Goal: Task Accomplishment & Management: Use online tool/utility

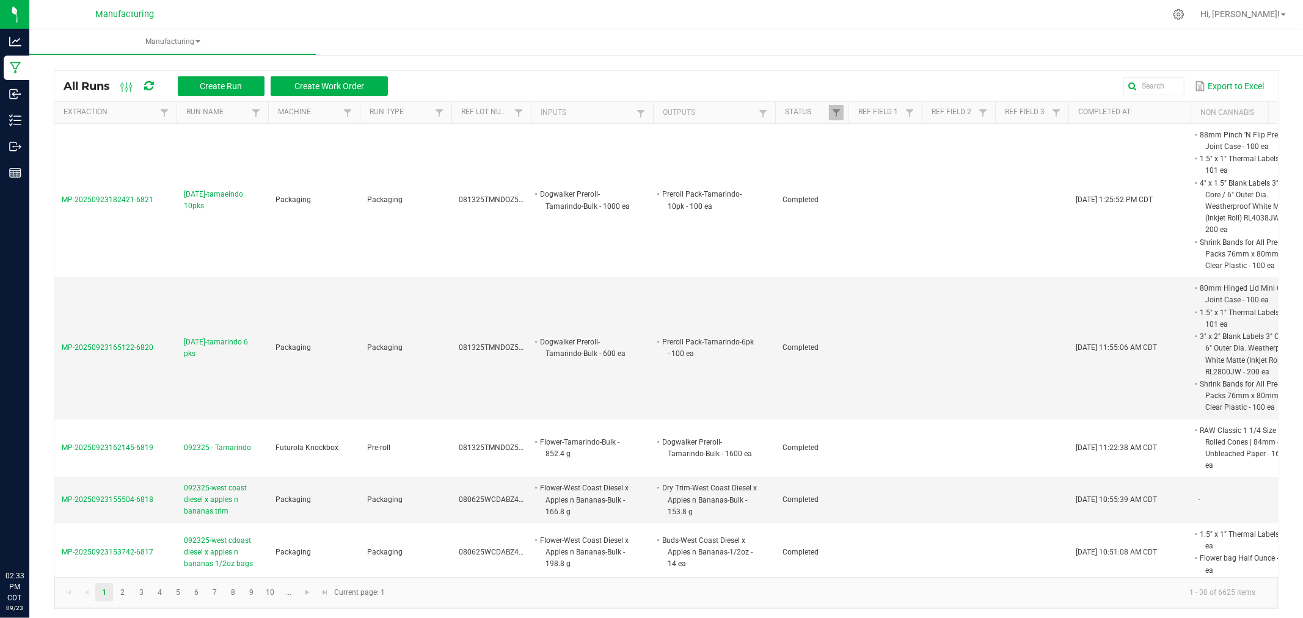
click at [151, 84] on icon at bounding box center [148, 86] width 9 height 11
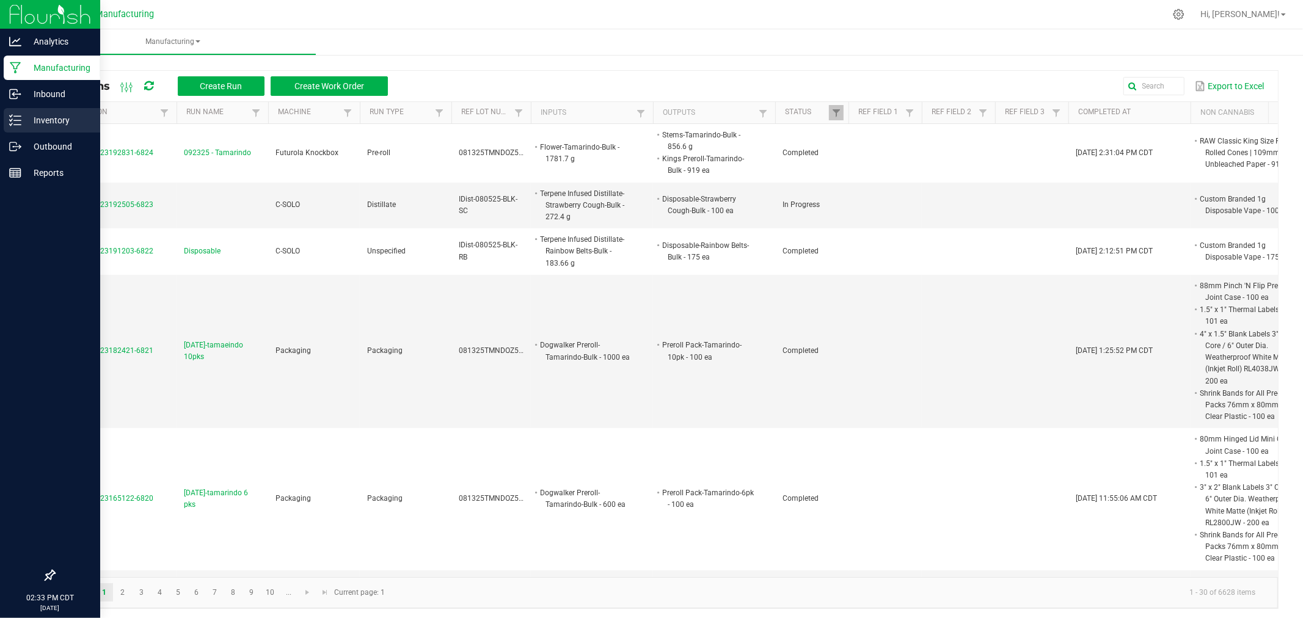
click at [26, 108] on div "Inventory" at bounding box center [52, 120] width 97 height 24
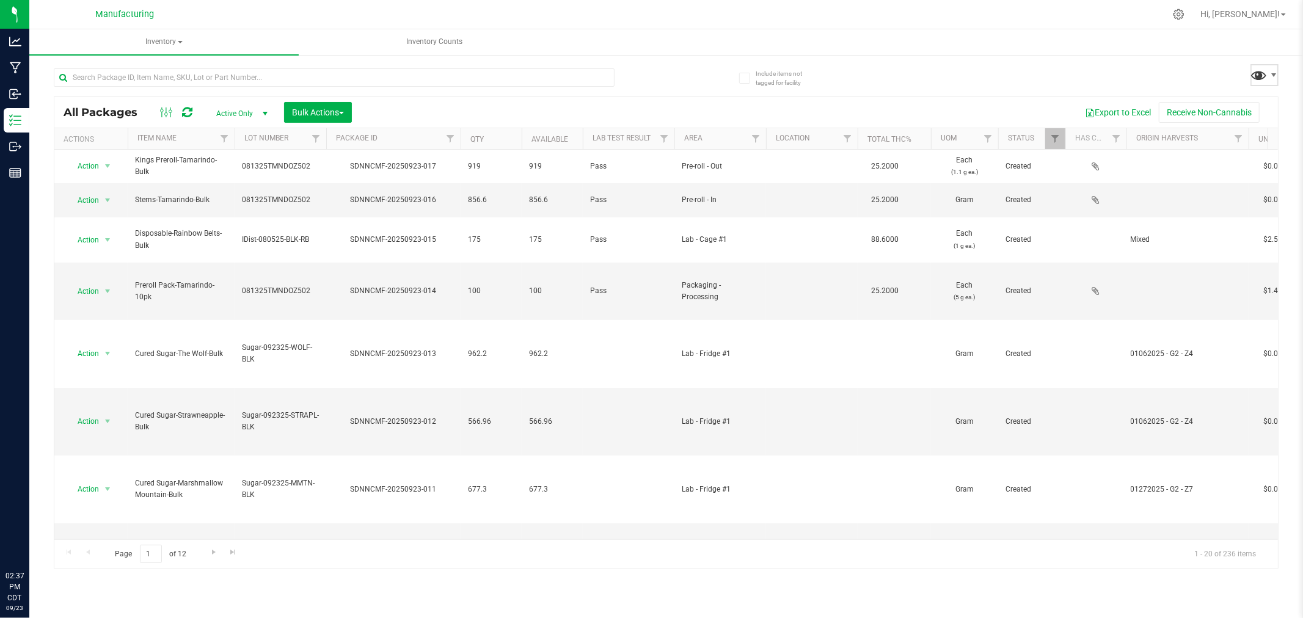
click at [1259, 75] on span at bounding box center [1259, 75] width 18 height 18
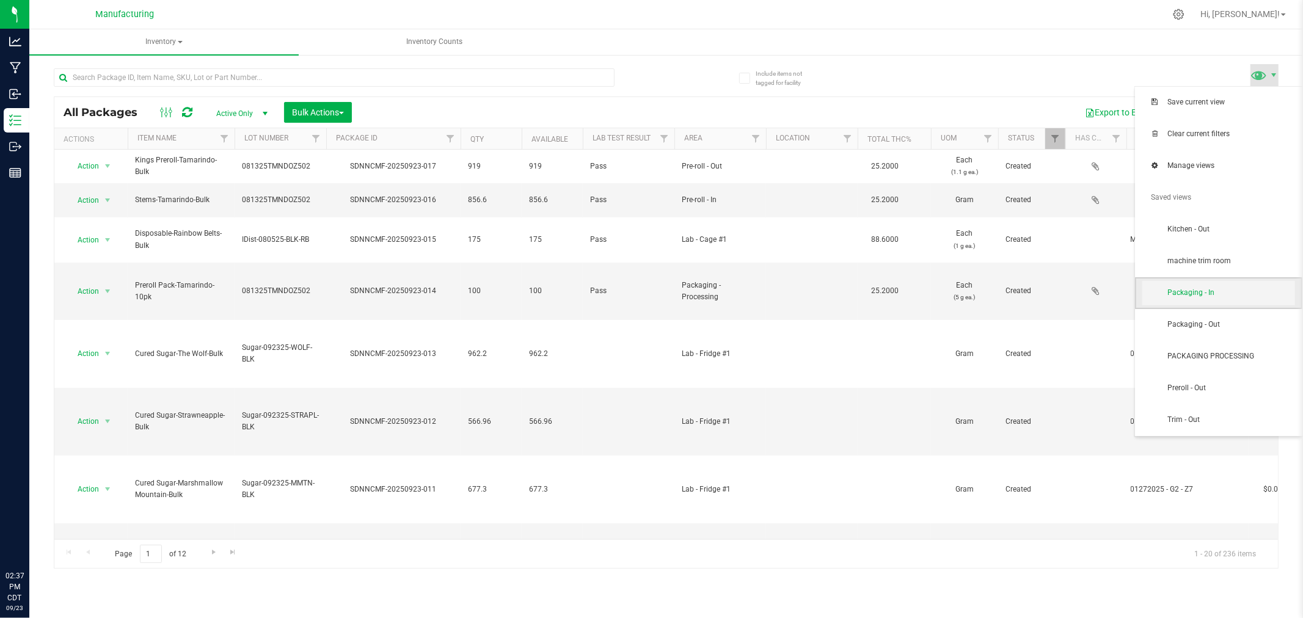
click at [1225, 294] on span "Packaging - In" at bounding box center [1230, 293] width 127 height 10
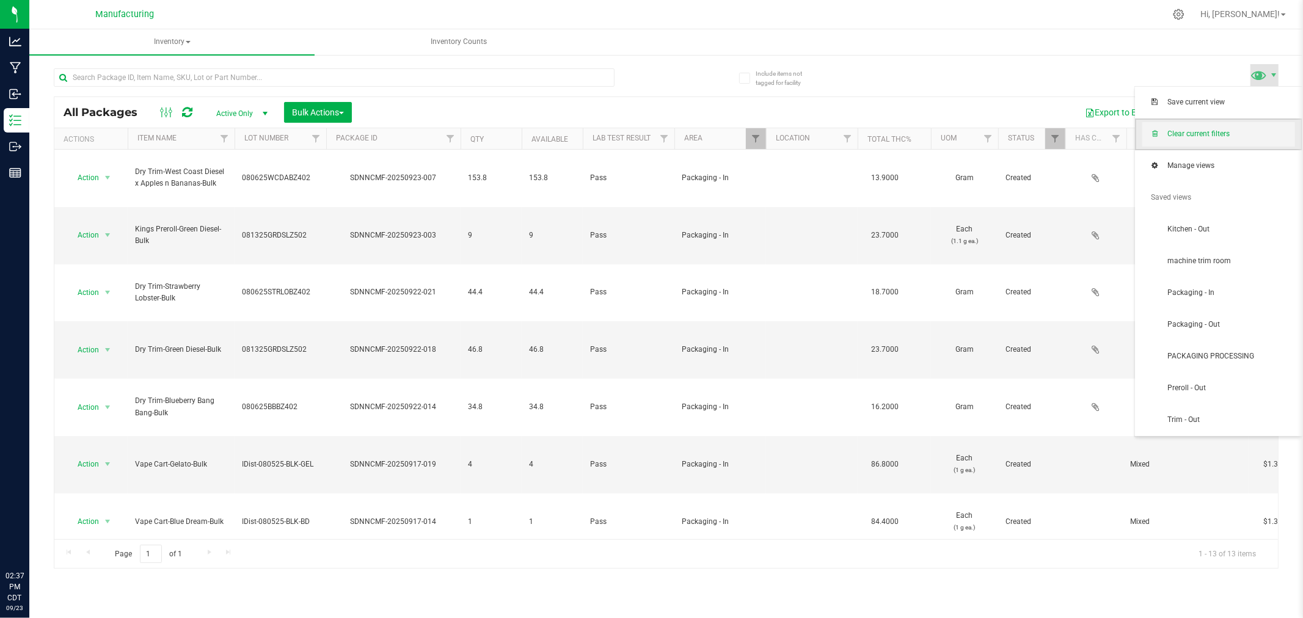
click at [1209, 127] on span "Clear current filters" at bounding box center [1218, 134] width 153 height 24
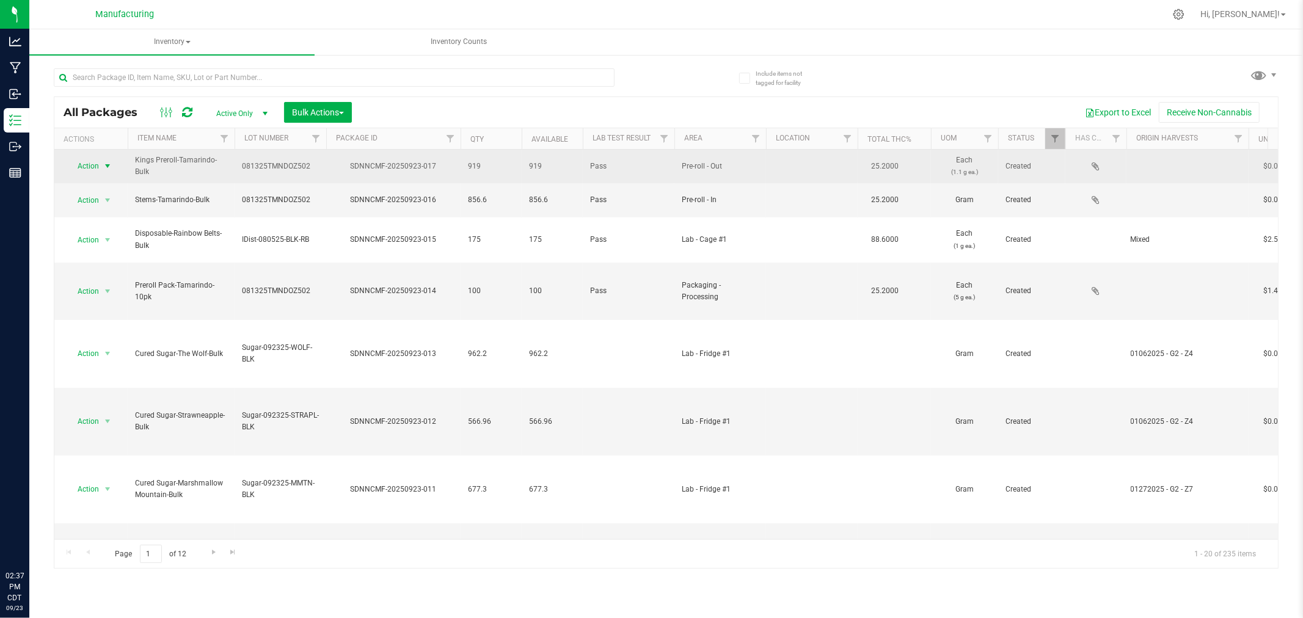
click at [90, 159] on span "Action" at bounding box center [83, 166] width 33 height 17
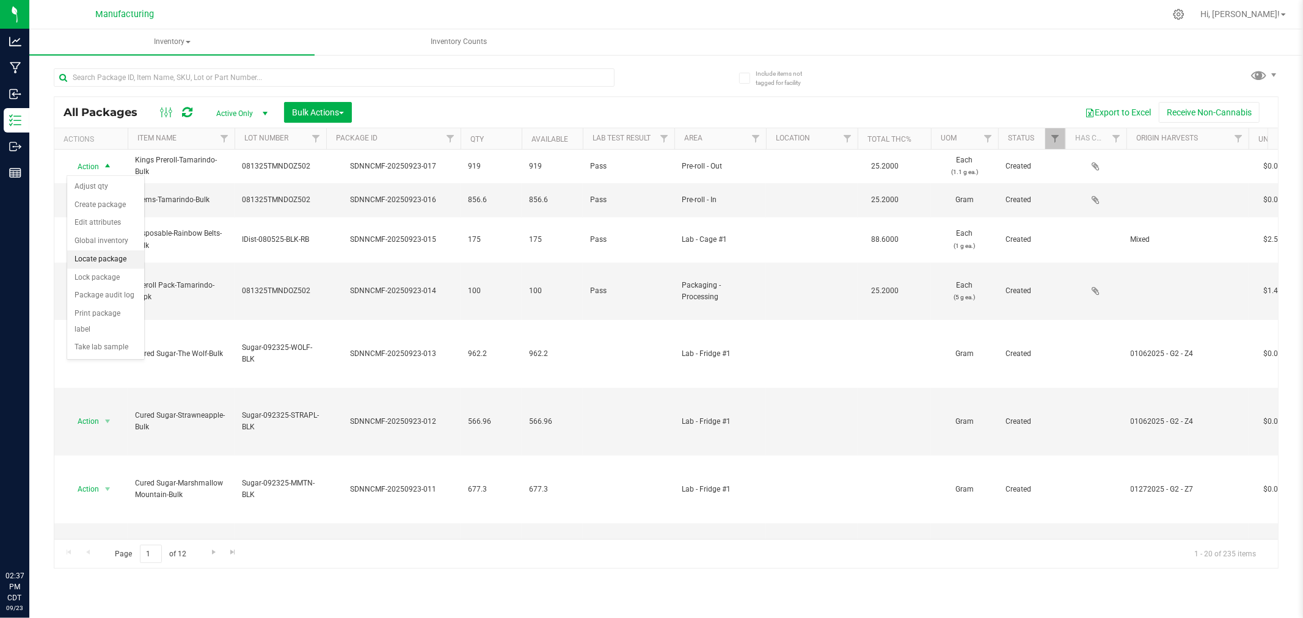
click at [122, 264] on li "Locate package" at bounding box center [105, 259] width 77 height 18
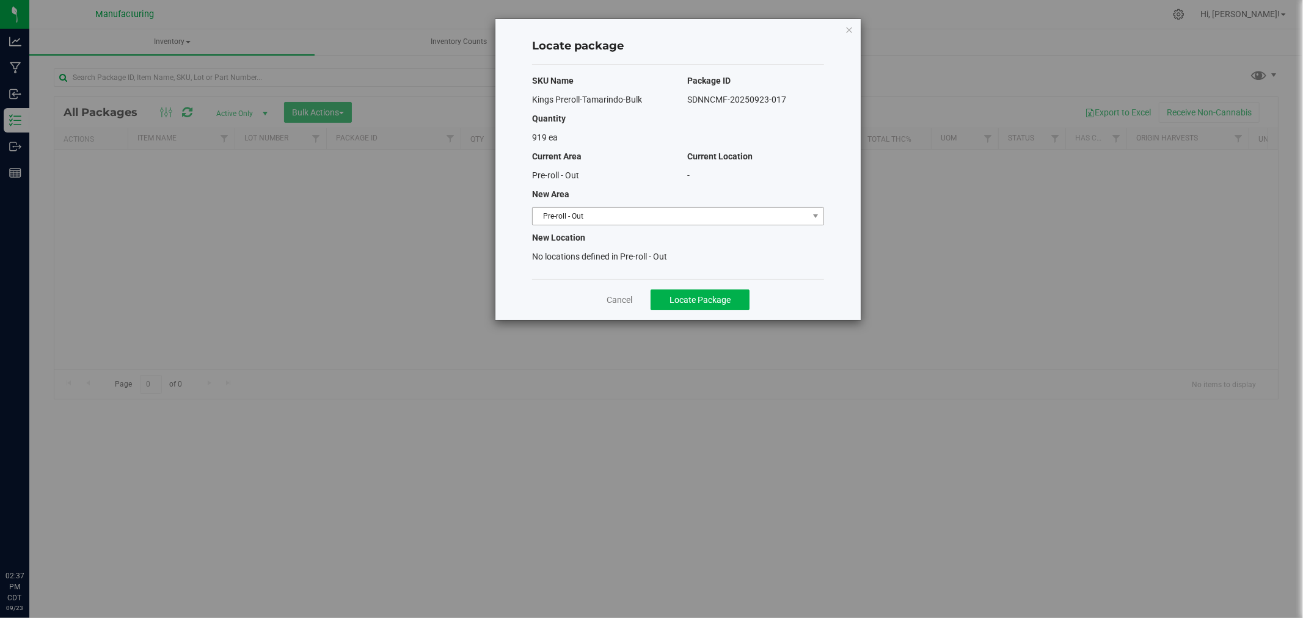
click at [768, 214] on span "Pre-roll - Out" at bounding box center [670, 216] width 275 height 17
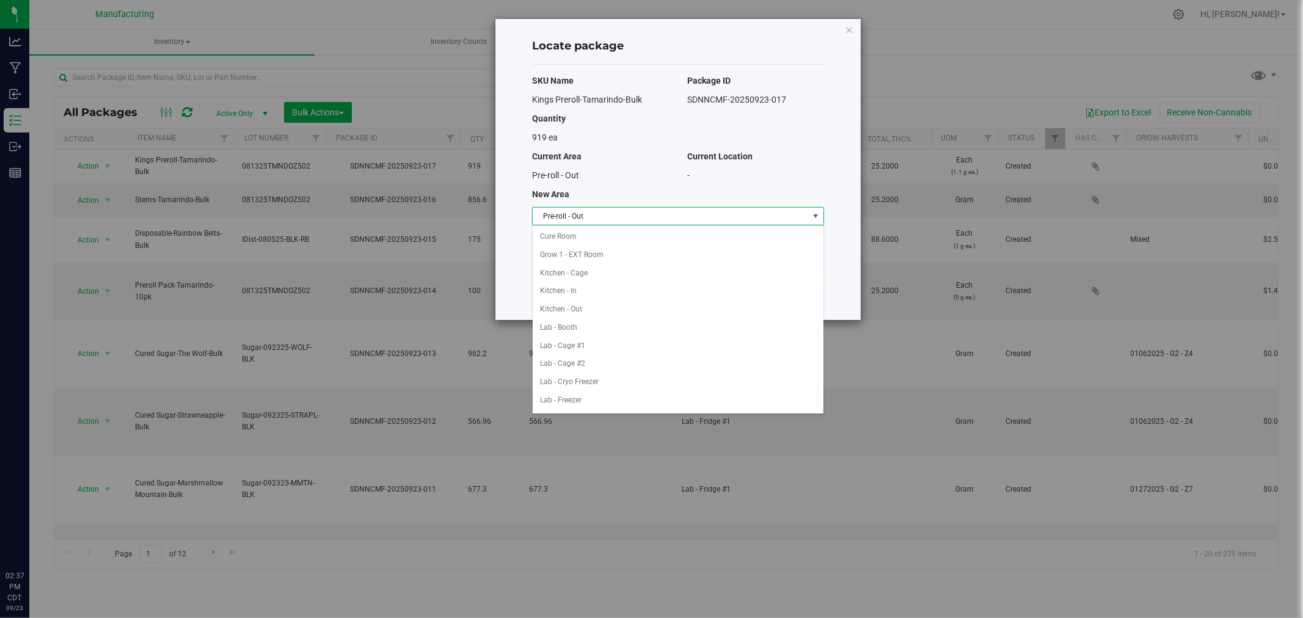
scroll to position [236, 0]
click at [617, 327] on li "Packaging - In" at bounding box center [678, 327] width 291 height 18
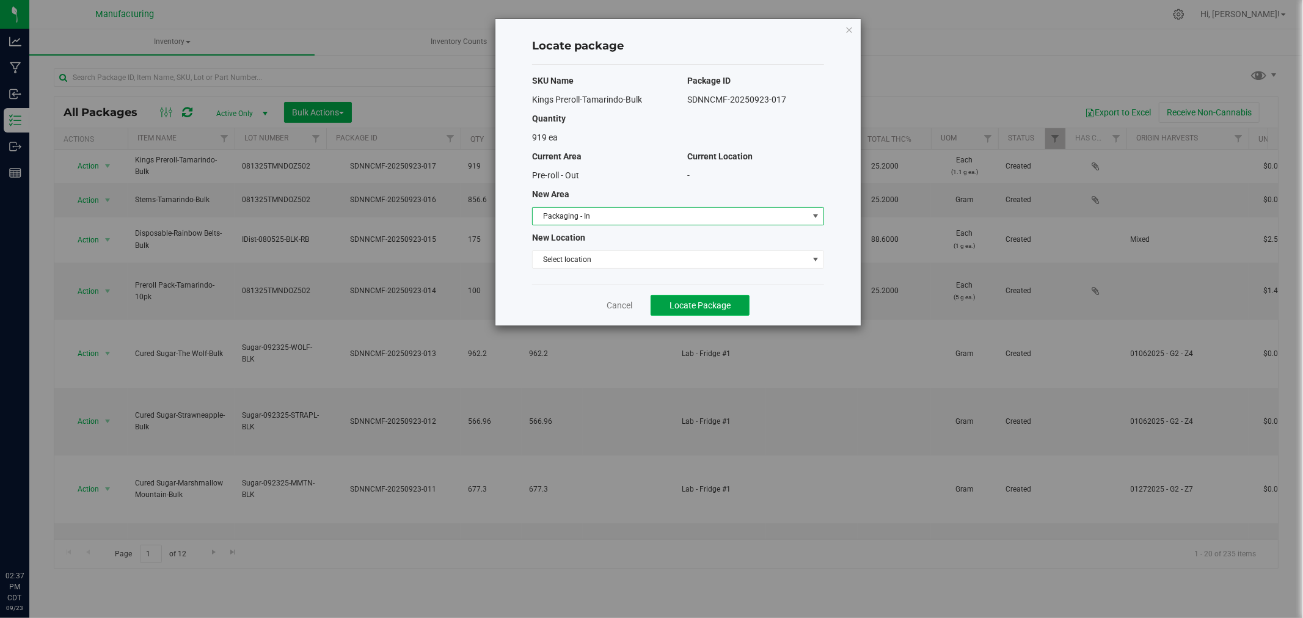
click at [694, 310] on span "Locate Package" at bounding box center [699, 306] width 61 height 10
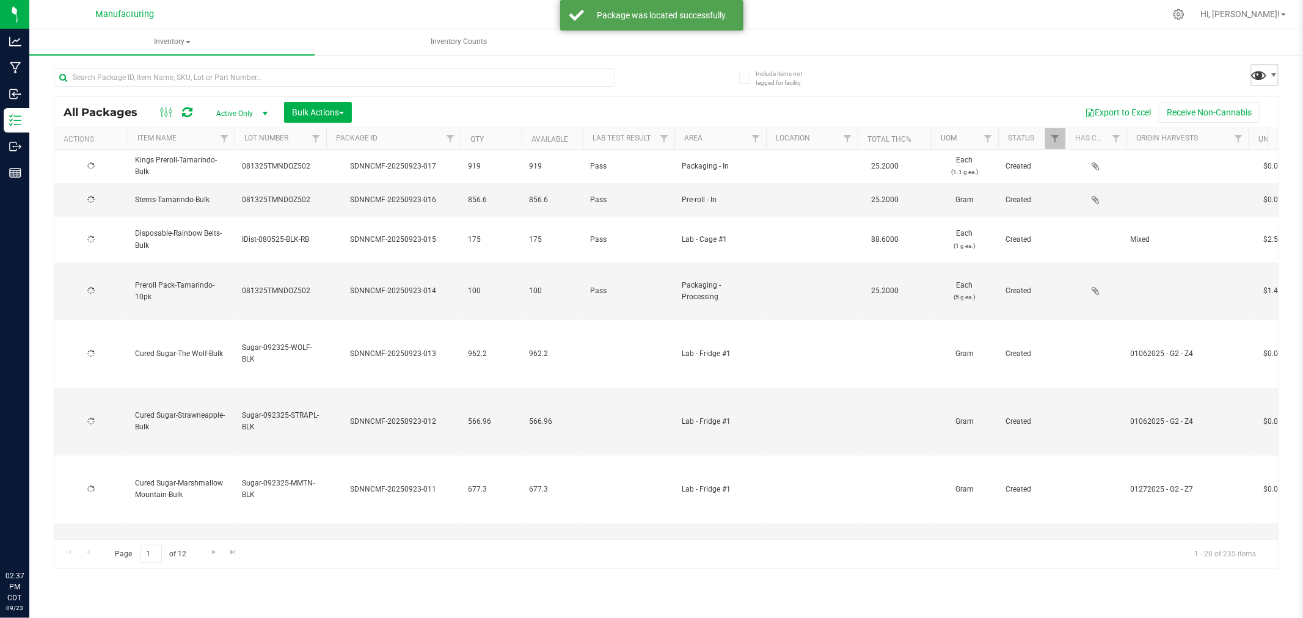
click at [1259, 81] on span at bounding box center [1259, 75] width 18 height 18
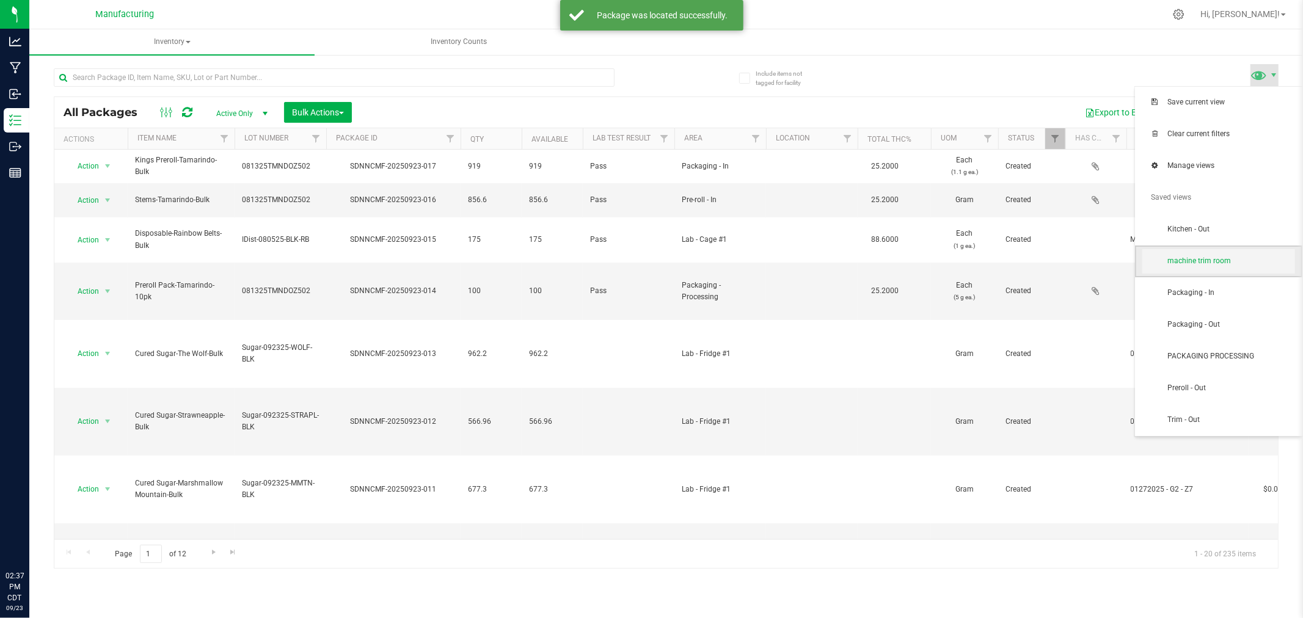
click at [1198, 266] on span "machine trim room" at bounding box center [1230, 261] width 127 height 10
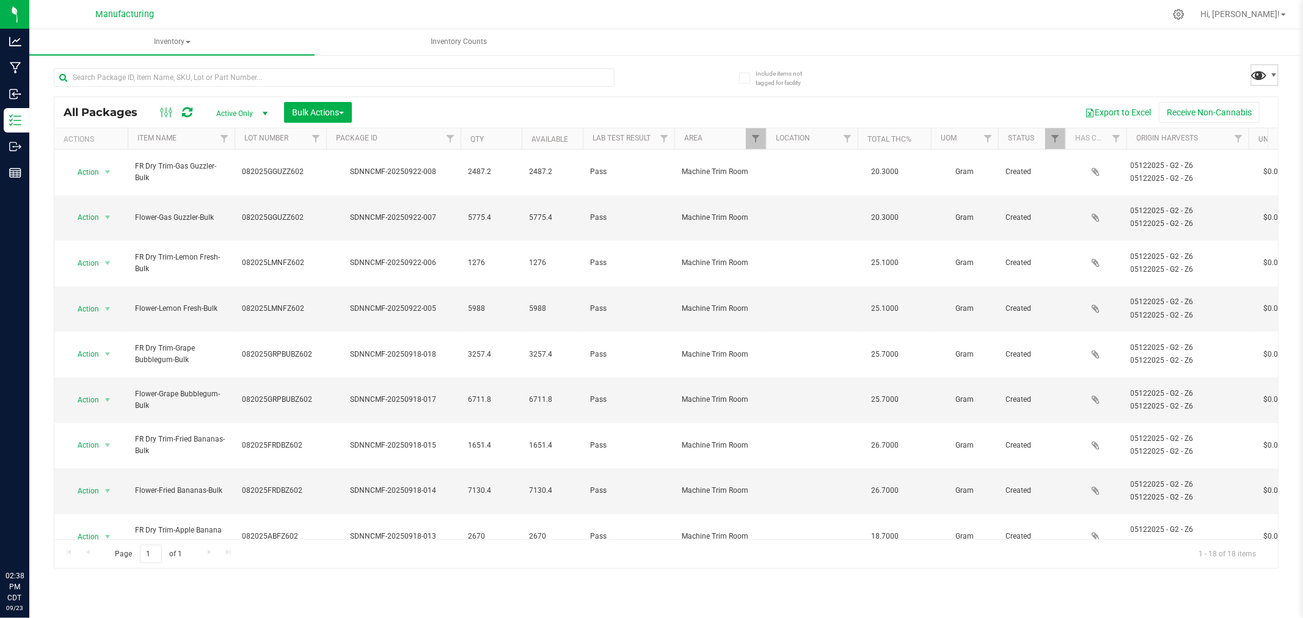
click at [1257, 82] on span at bounding box center [1259, 75] width 18 height 18
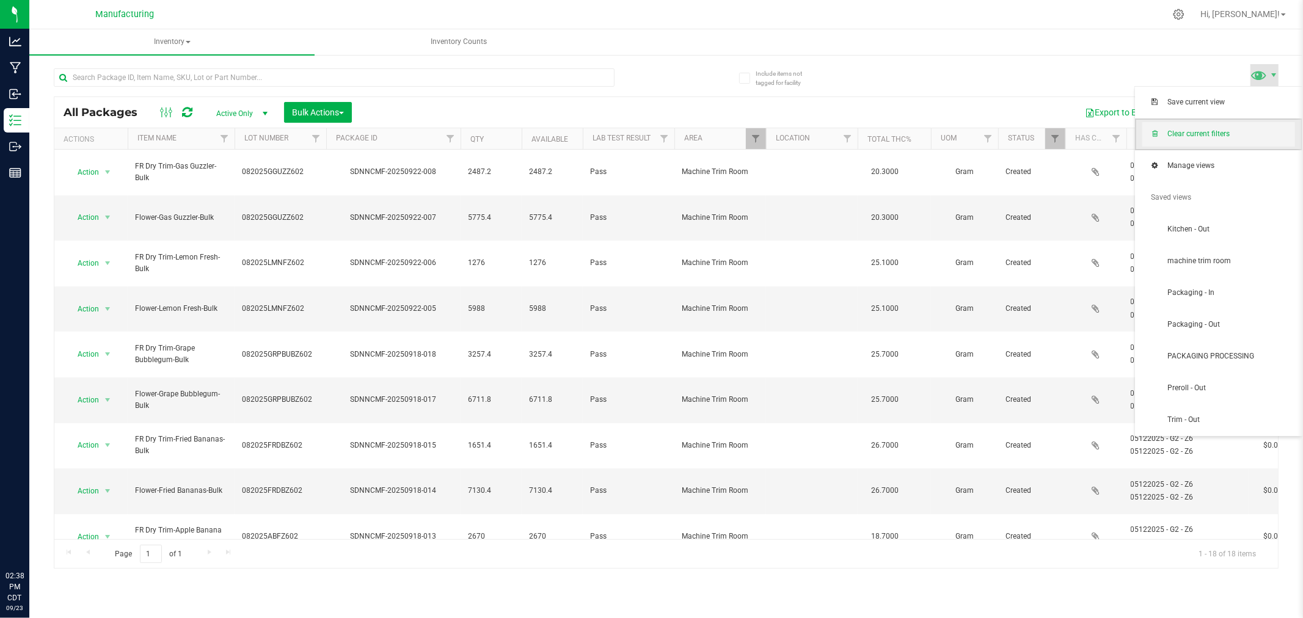
click at [1239, 141] on span "Clear current filters" at bounding box center [1218, 134] width 153 height 24
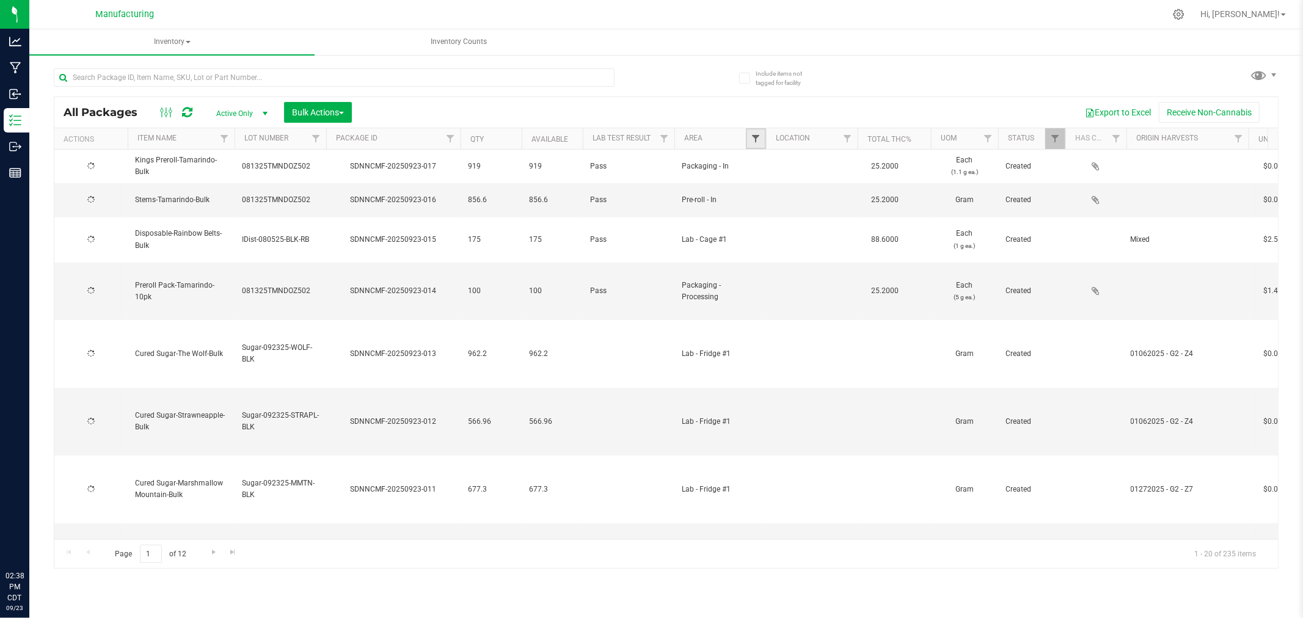
click at [753, 141] on span "Filter" at bounding box center [756, 139] width 10 height 10
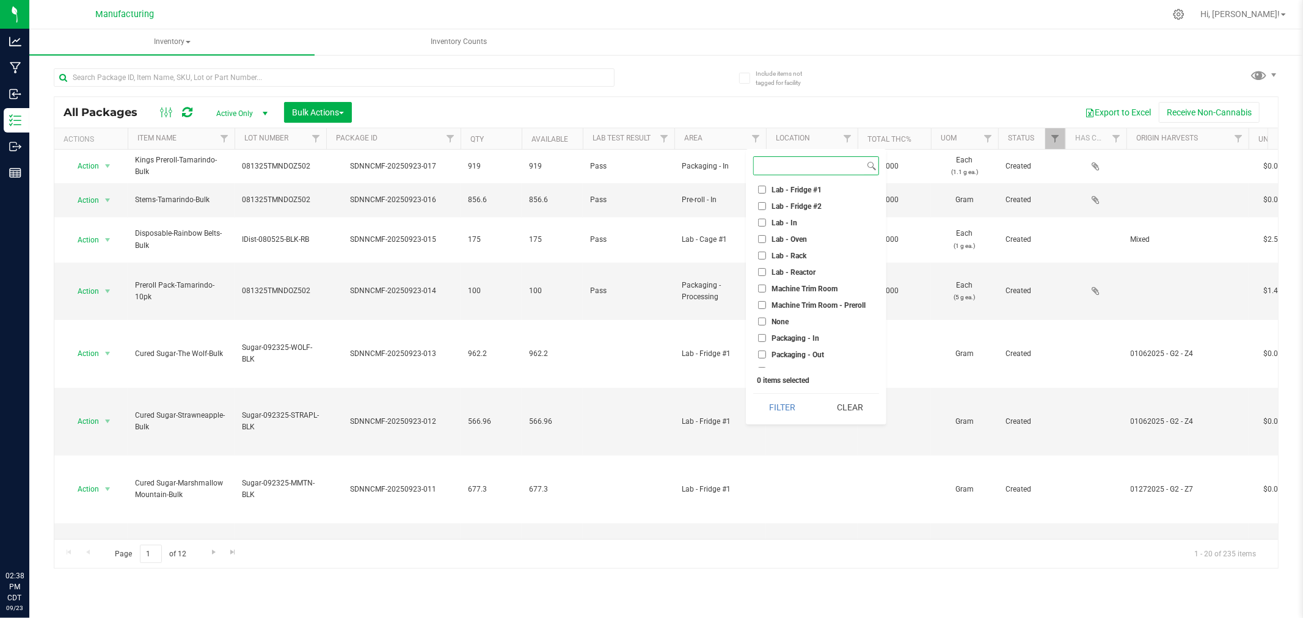
scroll to position [203, 0]
click at [811, 299] on span "Machine Trim Room - Preroll" at bounding box center [818, 300] width 94 height 7
click at [766, 299] on input "Machine Trim Room - Preroll" at bounding box center [762, 301] width 8 height 8
checkbox input "true"
click at [782, 410] on button "Filter" at bounding box center [782, 407] width 59 height 27
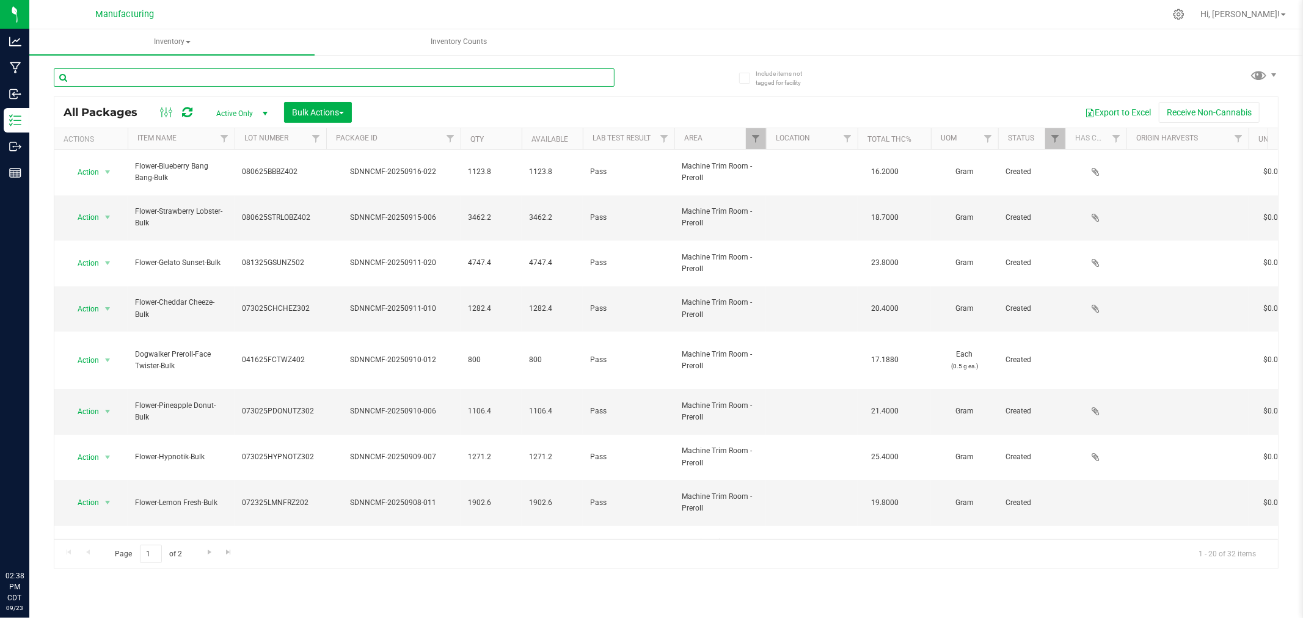
click at [246, 82] on input "text" at bounding box center [334, 77] width 561 height 18
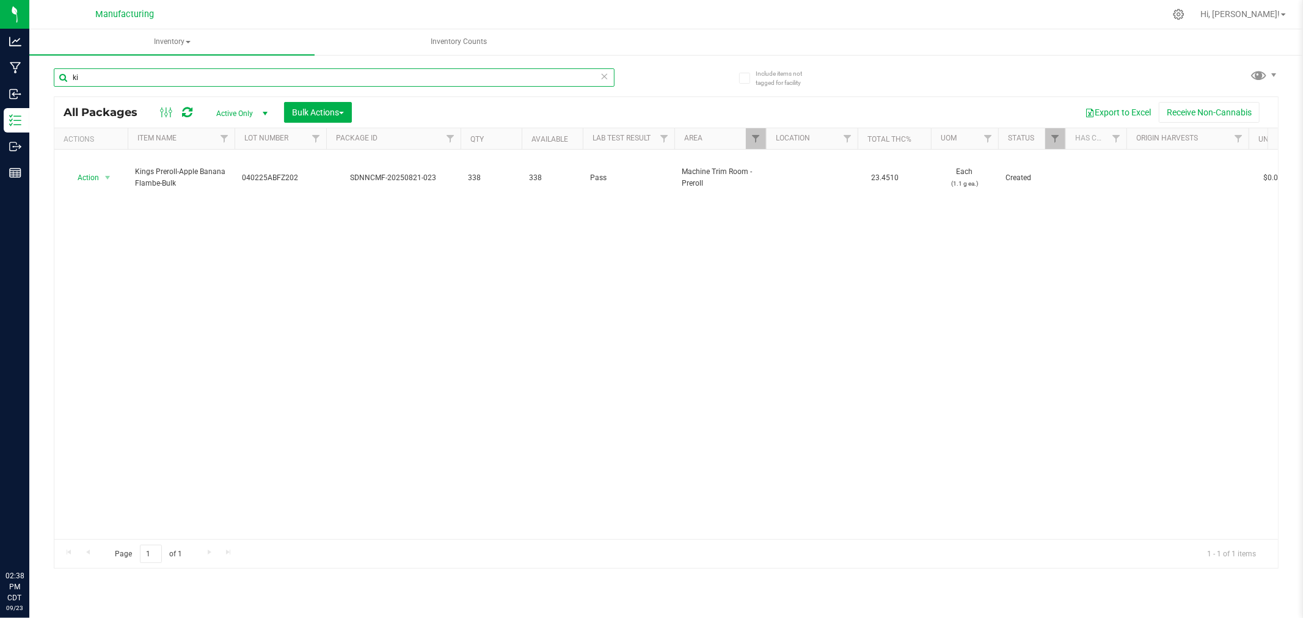
type input "k"
type input "dog"
click at [603, 71] on icon at bounding box center [604, 75] width 9 height 15
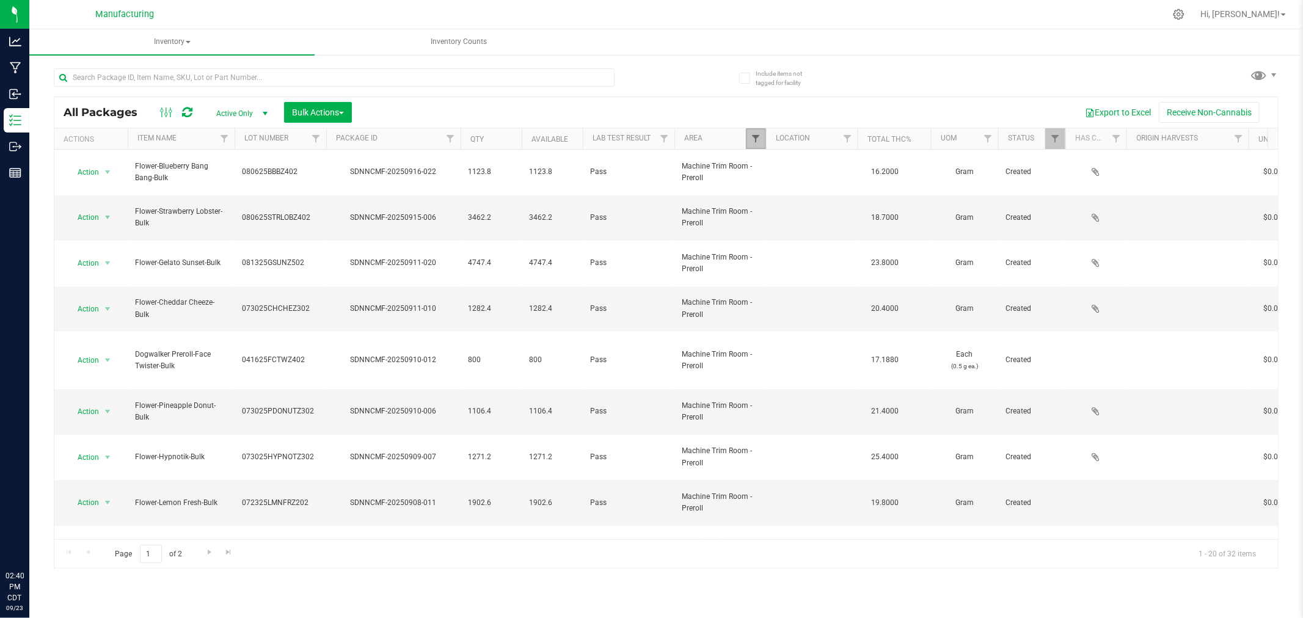
click at [759, 142] on span "Filter" at bounding box center [756, 139] width 10 height 10
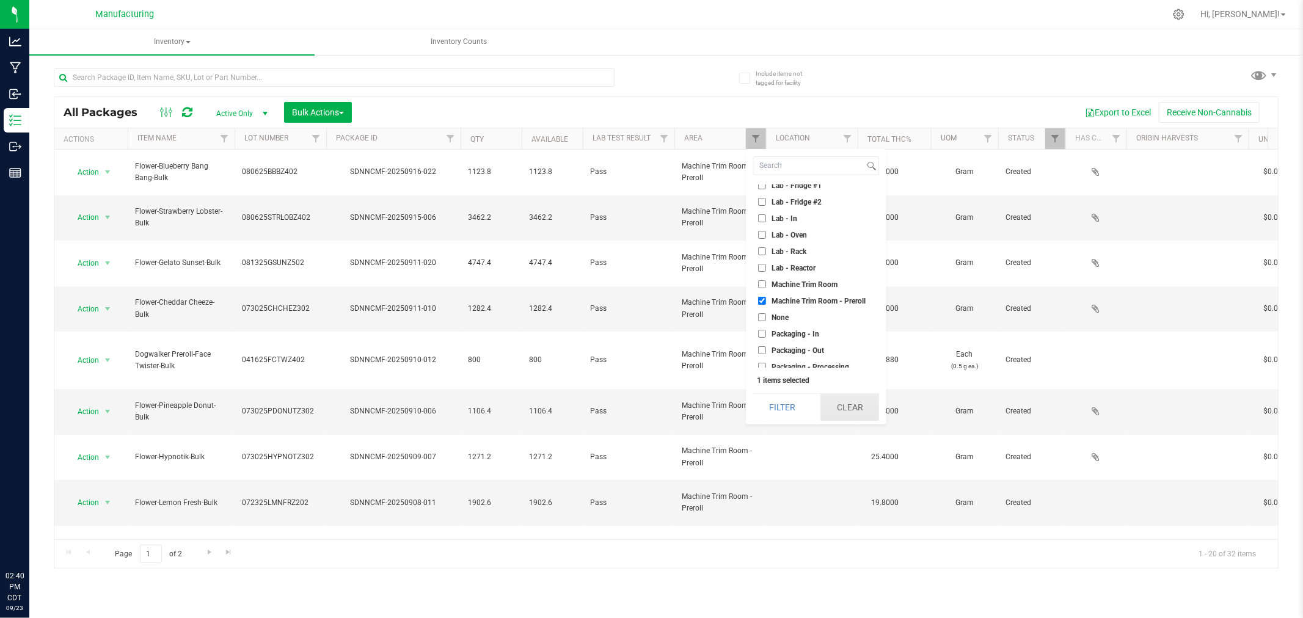
click at [856, 398] on button "Clear" at bounding box center [849, 407] width 59 height 27
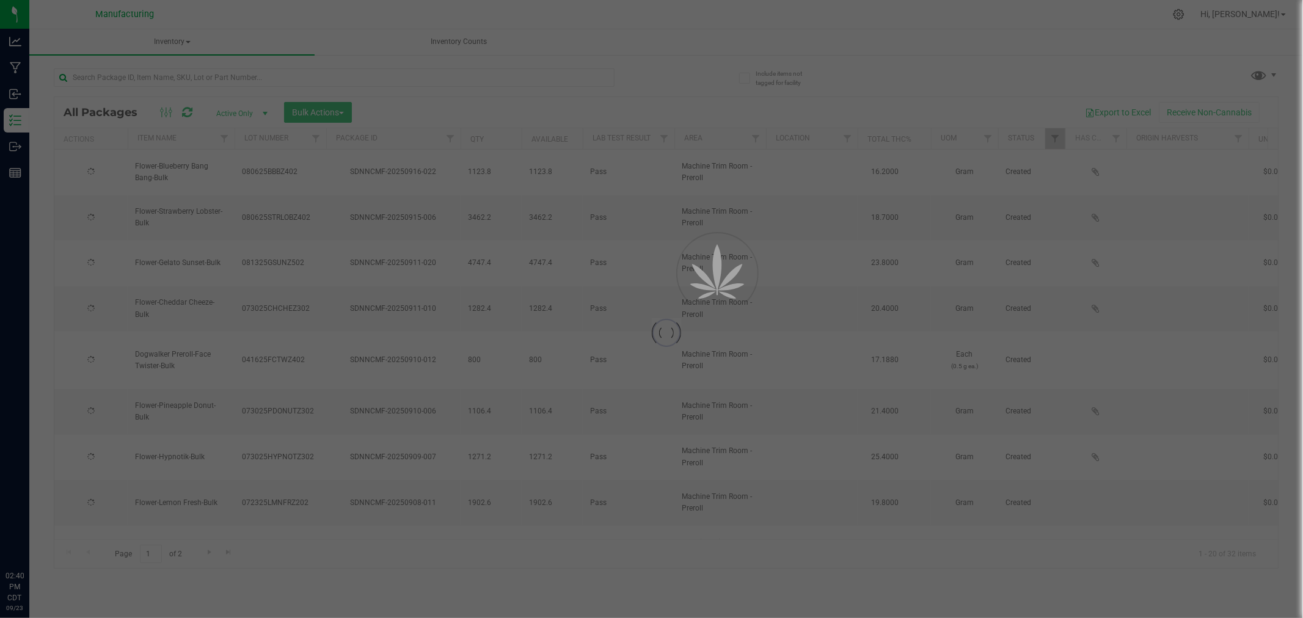
checkbox input "false"
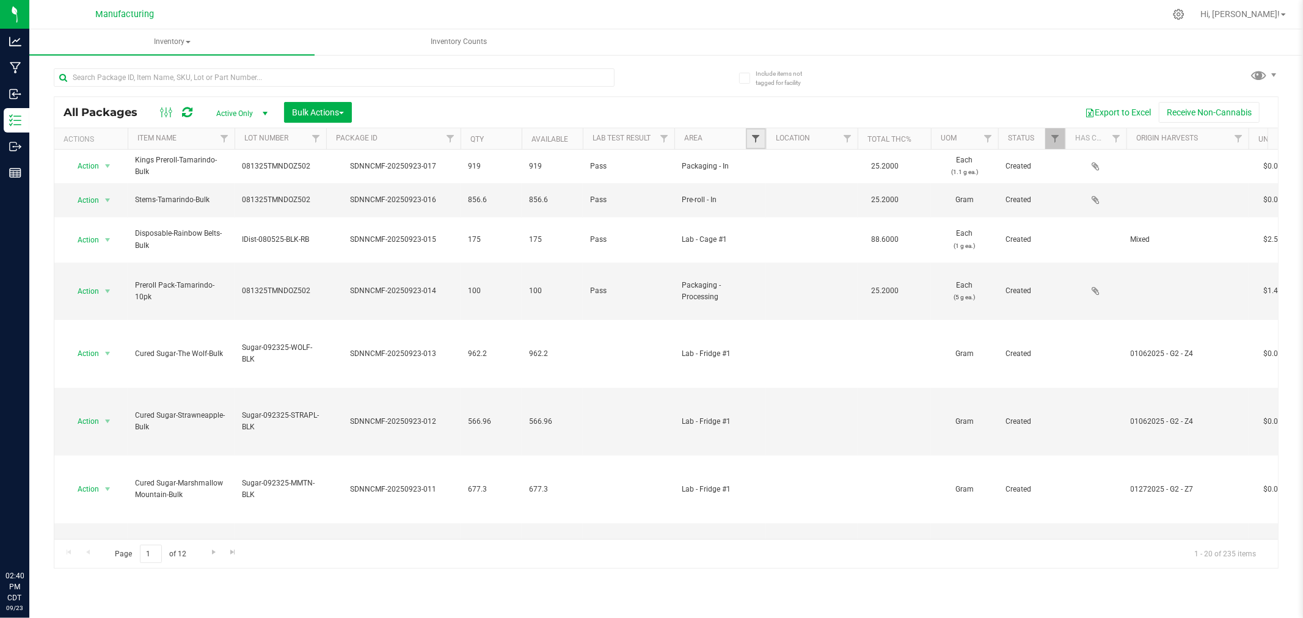
click at [755, 142] on span "Filter" at bounding box center [756, 139] width 10 height 10
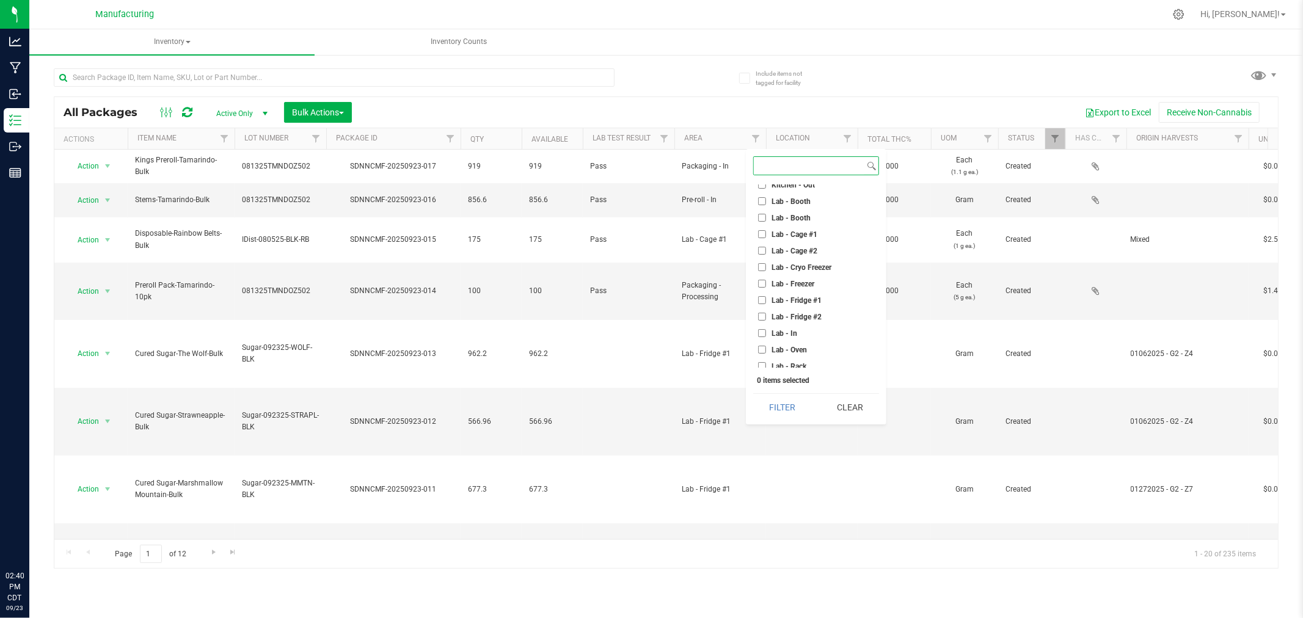
scroll to position [68, 0]
click at [801, 271] on span "Lab - Cage #2" at bounding box center [794, 271] width 46 height 7
click at [766, 271] on input "Lab - Cage #2" at bounding box center [762, 272] width 8 height 8
checkbox input "true"
click at [782, 399] on button "Filter" at bounding box center [782, 407] width 59 height 27
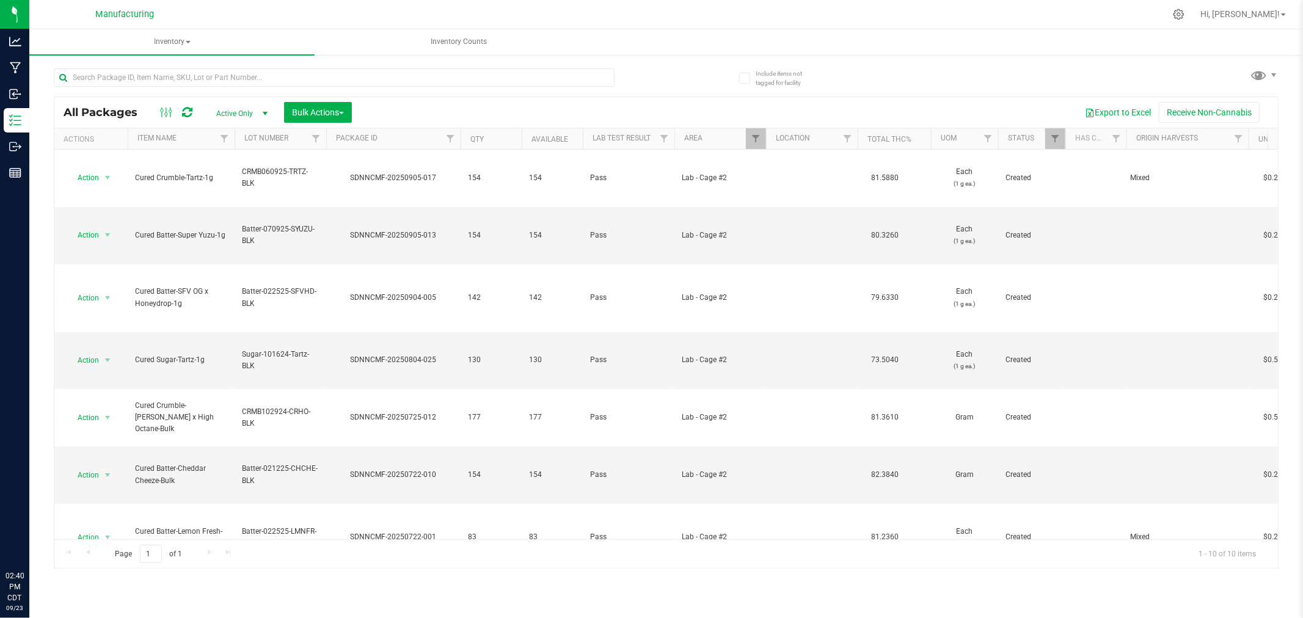
click at [175, 100] on div "All Packages Active Only Active Only Lab Samples Locked All Bulk Actions Add to…" at bounding box center [665, 112] width 1223 height 31
click at [181, 78] on input "text" at bounding box center [334, 77] width 561 height 18
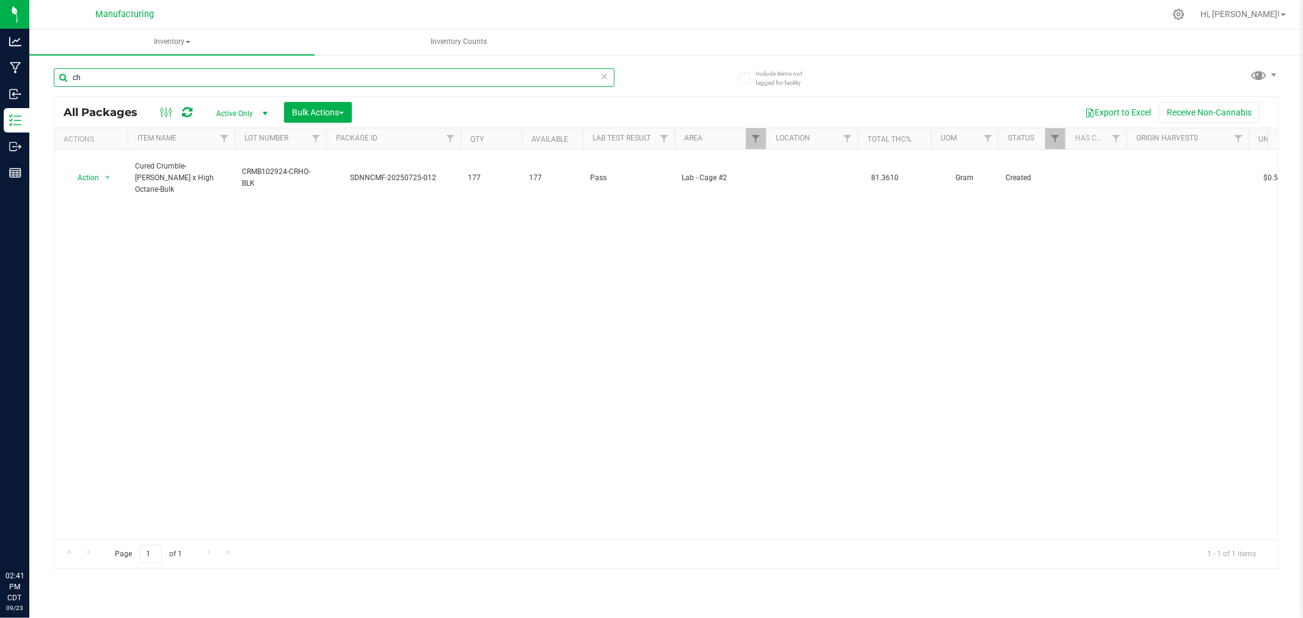
type input "c"
type input "pb"
click at [602, 75] on icon at bounding box center [604, 75] width 9 height 15
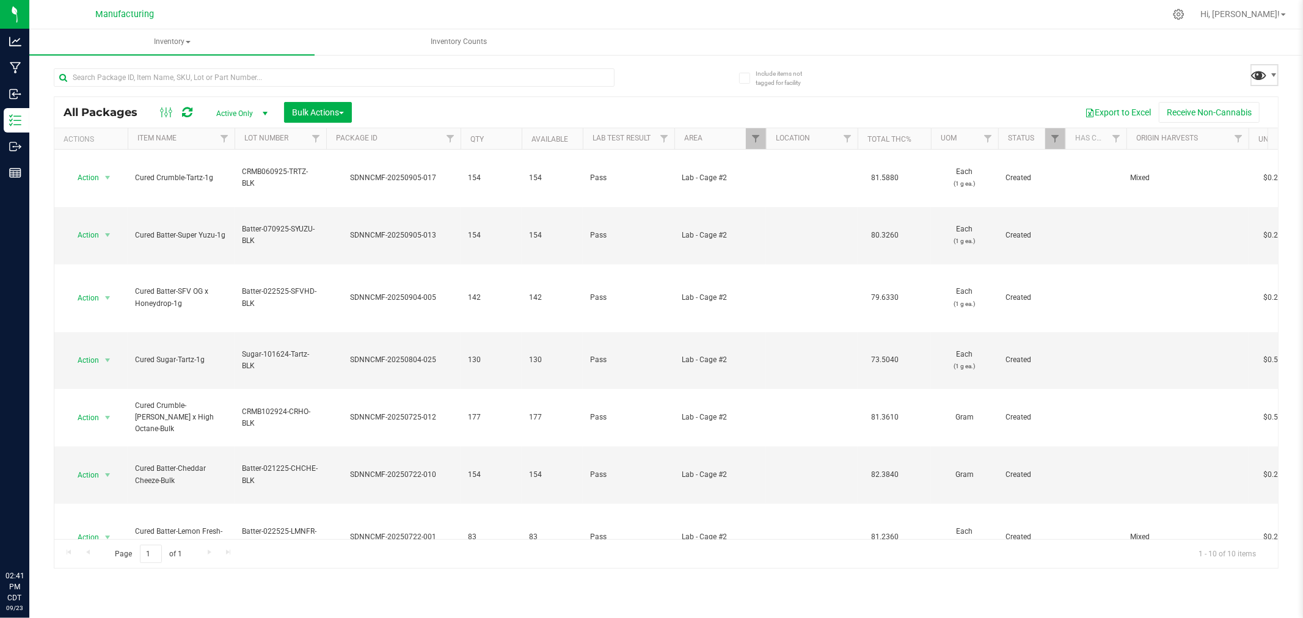
click at [1256, 79] on span at bounding box center [1259, 75] width 18 height 18
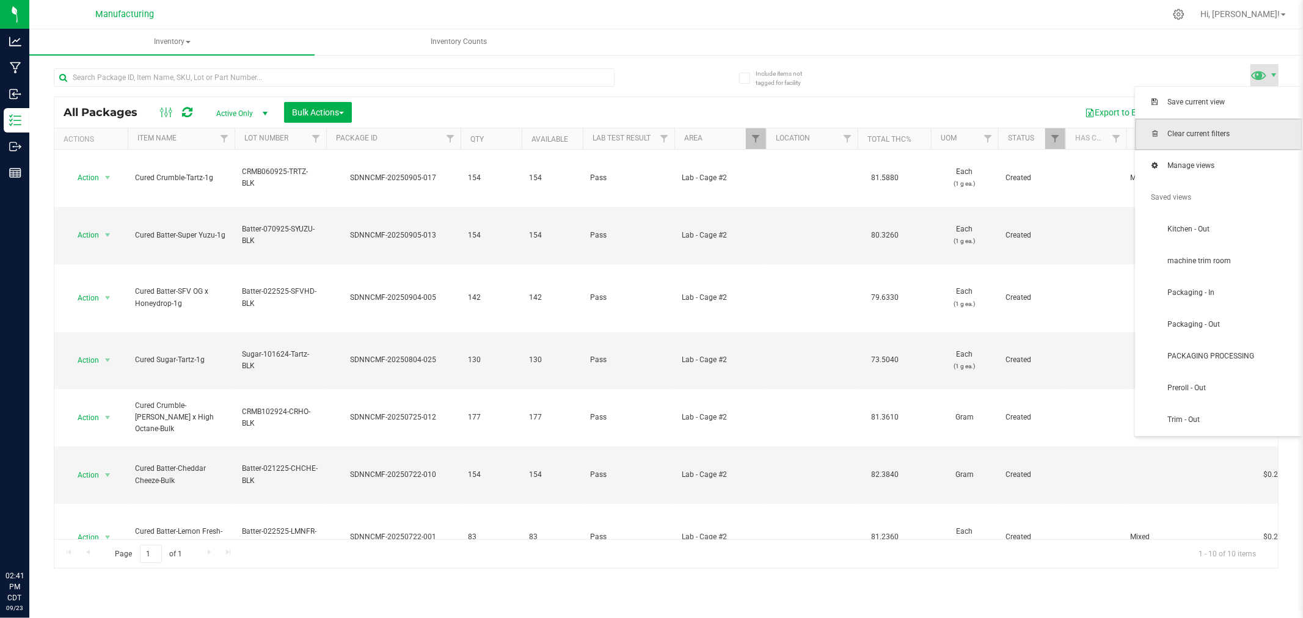
click at [1237, 148] on span "Clear current filters" at bounding box center [1218, 134] width 167 height 32
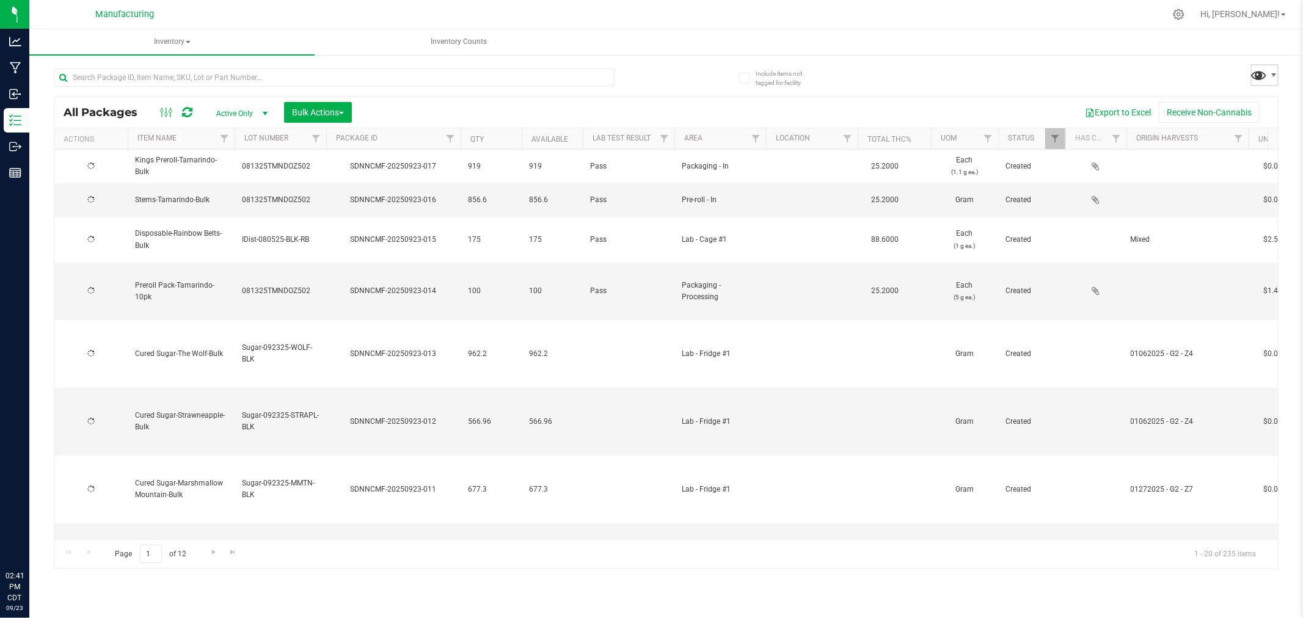
drag, startPoint x: 1267, startPoint y: 71, endPoint x: 1263, endPoint y: 81, distance: 10.4
click at [1267, 71] on span at bounding box center [1259, 75] width 18 height 18
click at [759, 137] on span "Filter" at bounding box center [756, 139] width 10 height 10
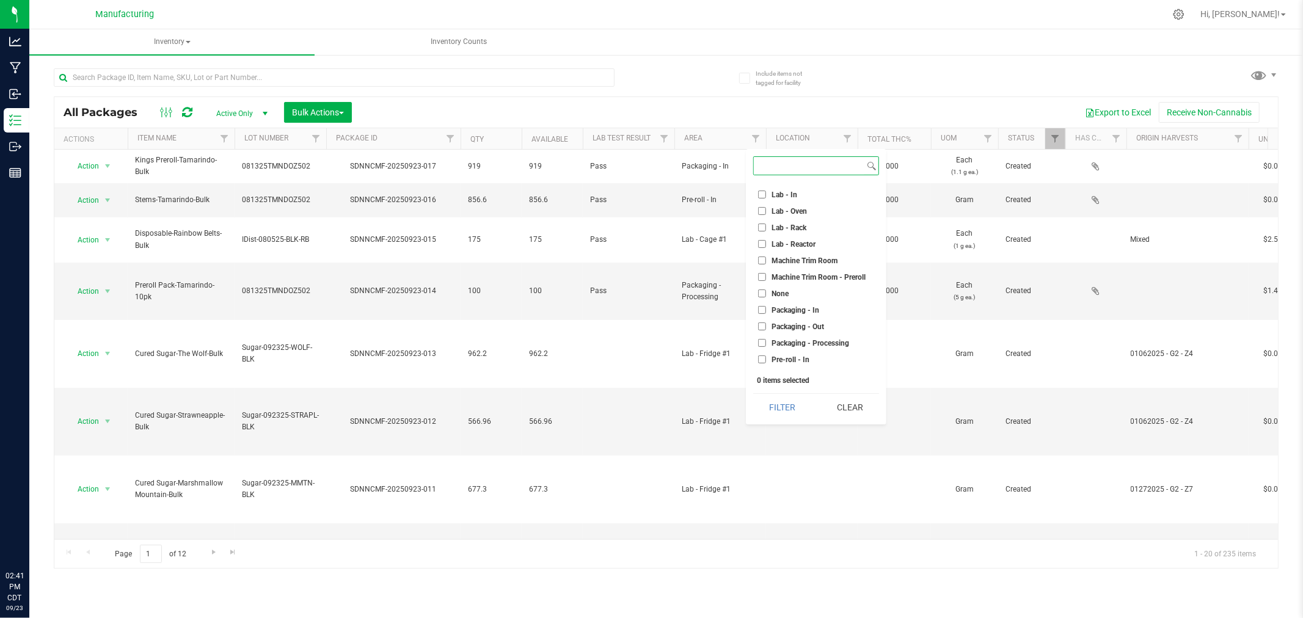
scroll to position [203, 0]
click at [823, 297] on span "Machine Trim Room - Preroll" at bounding box center [818, 300] width 94 height 7
click at [766, 297] on input "Machine Trim Room - Preroll" at bounding box center [762, 301] width 8 height 8
checkbox input "true"
click at [782, 410] on button "Filter" at bounding box center [782, 407] width 59 height 27
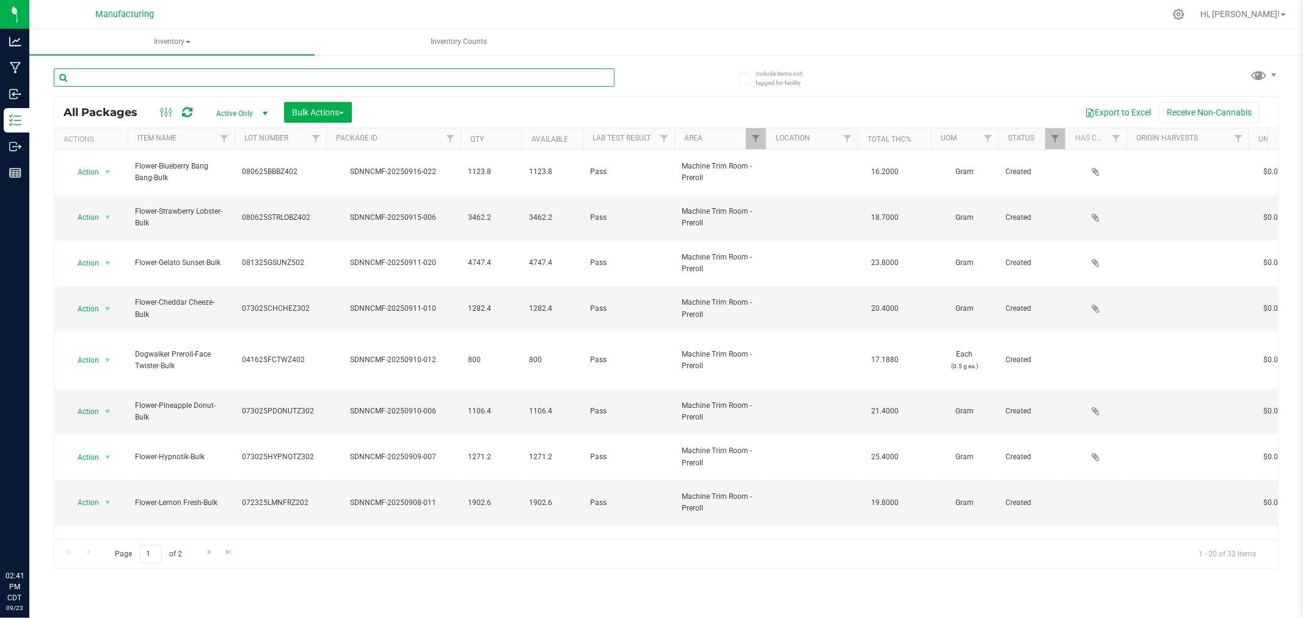
click at [263, 80] on input "text" at bounding box center [334, 77] width 561 height 18
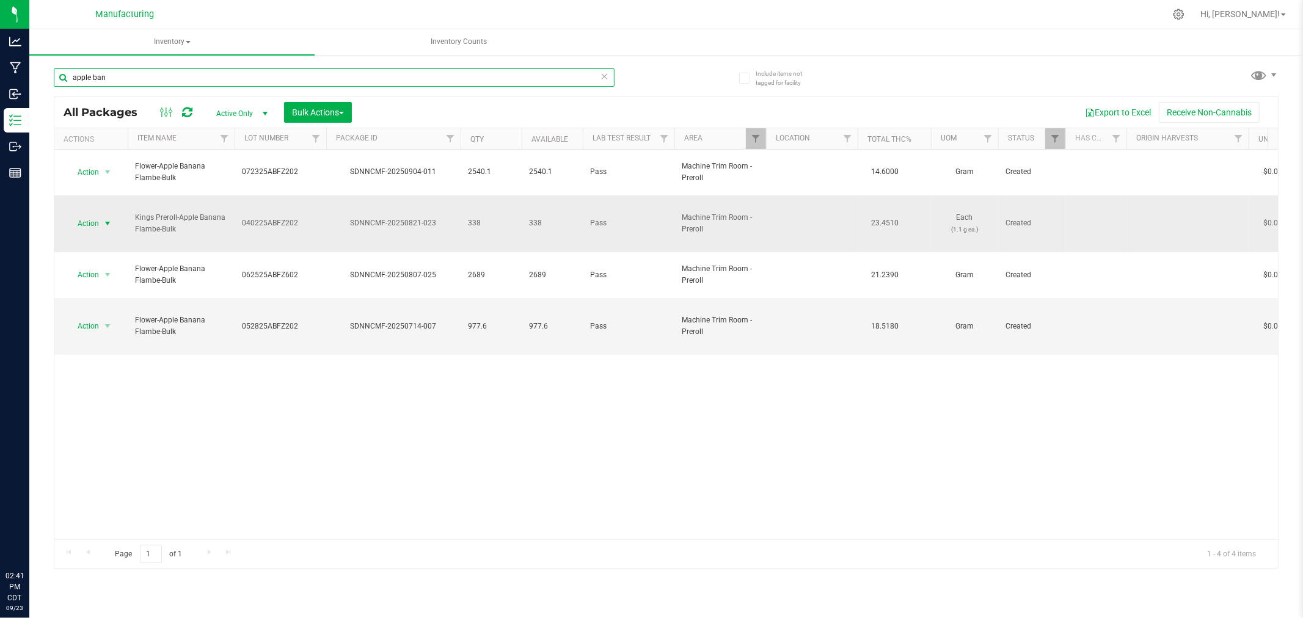
type input "apple ban"
click at [95, 215] on span "Action" at bounding box center [83, 223] width 33 height 17
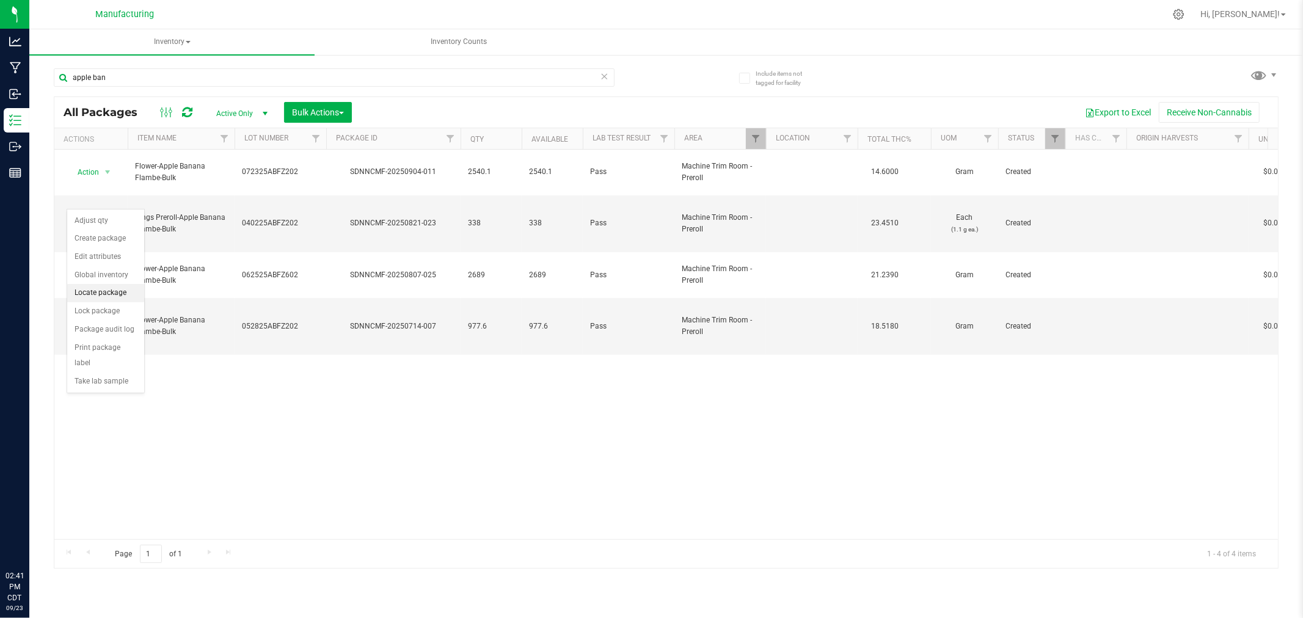
click at [113, 296] on li "Locate package" at bounding box center [105, 293] width 77 height 18
click at [101, 215] on span "select" at bounding box center [107, 223] width 15 height 17
click at [129, 296] on li "Locate package" at bounding box center [105, 293] width 77 height 18
click at [98, 215] on span "Action" at bounding box center [83, 223] width 33 height 17
click at [112, 291] on li "Locate package" at bounding box center [105, 293] width 77 height 18
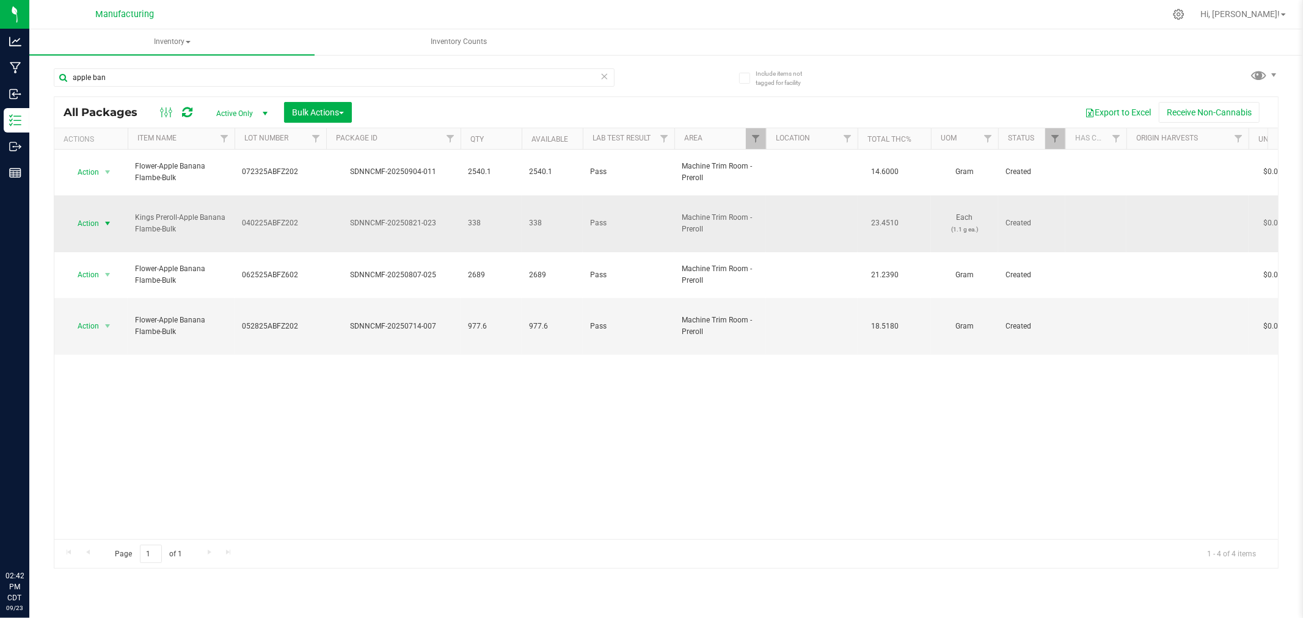
click at [99, 215] on span "Action" at bounding box center [83, 223] width 33 height 17
click at [102, 288] on li "Locate package" at bounding box center [105, 293] width 77 height 18
click at [94, 215] on span "Action" at bounding box center [83, 223] width 33 height 17
click at [115, 291] on li "Locate package" at bounding box center [105, 293] width 77 height 18
click at [1275, 82] on span at bounding box center [1264, 75] width 28 height 22
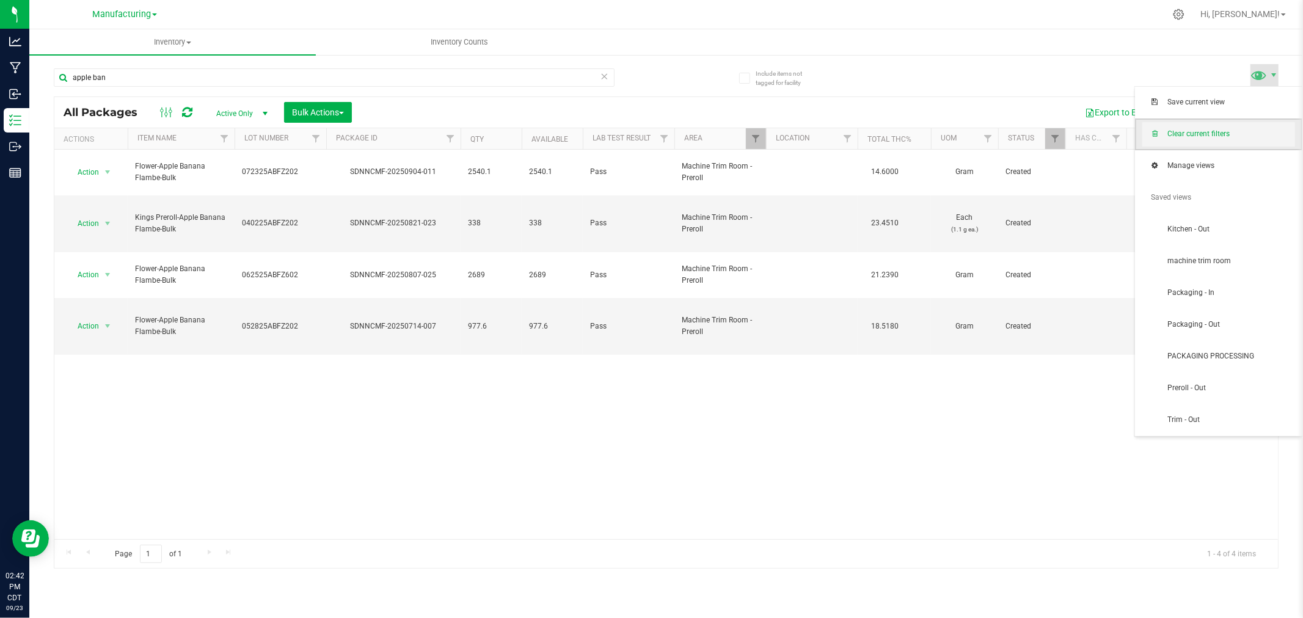
click at [1243, 133] on span "Clear current filters" at bounding box center [1230, 134] width 127 height 10
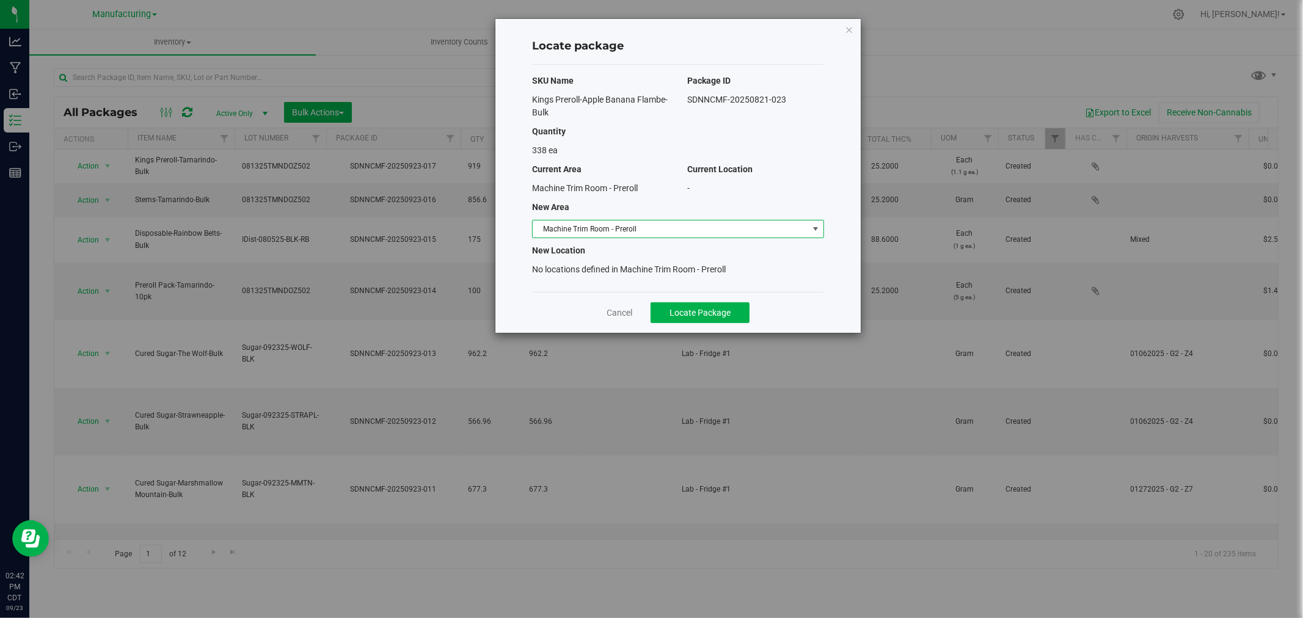
click at [620, 225] on span "Machine Trim Room - Preroll" at bounding box center [670, 228] width 275 height 17
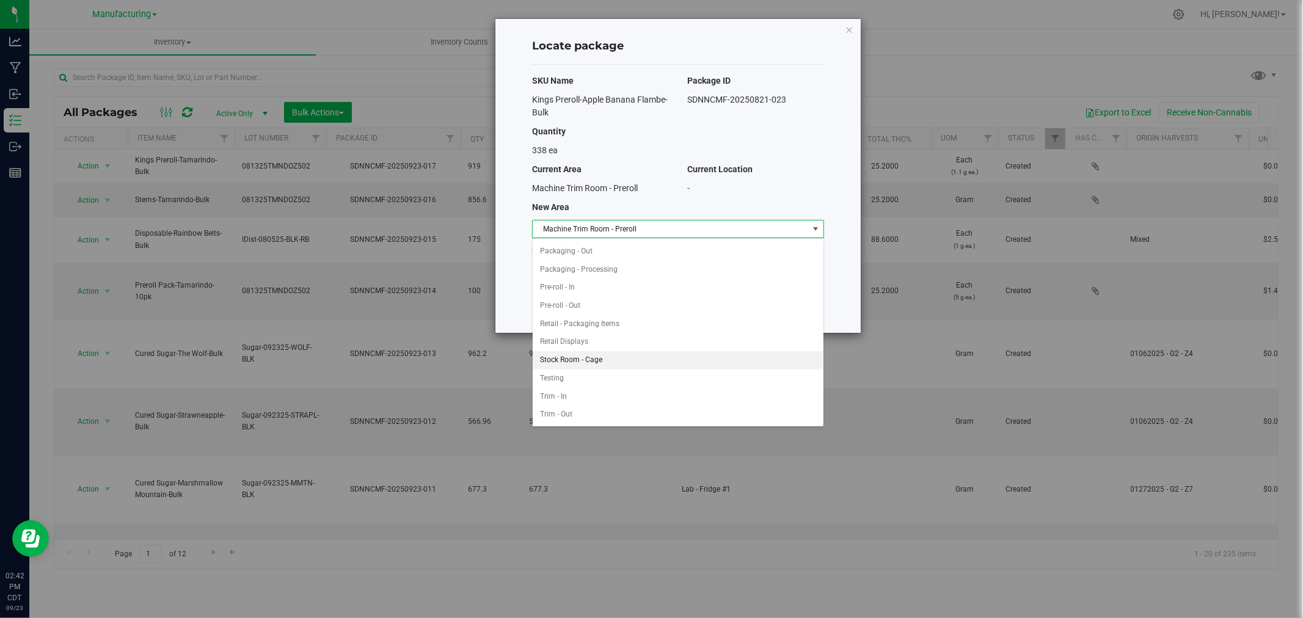
scroll to position [279, 0]
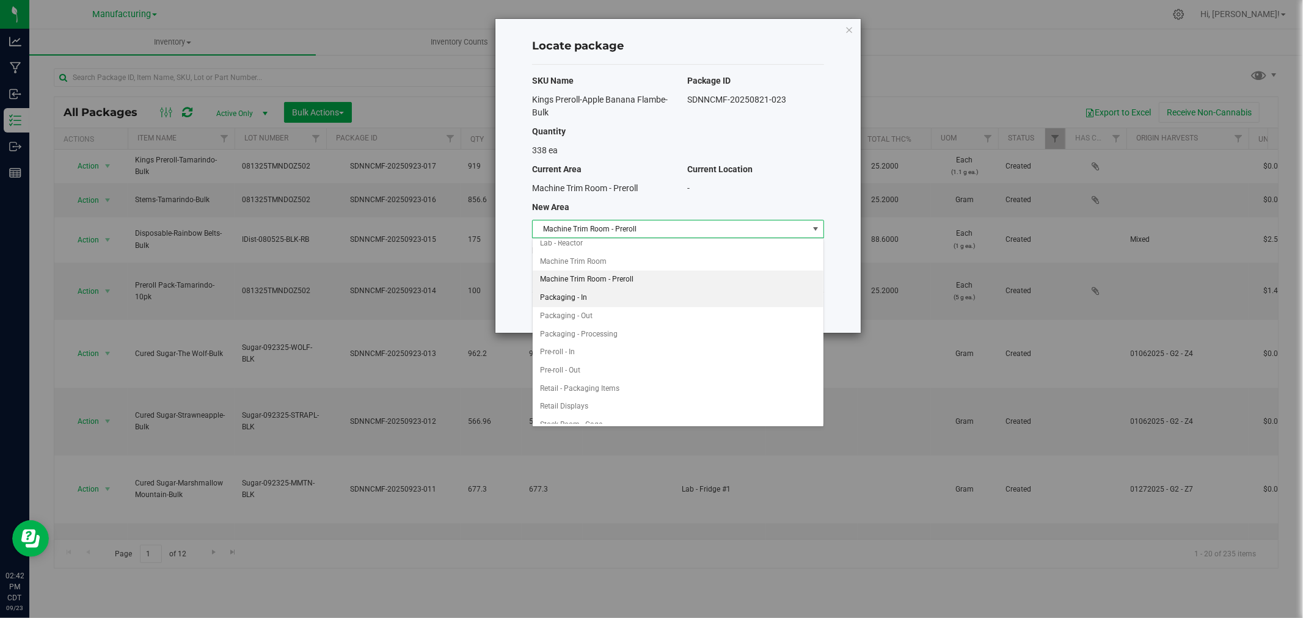
click at [575, 301] on li "Packaging - In" at bounding box center [678, 298] width 291 height 18
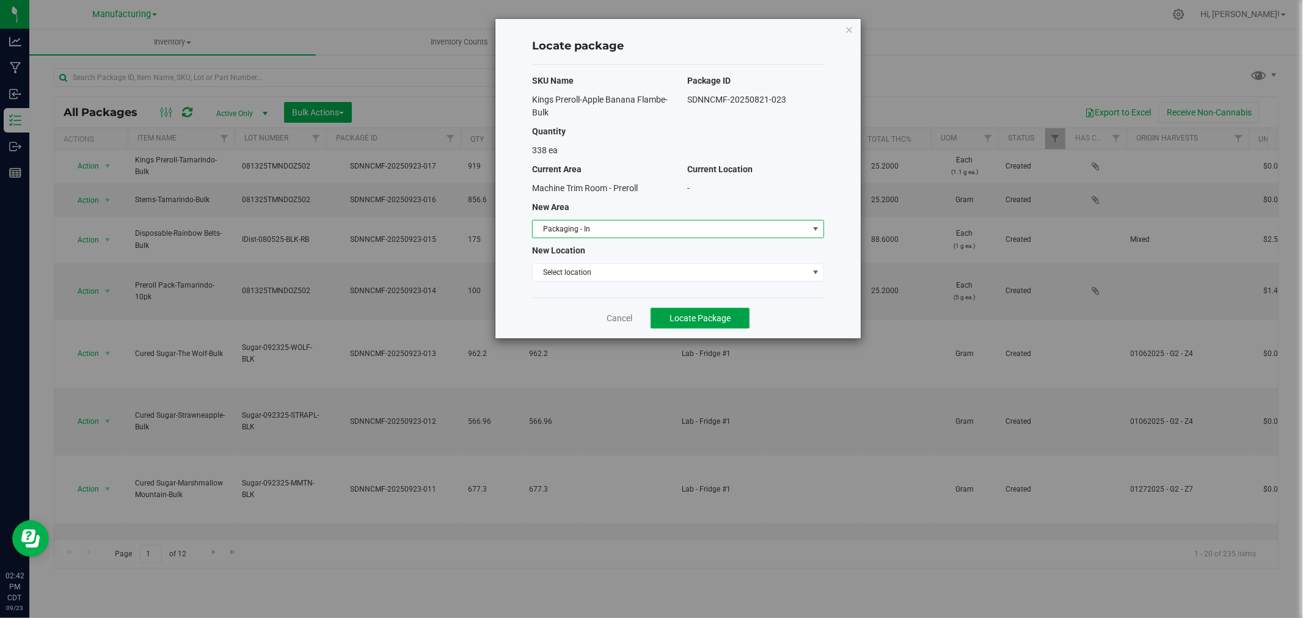
click at [686, 316] on span "Locate Package" at bounding box center [699, 318] width 61 height 10
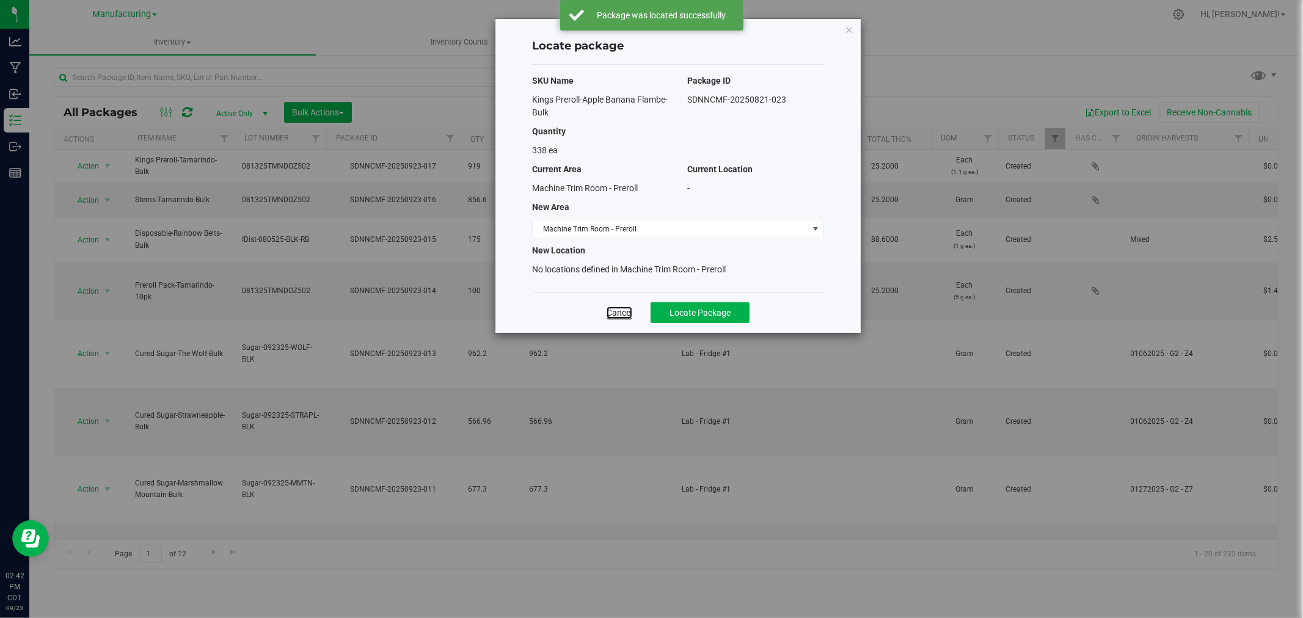
click at [618, 316] on link "Cancel" at bounding box center [620, 313] width 26 height 12
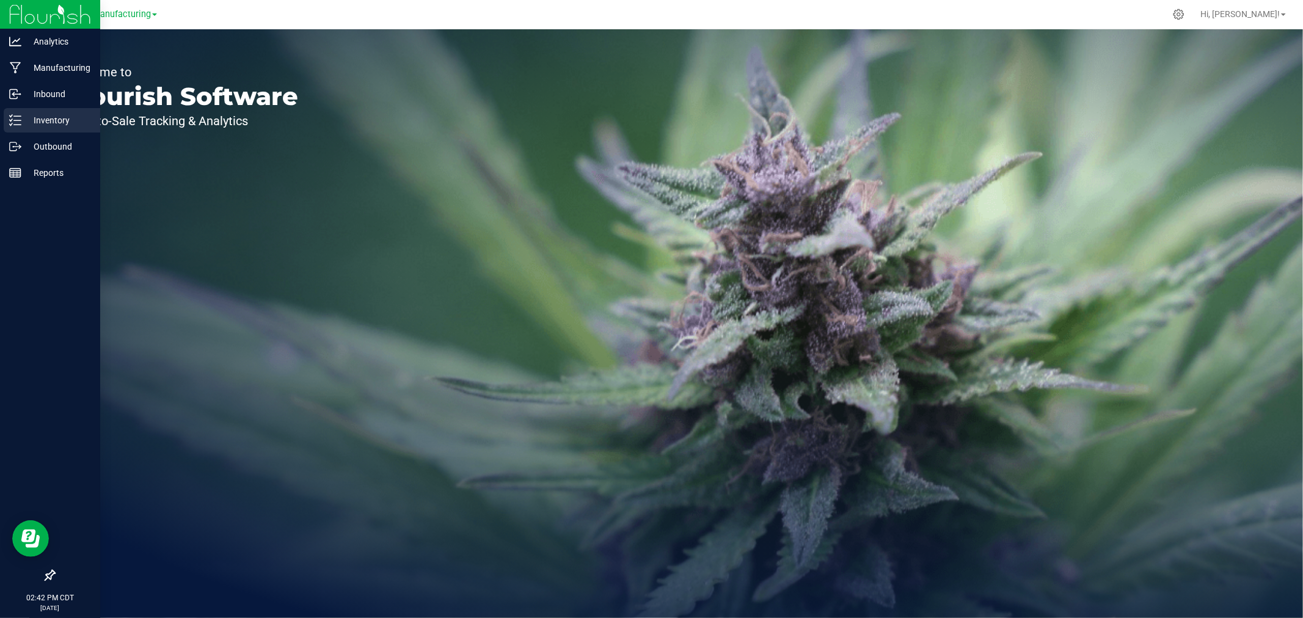
click at [25, 118] on p "Inventory" at bounding box center [57, 120] width 73 height 15
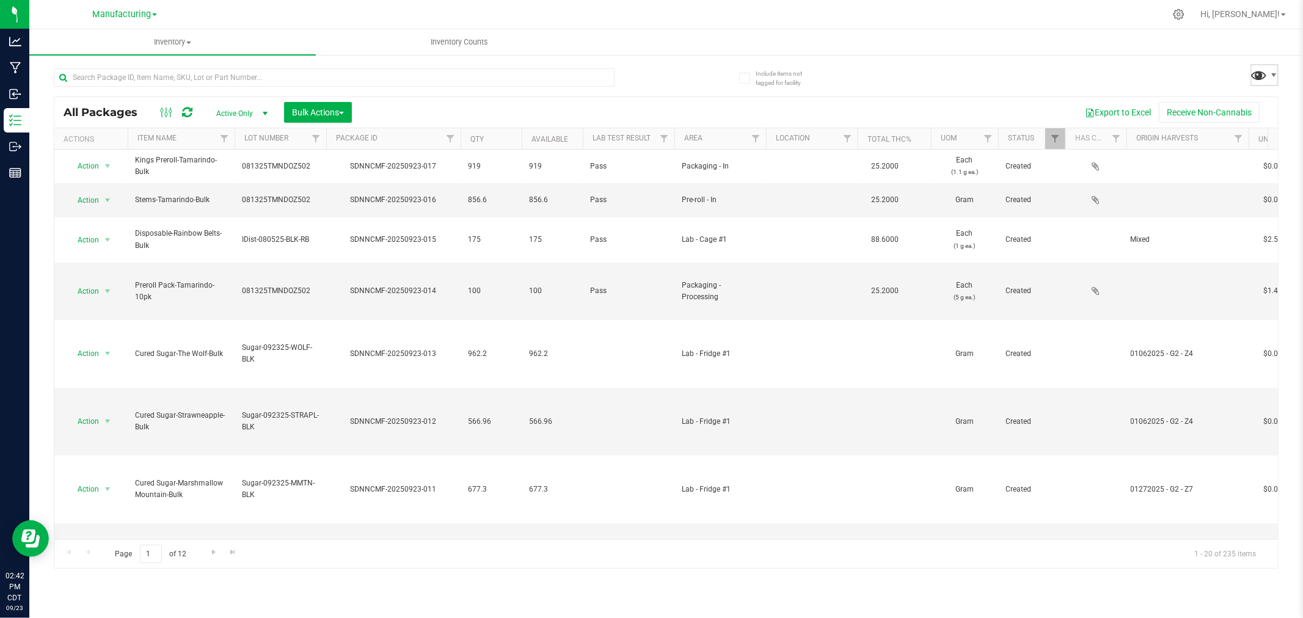
click at [1260, 78] on span at bounding box center [1259, 75] width 18 height 18
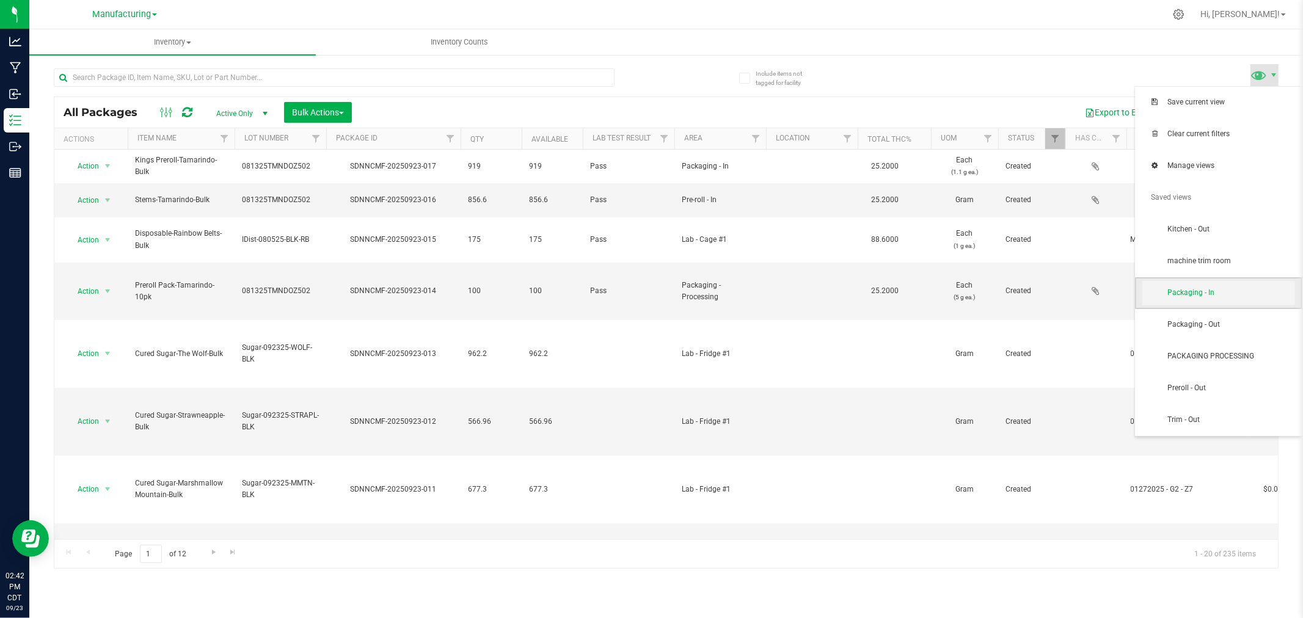
click at [1252, 282] on span "Packaging - In" at bounding box center [1218, 293] width 153 height 24
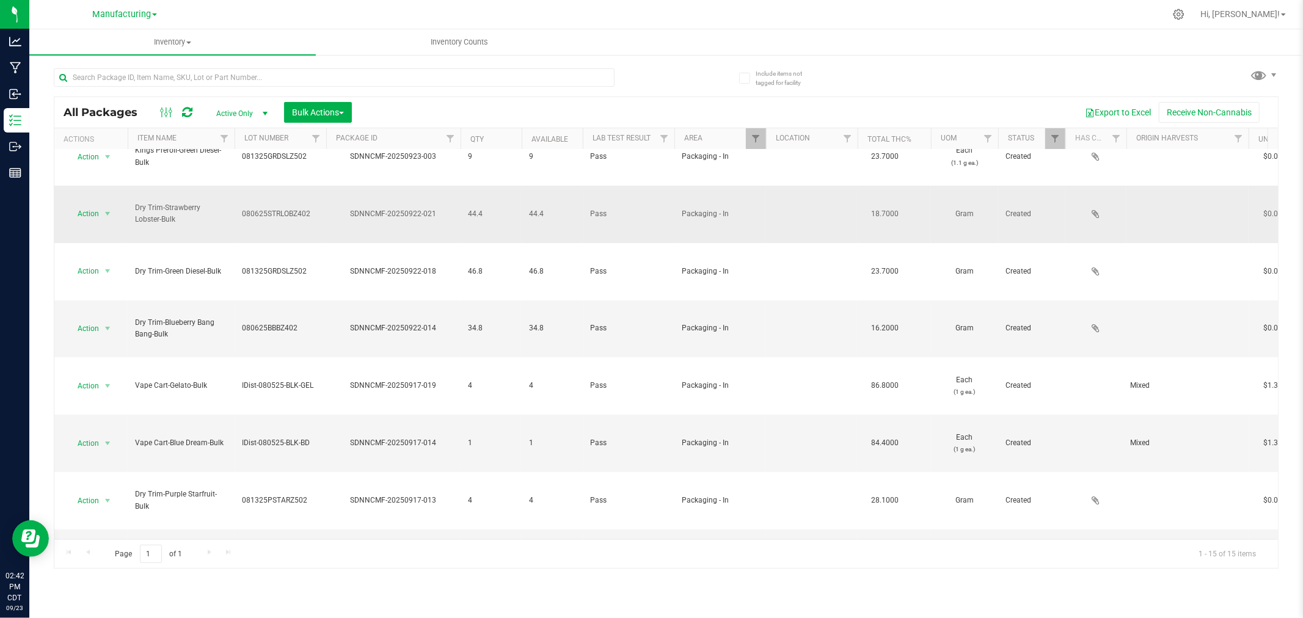
scroll to position [113, 0]
click at [1261, 74] on span at bounding box center [1259, 75] width 18 height 18
click at [320, 103] on button "Bulk Actions" at bounding box center [318, 112] width 68 height 21
click at [365, 135] on span "Add to manufacturing run" at bounding box center [337, 140] width 92 height 10
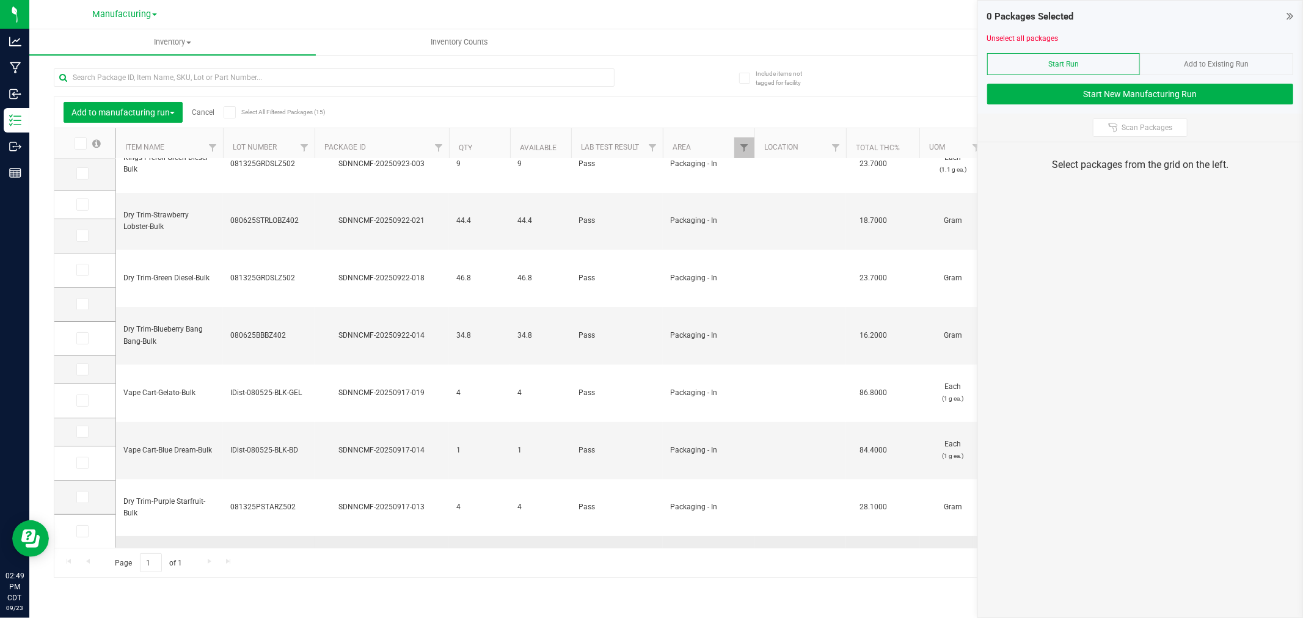
scroll to position [117, 0]
drag, startPoint x: 81, startPoint y: 541, endPoint x: 72, endPoint y: 542, distance: 8.6
click at [73, 541] on td at bounding box center [84, 532] width 61 height 34
click at [80, 534] on span at bounding box center [82, 531] width 12 height 12
click at [80, 531] on icon at bounding box center [82, 531] width 8 height 0
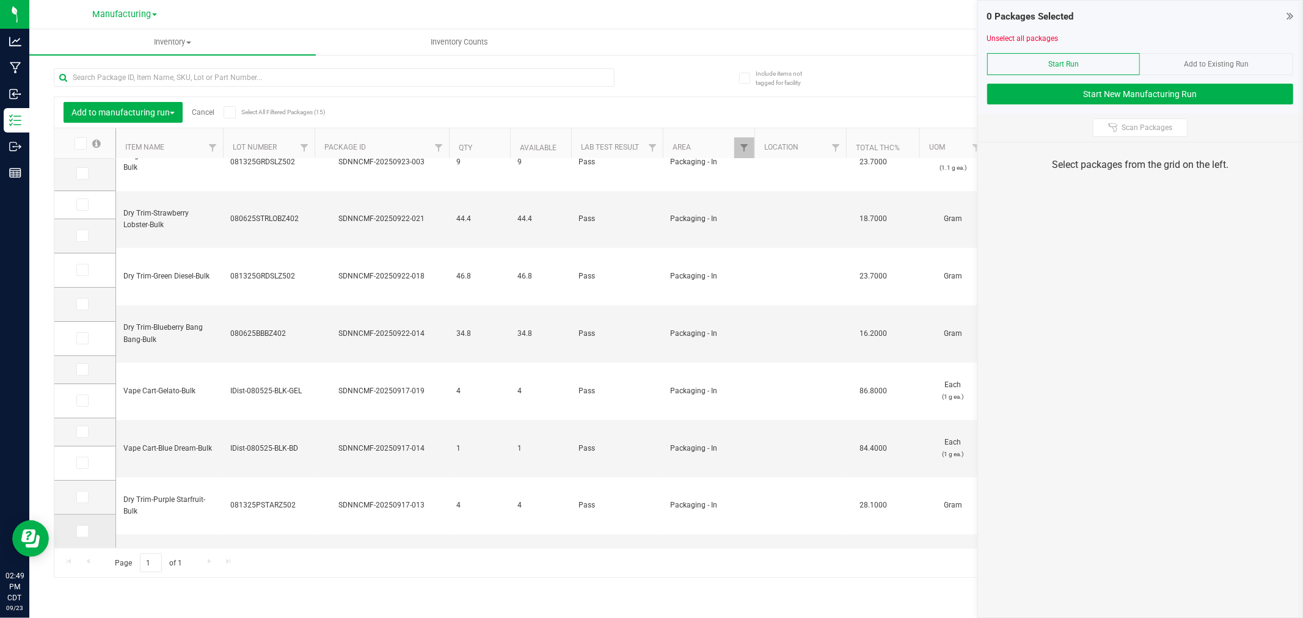
click at [0, 0] on input "checkbox" at bounding box center [0, 0] width 0 height 0
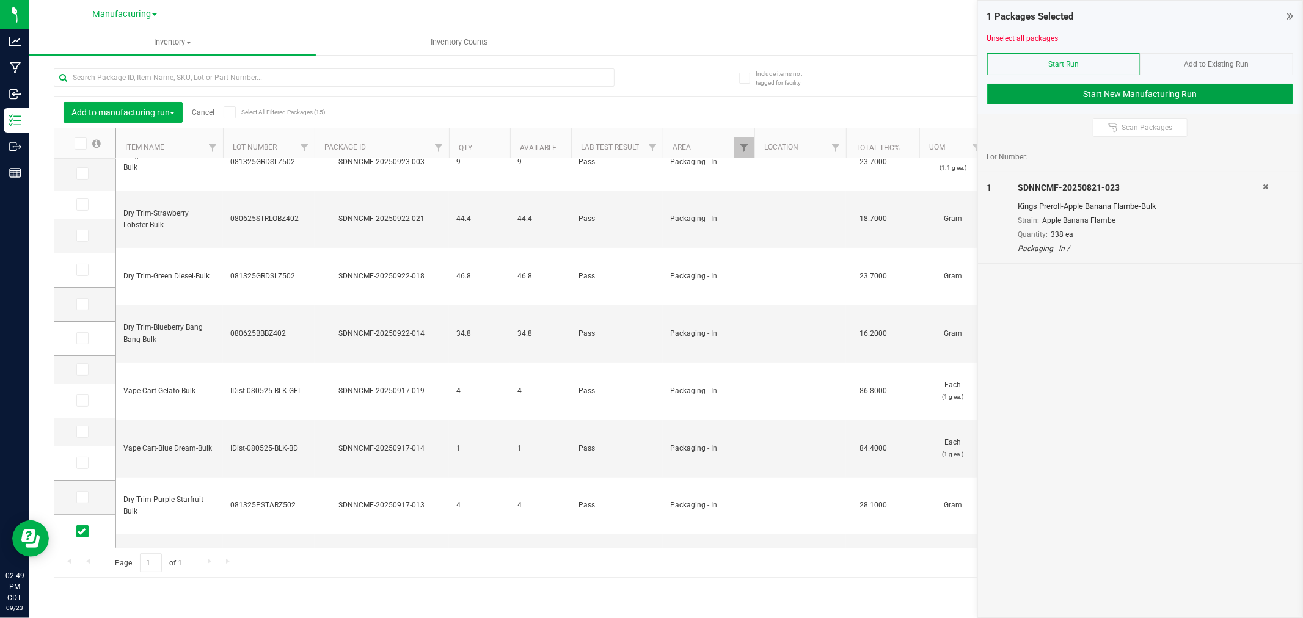
click at [1103, 95] on button "Start New Manufacturing Run" at bounding box center [1140, 94] width 306 height 21
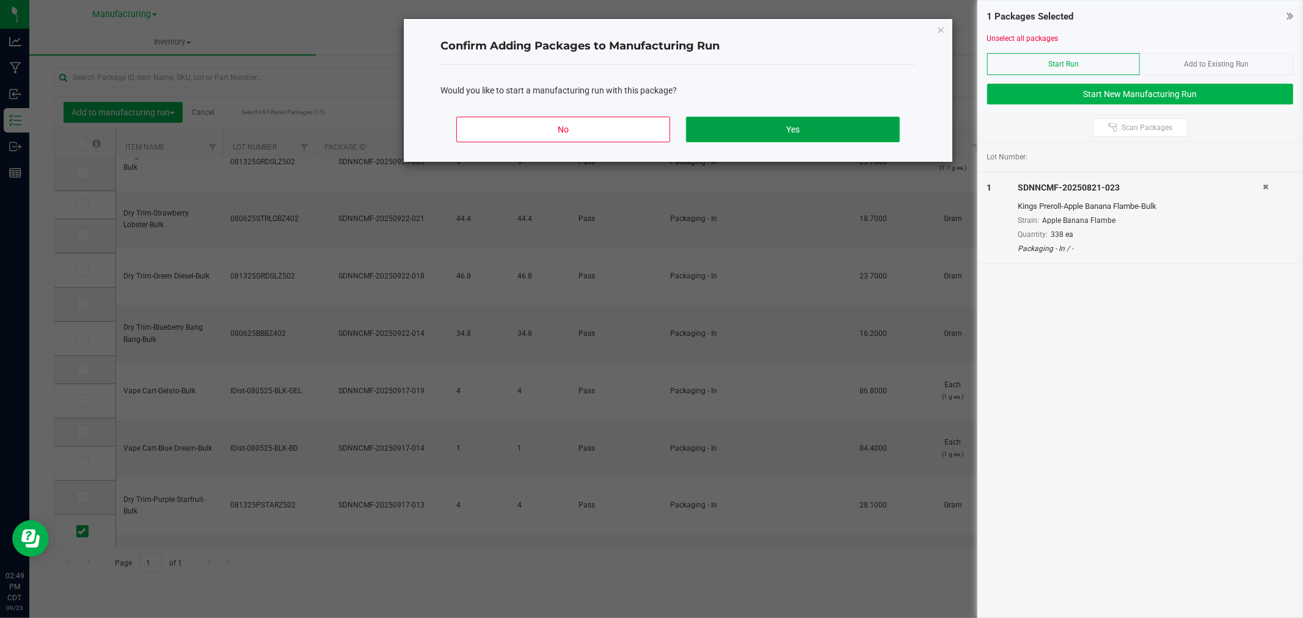
click at [850, 126] on button "Yes" at bounding box center [793, 130] width 214 height 26
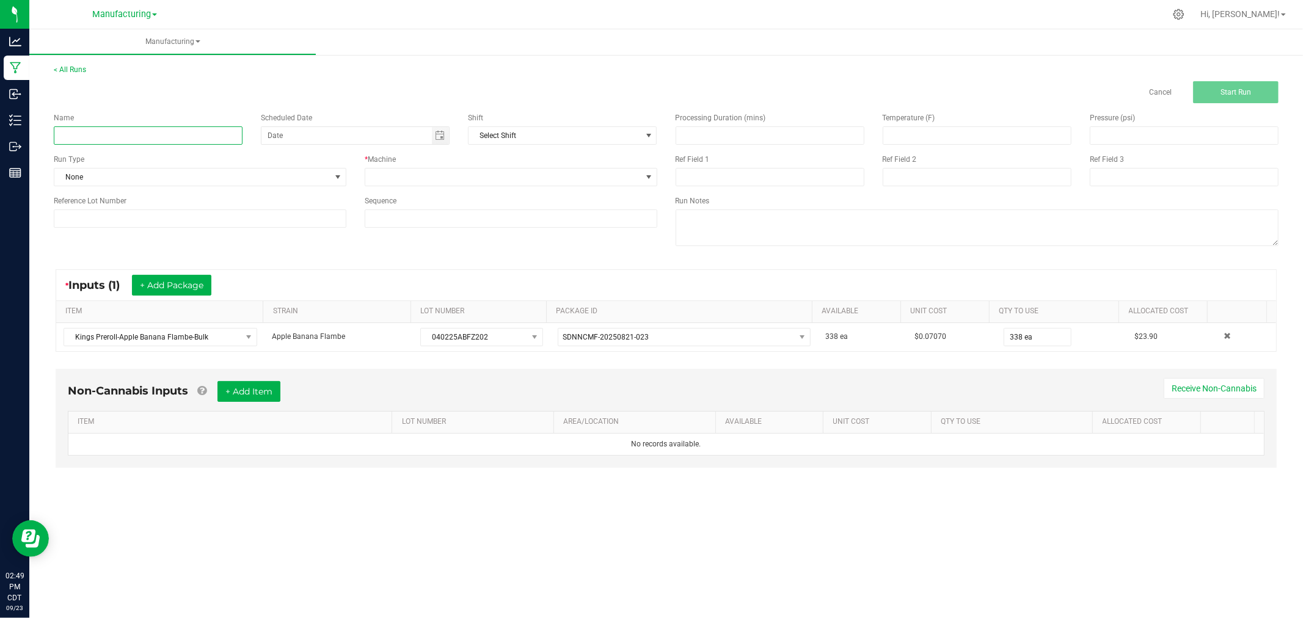
click at [103, 132] on input at bounding box center [148, 135] width 189 height 18
type input "[DATE]-apple banana flambe singles"
click at [304, 180] on span "None" at bounding box center [192, 177] width 276 height 17
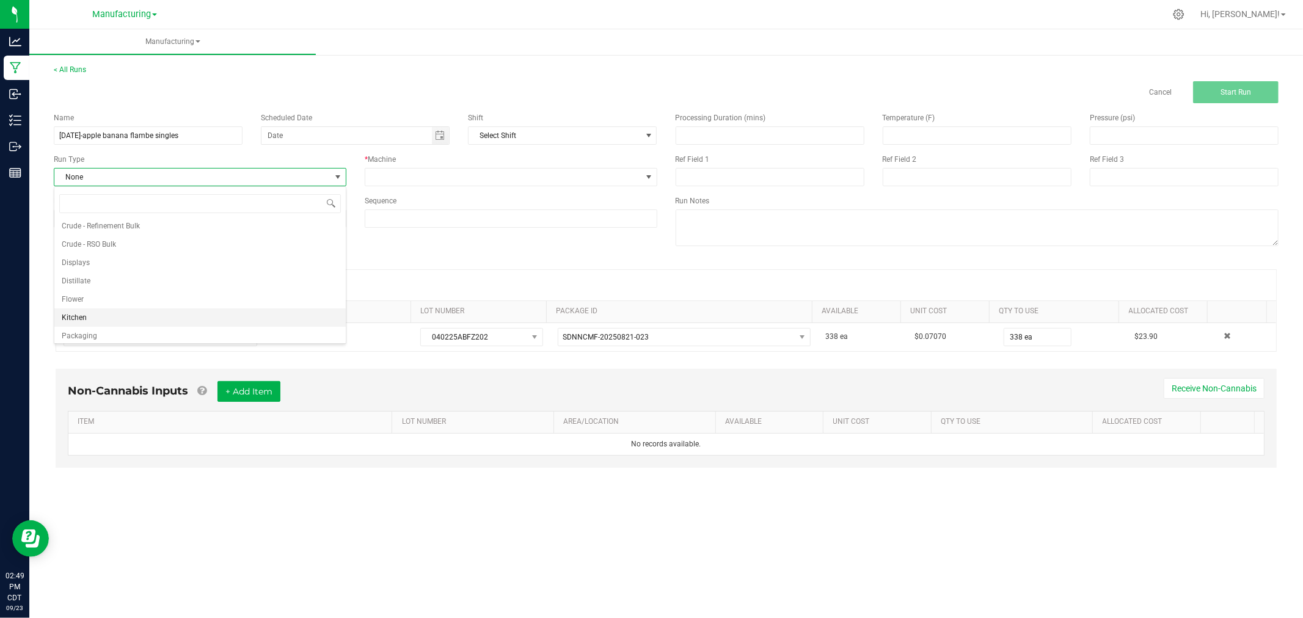
scroll to position [61, 0]
click at [193, 306] on li "Packaging" at bounding box center [199, 314] width 291 height 18
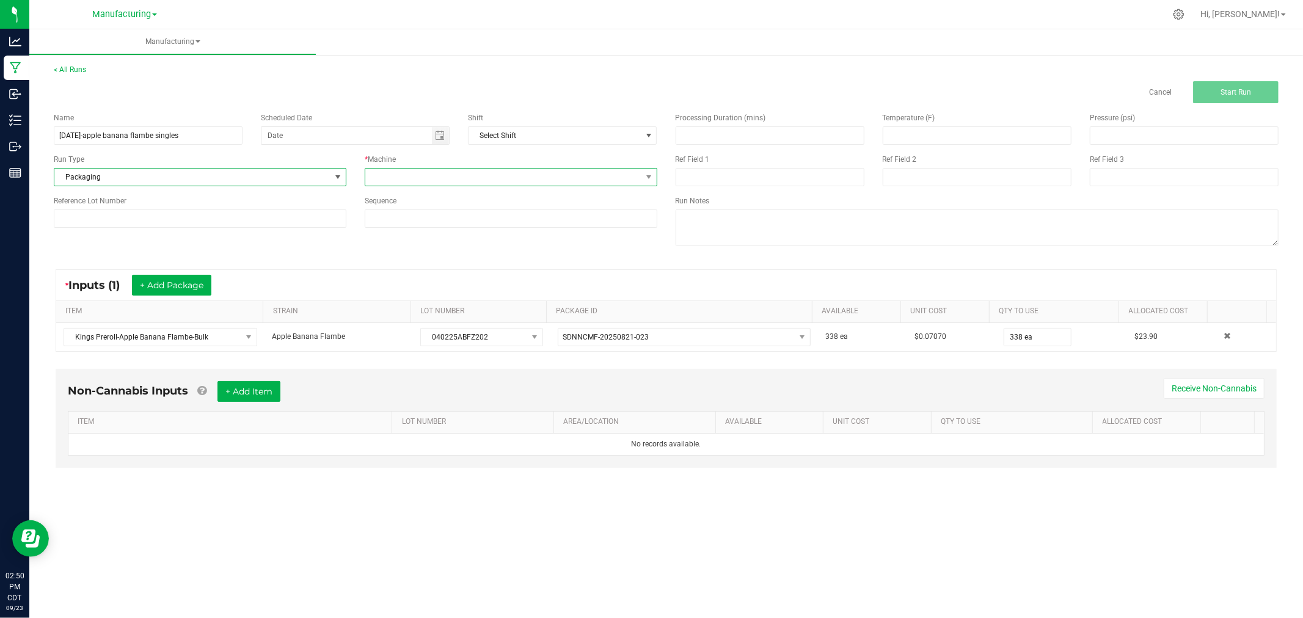
click at [465, 170] on span at bounding box center [503, 177] width 276 height 17
click at [428, 288] on li "Packaging" at bounding box center [510, 286] width 291 height 21
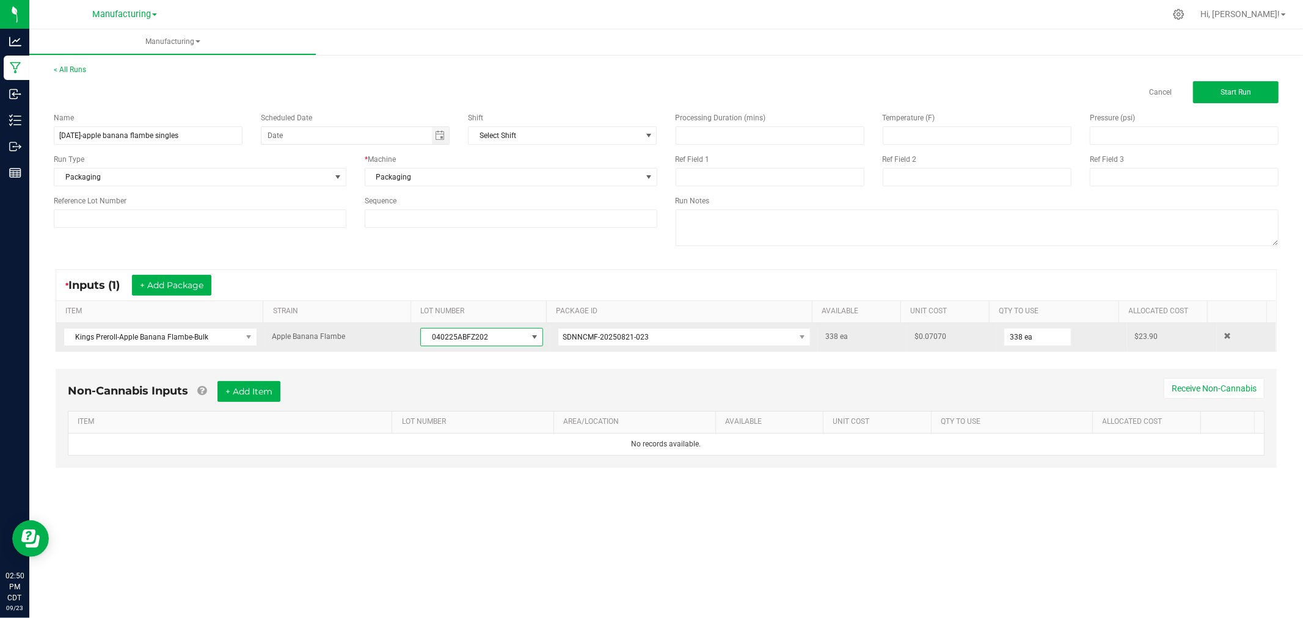
click at [466, 333] on span "040225ABFZ202" at bounding box center [474, 337] width 106 height 17
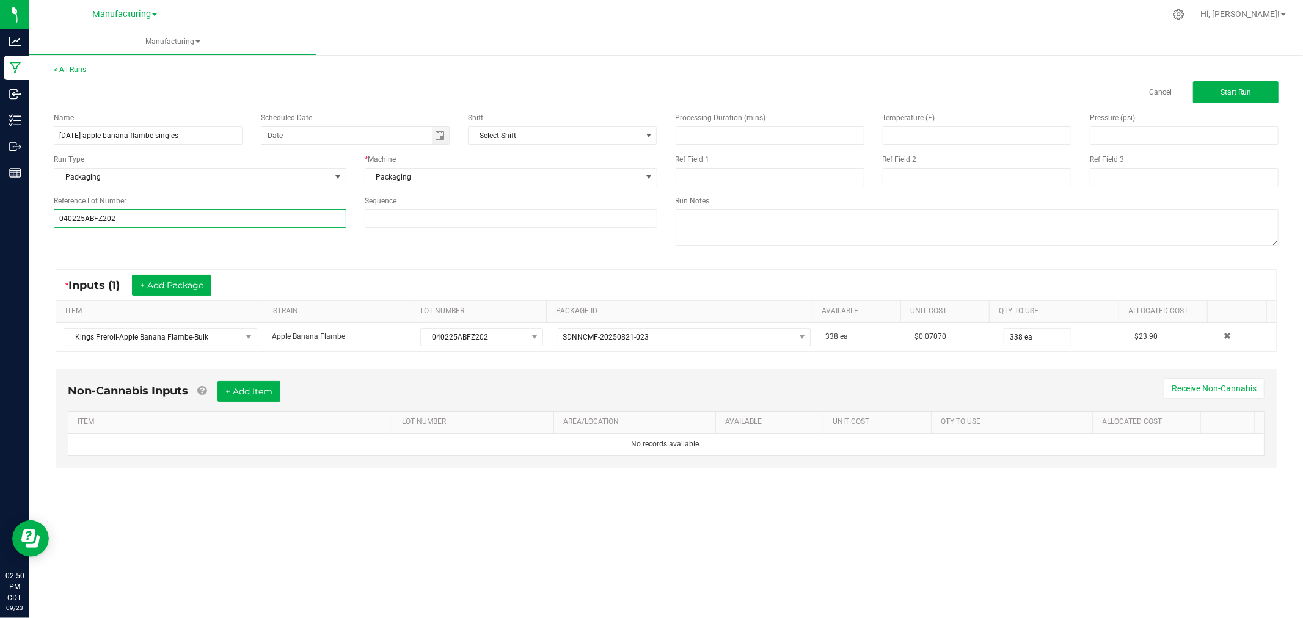
type input "040225ABFZ202"
click at [316, 251] on div "Name [DATE]-apple banana flambe singles Scheduled Date Shift Select Shift Run T…" at bounding box center [666, 180] width 1243 height 155
click at [1247, 82] on button "Start Run" at bounding box center [1236, 92] width 86 height 22
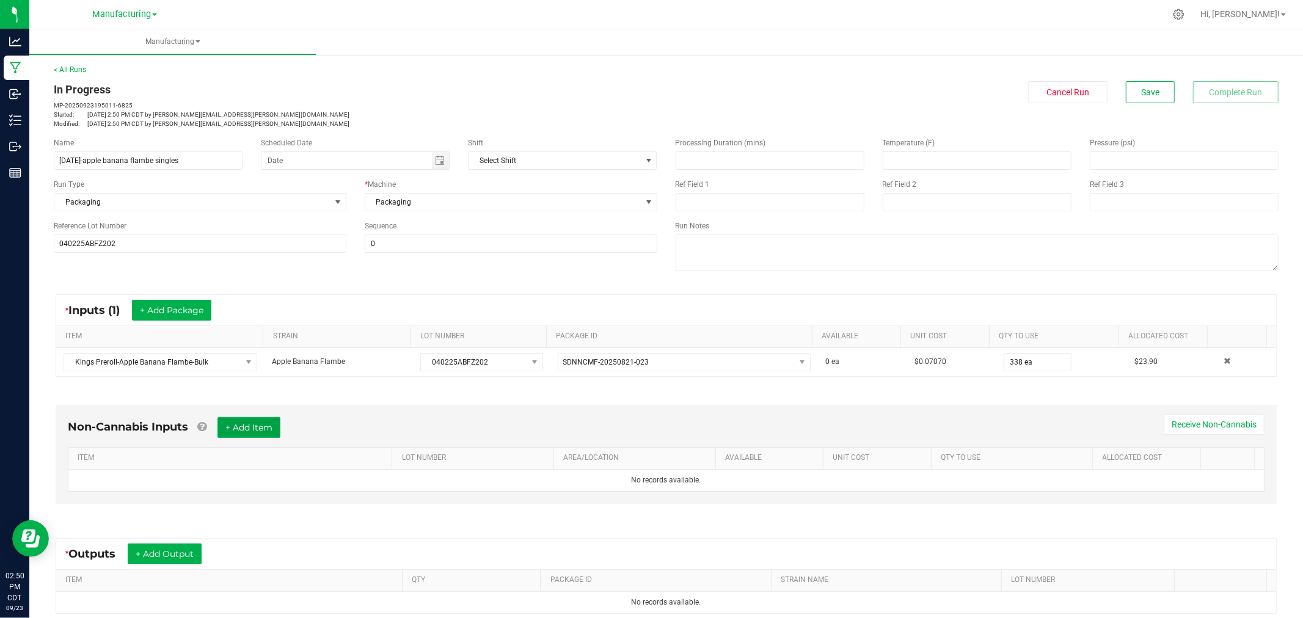
click at [240, 434] on button "+ Add Item" at bounding box center [248, 427] width 63 height 21
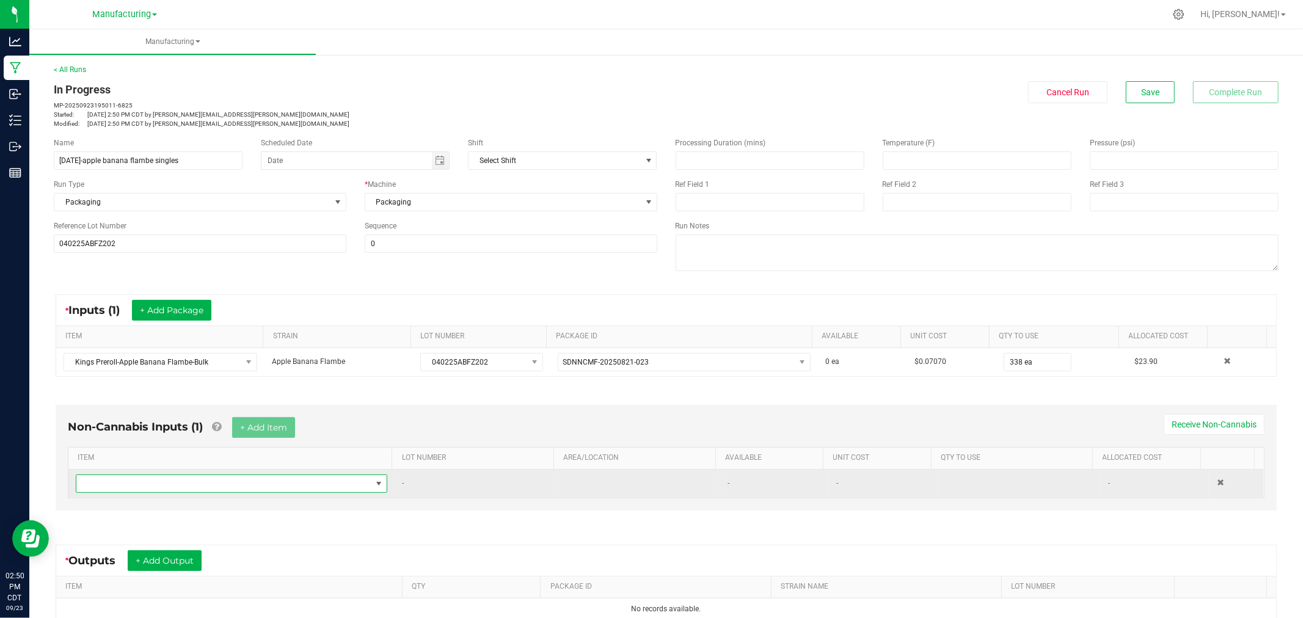
click at [277, 479] on span "NO DATA FOUND" at bounding box center [223, 483] width 295 height 17
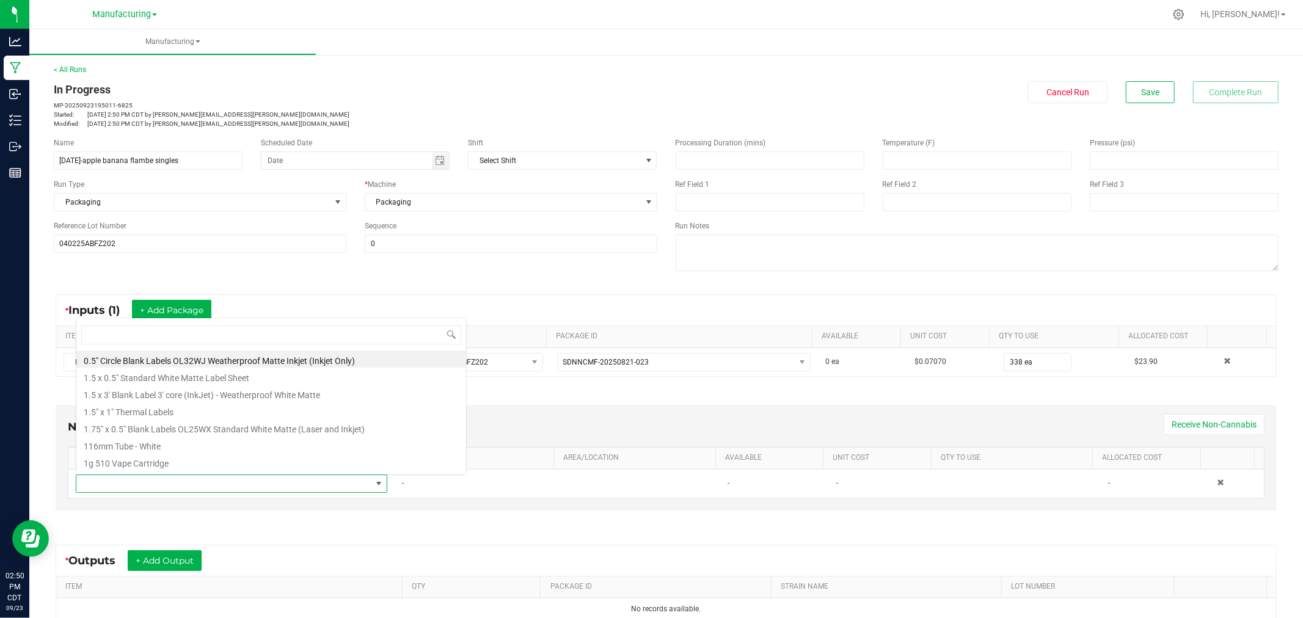
scroll to position [18, 302]
type input "1.5"
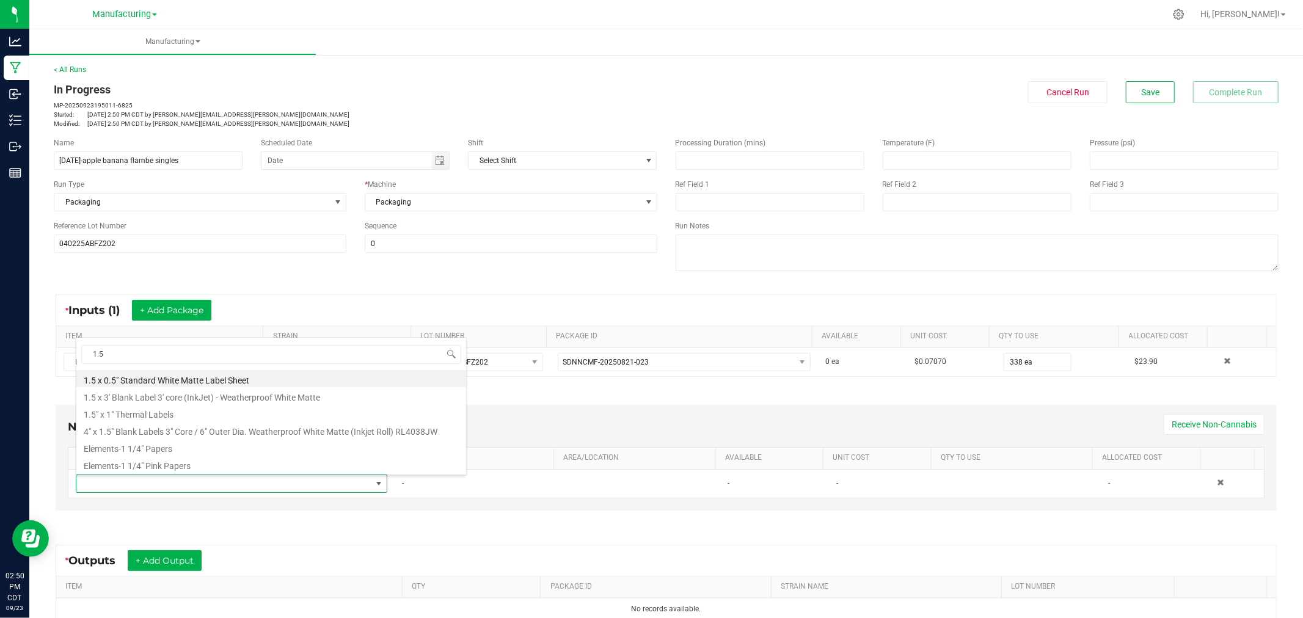
click at [181, 409] on li "1.5" x 1" Thermal Labels" at bounding box center [271, 412] width 390 height 17
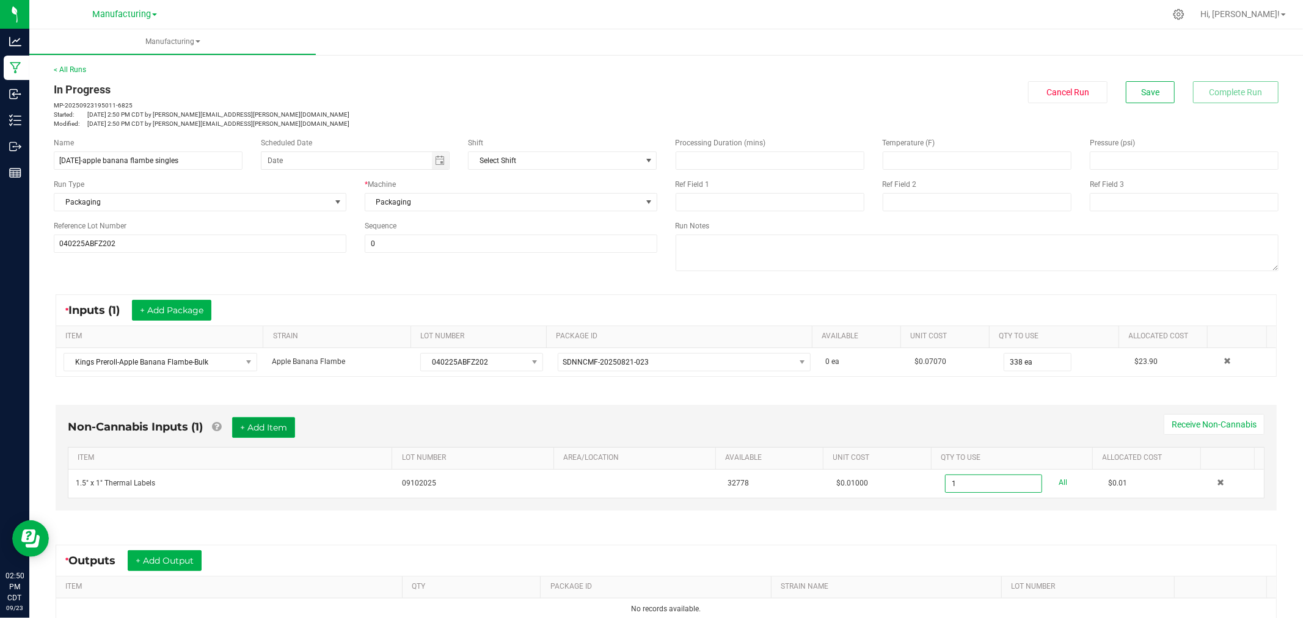
type input "1 ea"
click at [270, 432] on button "+ Add Item" at bounding box center [263, 427] width 63 height 21
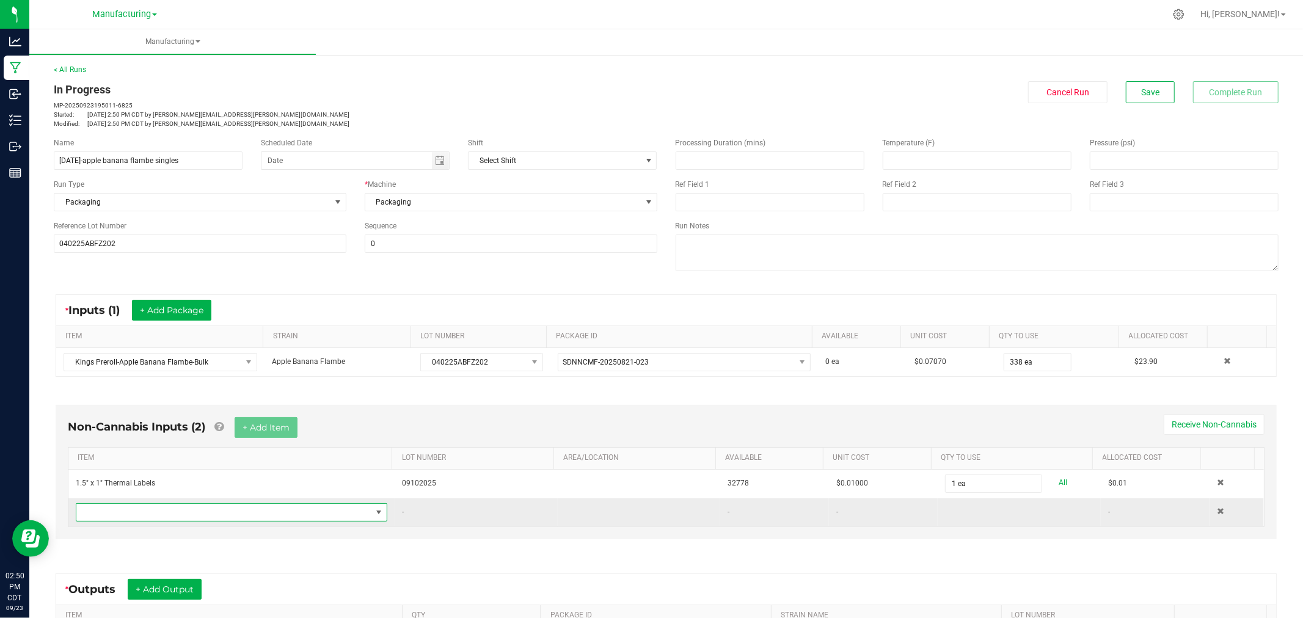
click at [291, 514] on span "NO DATA FOUND" at bounding box center [223, 512] width 295 height 17
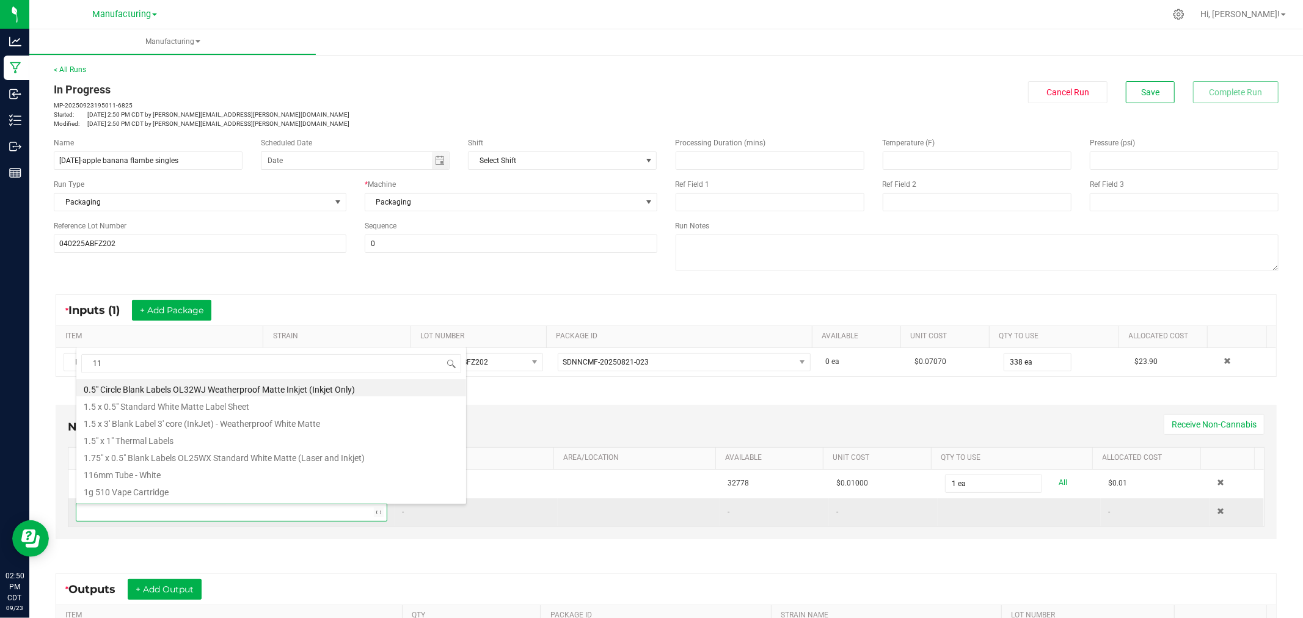
type input "116"
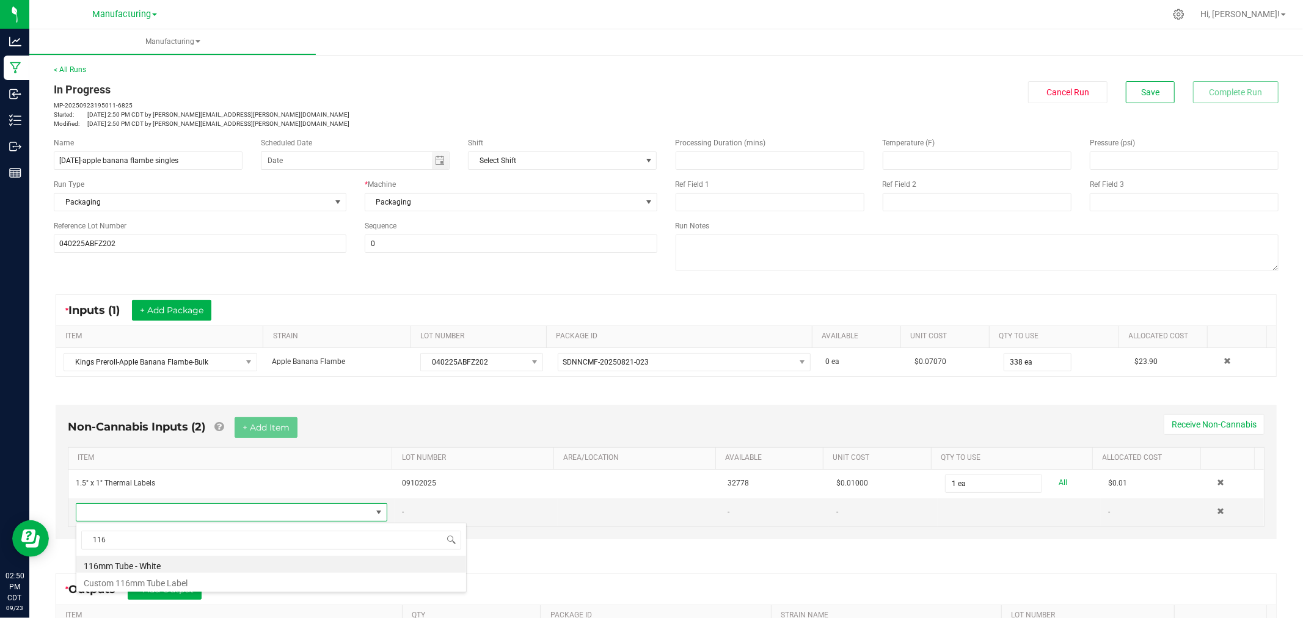
click at [230, 558] on li "116mm Tube - White" at bounding box center [271, 564] width 390 height 17
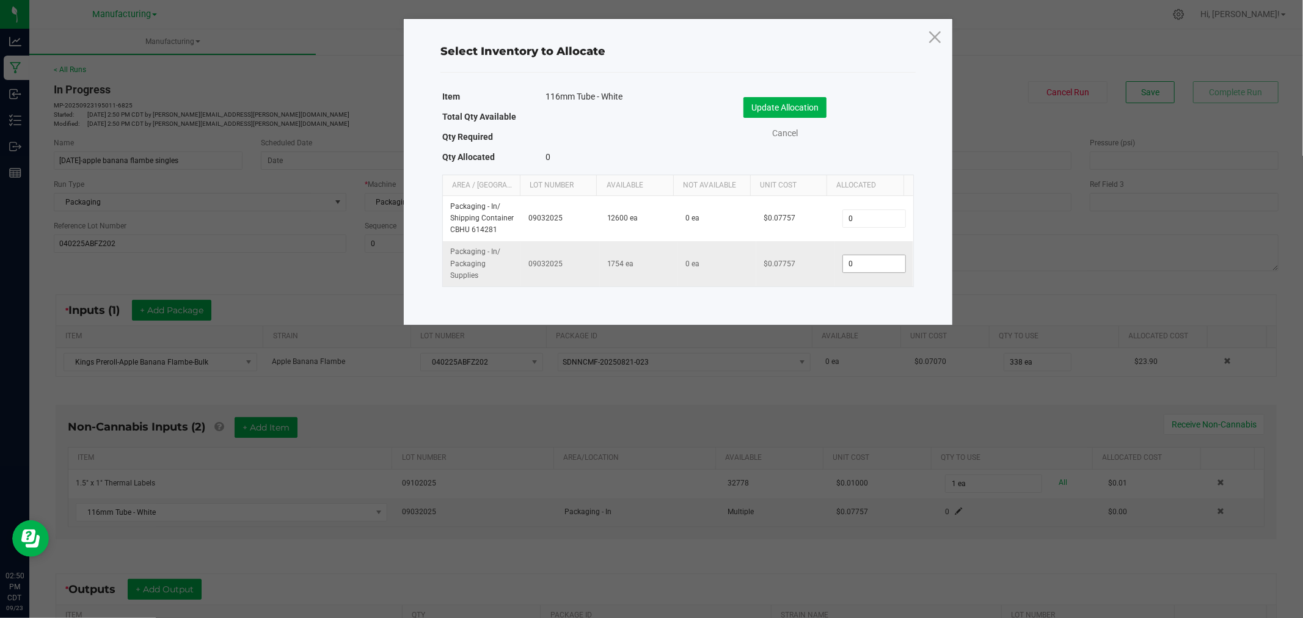
click at [849, 264] on input "0" at bounding box center [874, 263] width 62 height 17
type input "338"
click at [894, 308] on div "Select Inventory to Allocate Item 116mm Tube - White Total Qty Available Qty Re…" at bounding box center [678, 172] width 548 height 306
click at [776, 100] on button "Update Allocation" at bounding box center [784, 107] width 83 height 21
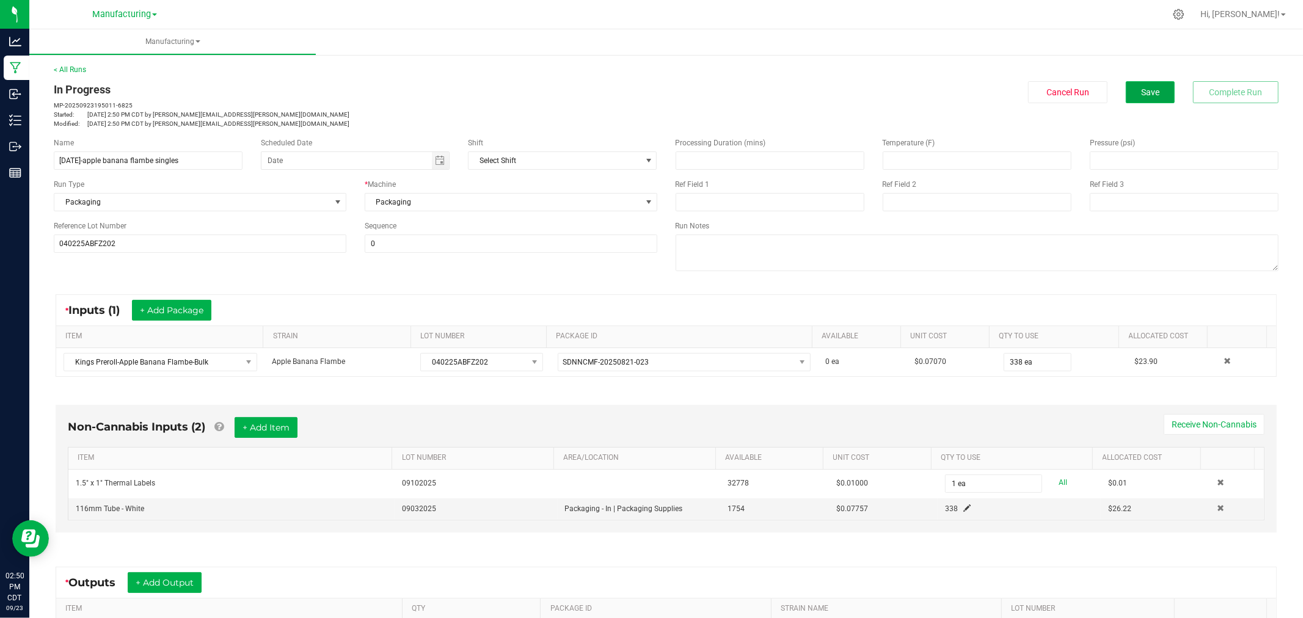
click at [1126, 86] on button "Save" at bounding box center [1150, 92] width 49 height 22
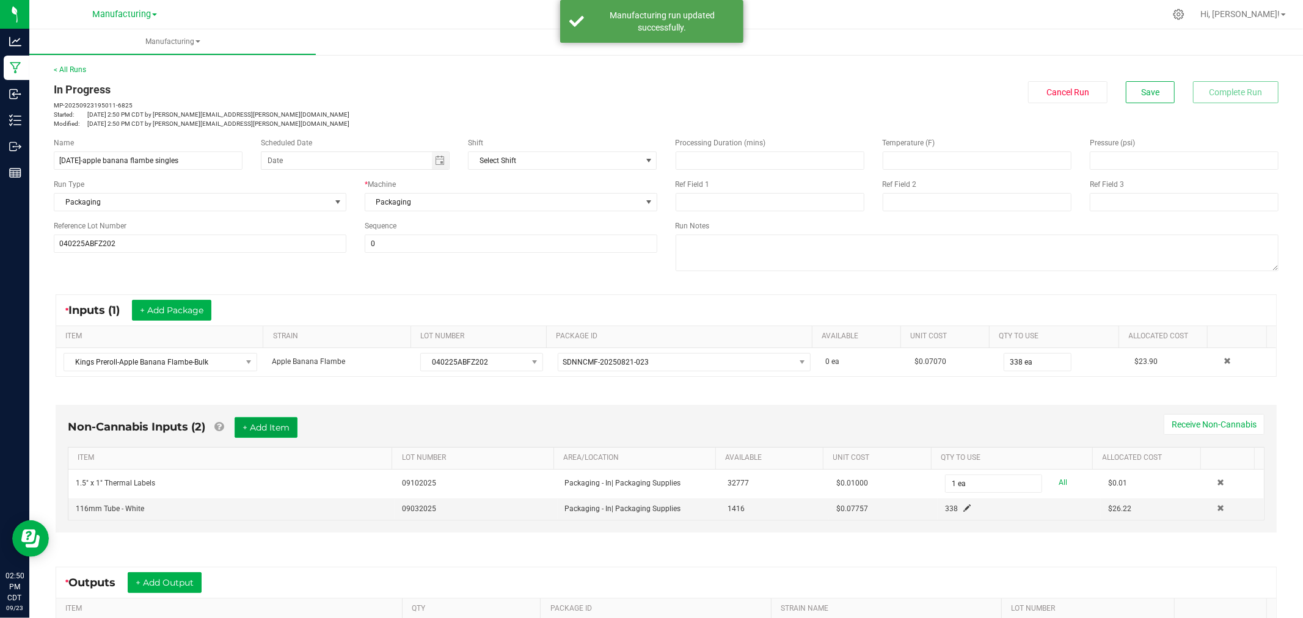
click at [275, 426] on button "+ Add Item" at bounding box center [266, 427] width 63 height 21
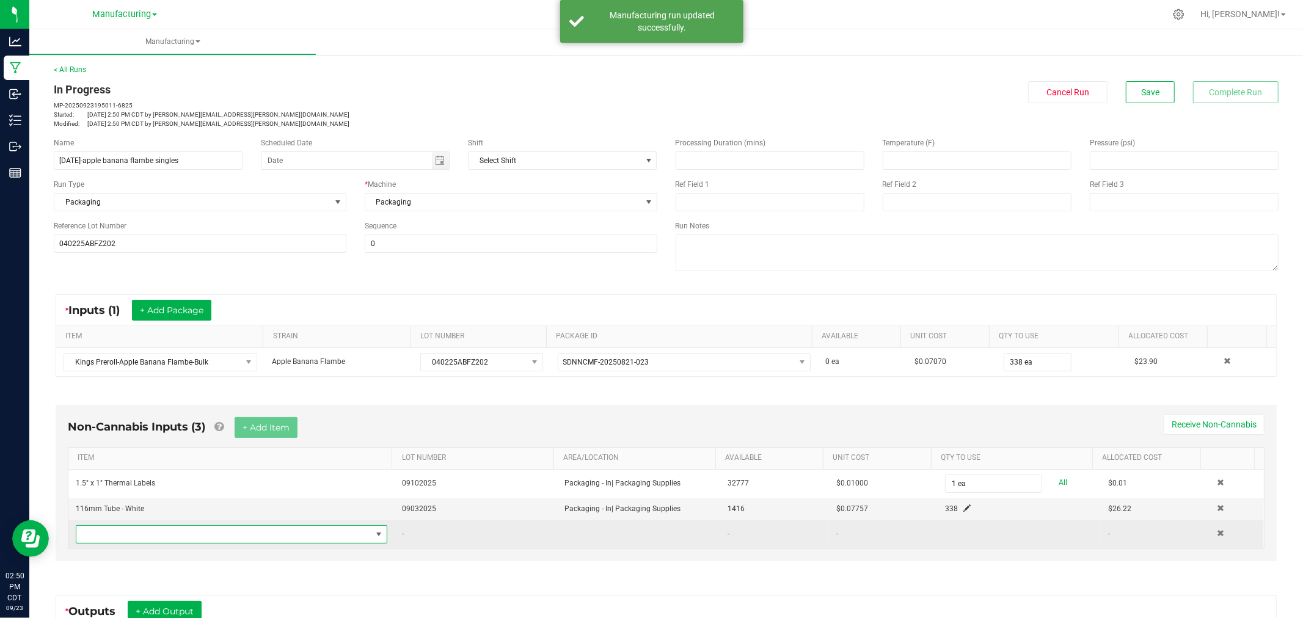
click at [259, 541] on span "NO DATA FOUND" at bounding box center [223, 534] width 295 height 17
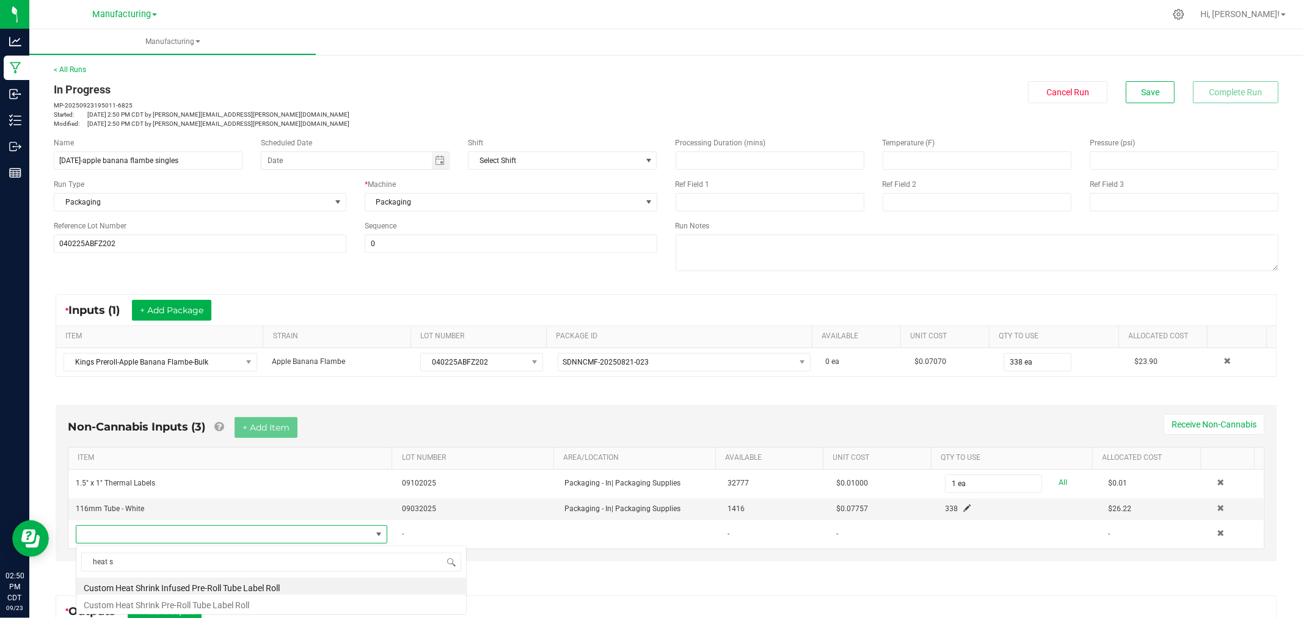
scroll to position [0, 0]
type input "heat shrink"
click at [233, 607] on li "Custom Heat Shrink Pre-Roll Tube Label Roll" at bounding box center [271, 603] width 390 height 17
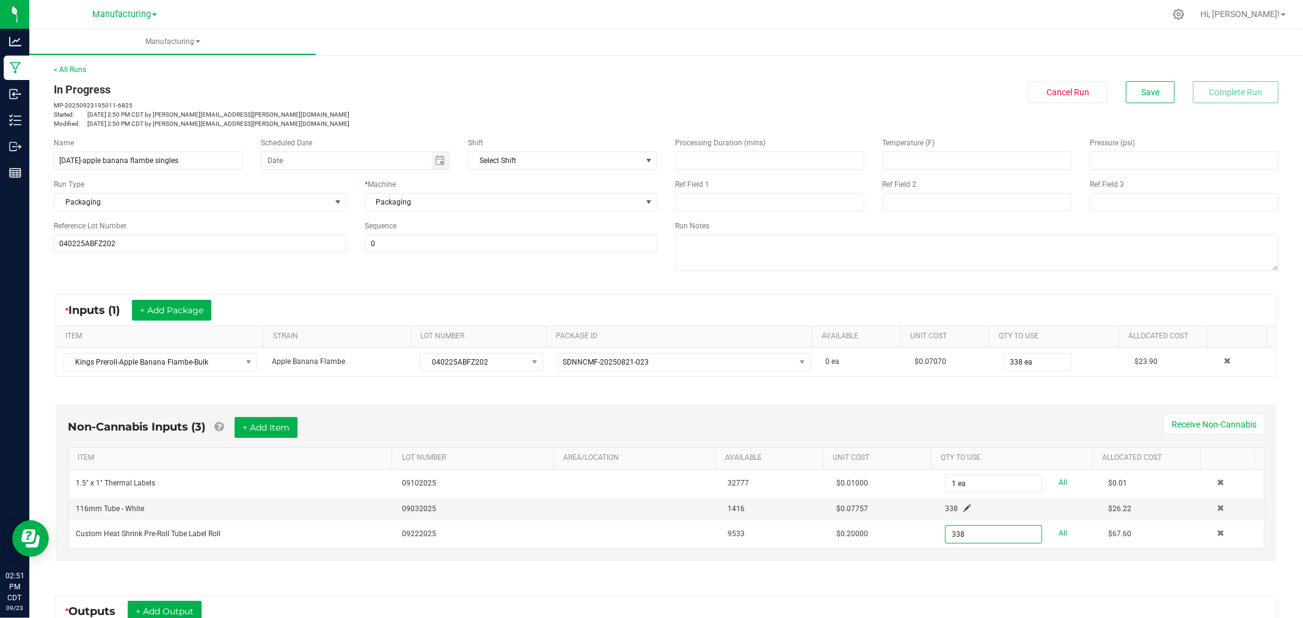
type input "338 ea"
click at [997, 577] on div "Non-Cannabis Inputs (3) + Add Item Receive Non-Cannabis ITEM LOT NUMBER AREA/LO…" at bounding box center [666, 486] width 1243 height 197
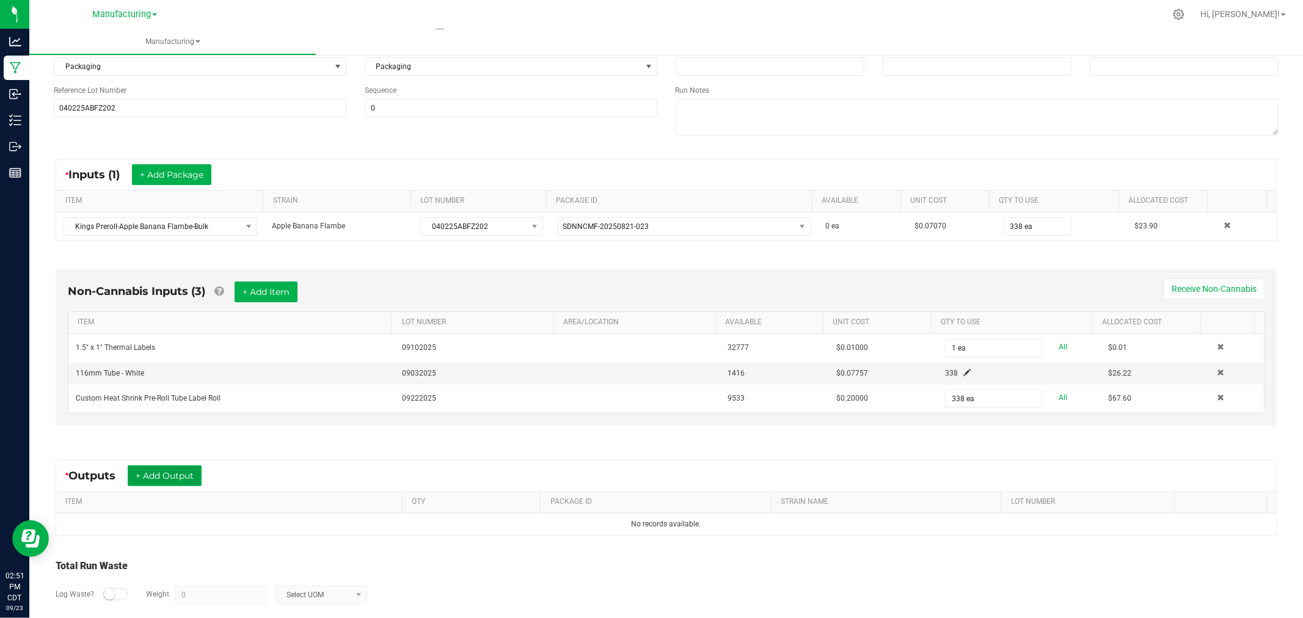
click at [151, 479] on button "+ Add Output" at bounding box center [165, 475] width 74 height 21
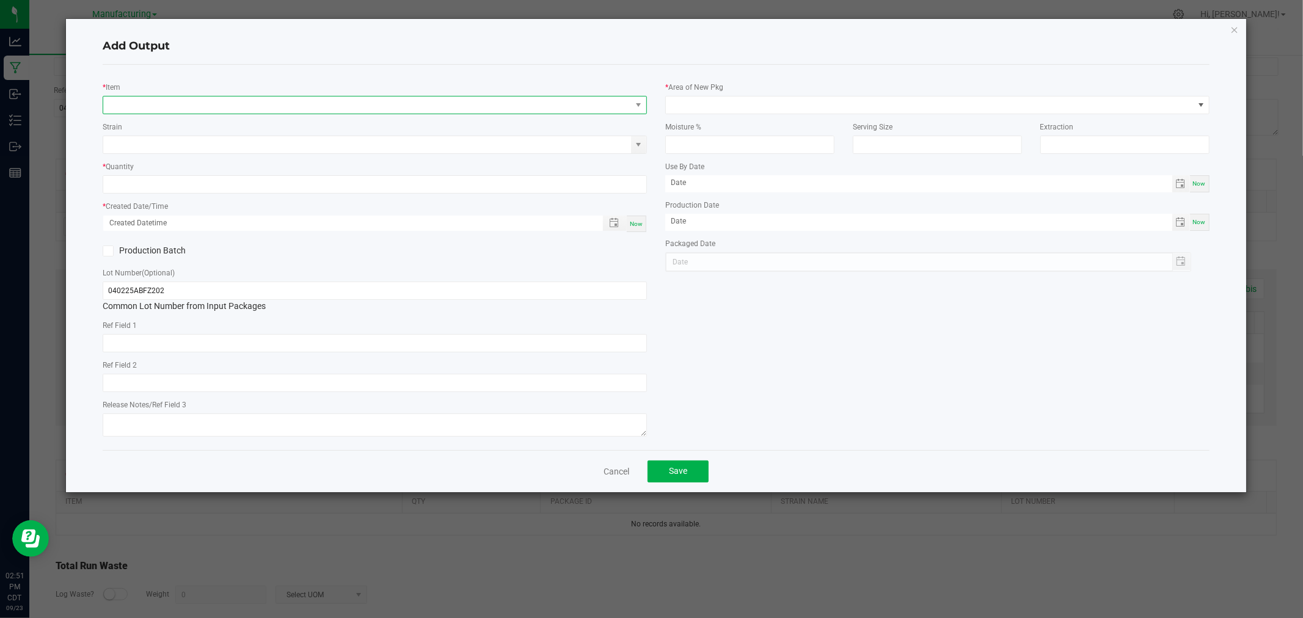
click at [205, 101] on span "NO DATA FOUND" at bounding box center [367, 105] width 528 height 17
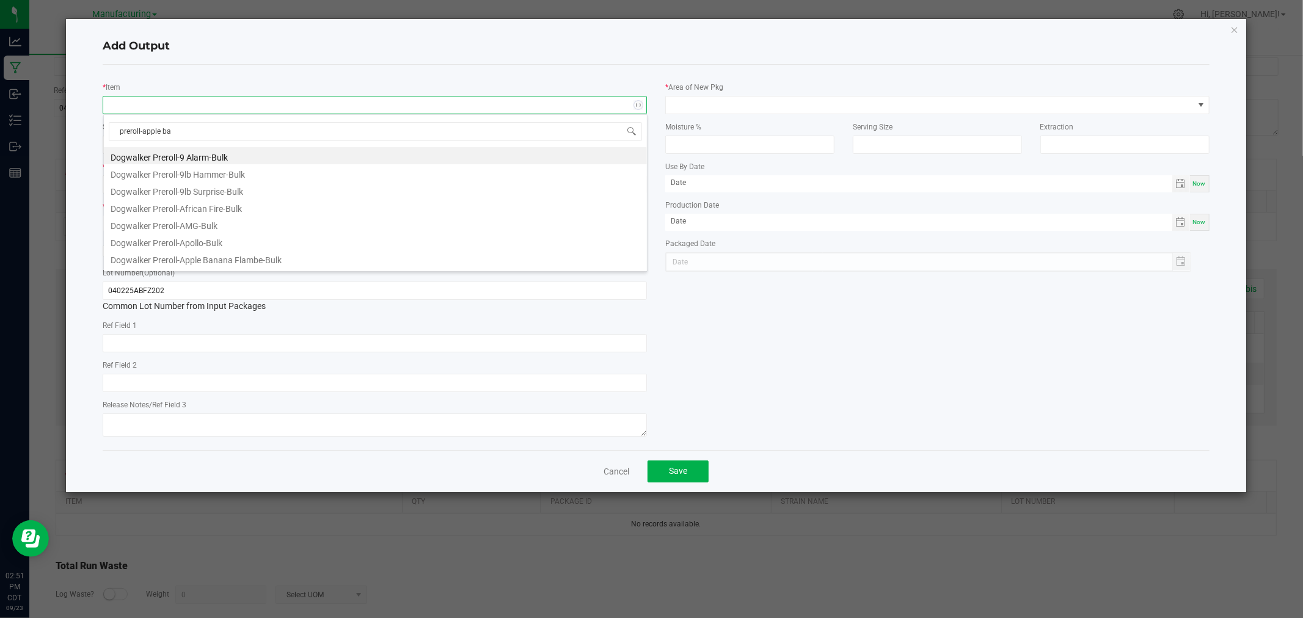
type input "preroll-apple ban"
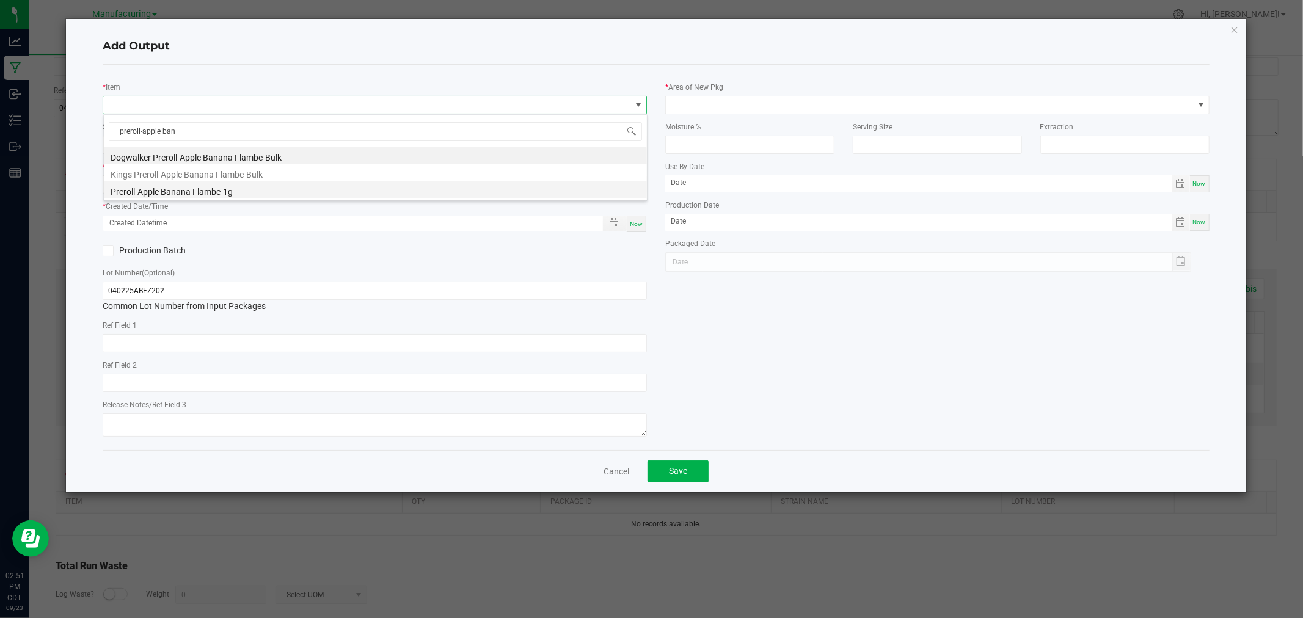
click at [204, 188] on li "Preroll-Apple Banana Flambe-1g" at bounding box center [375, 189] width 543 height 17
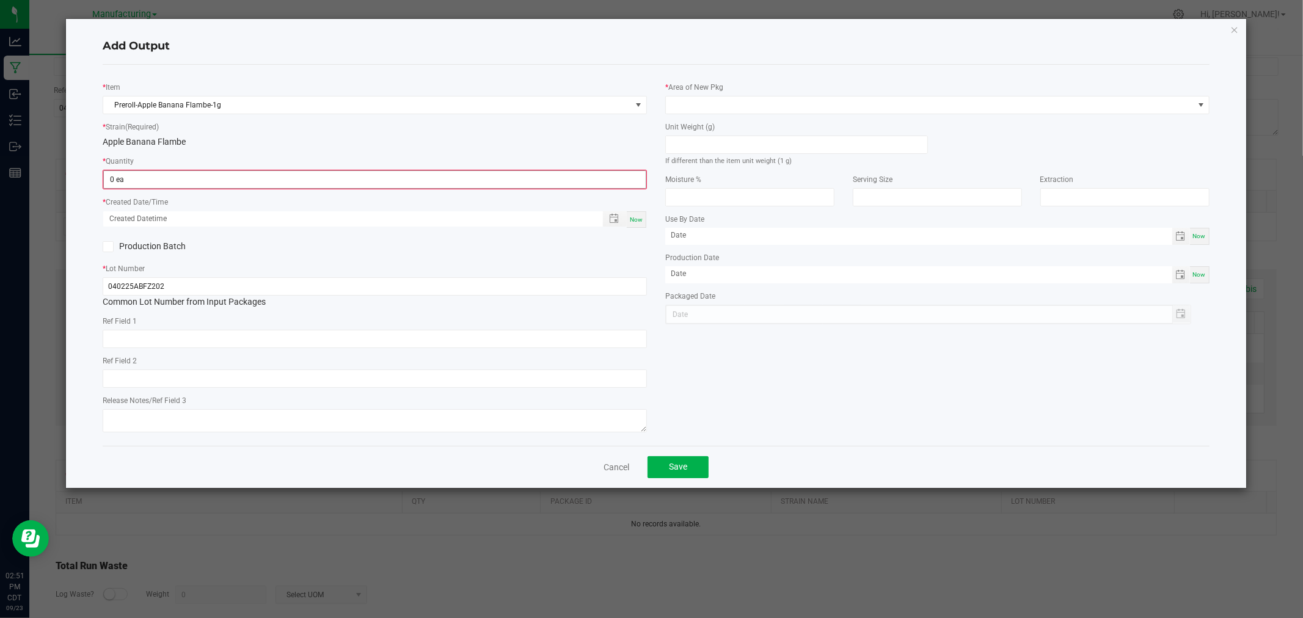
click at [196, 170] on span "0 ea" at bounding box center [374, 179] width 543 height 18
click at [197, 178] on input "0" at bounding box center [375, 179] width 542 height 17
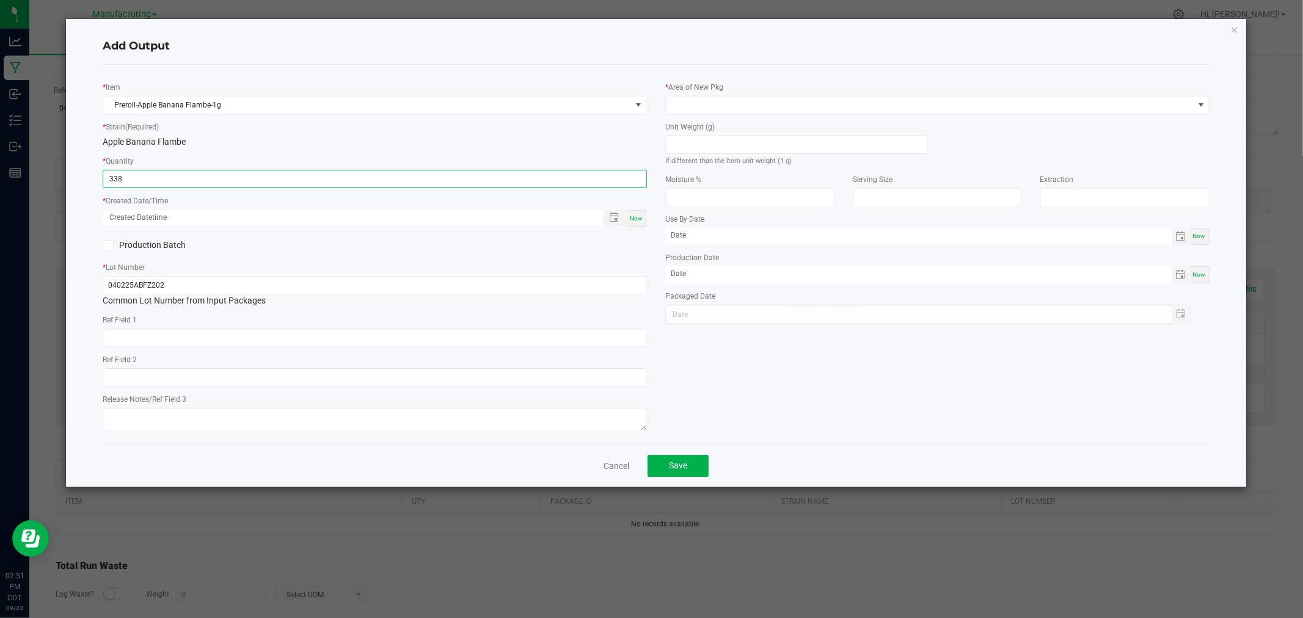
type input "338 ea"
click at [637, 220] on span "Now" at bounding box center [636, 218] width 13 height 7
type input "[DATE] 2:51 PM"
type input "[DATE]"
click at [723, 143] on input at bounding box center [796, 144] width 261 height 17
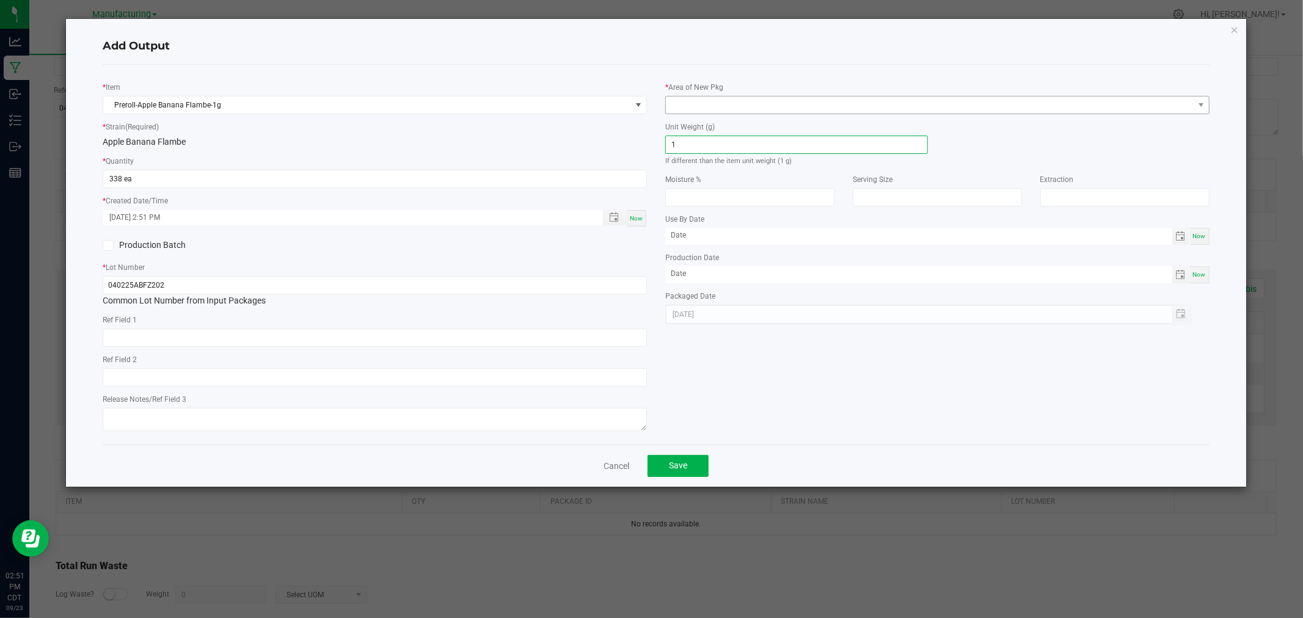
type input "1"
click at [734, 107] on span at bounding box center [930, 105] width 528 height 17
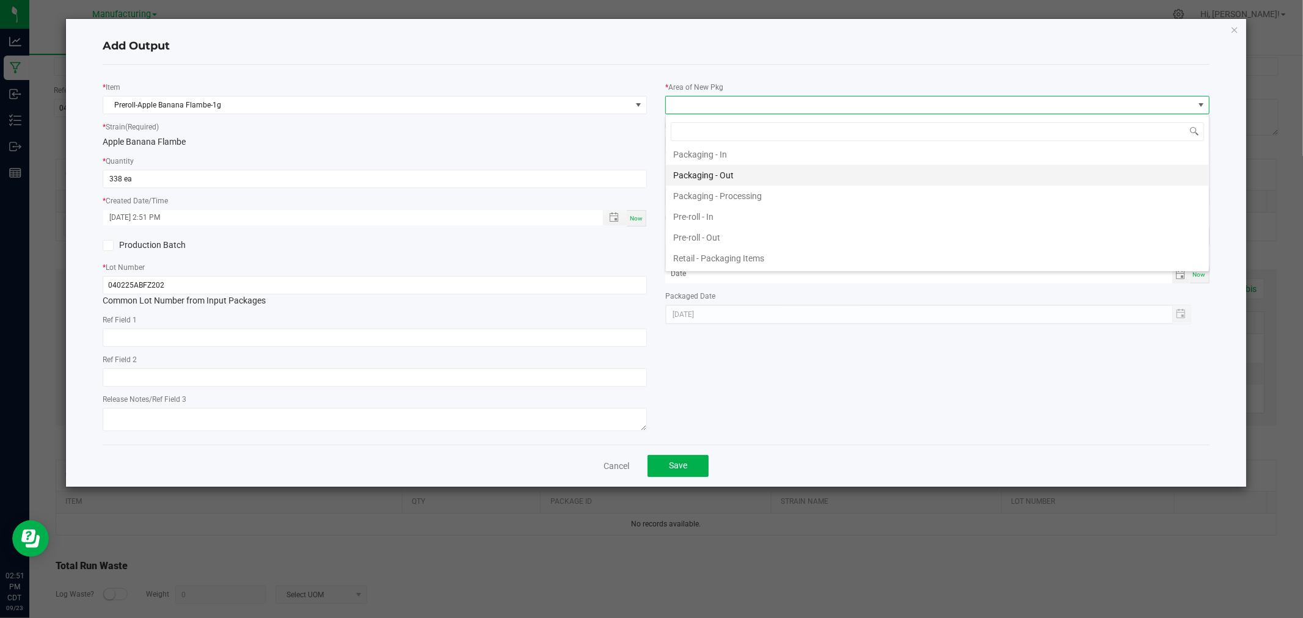
scroll to position [407, 0]
click at [758, 168] on li "Packaging - Processing" at bounding box center [937, 166] width 543 height 21
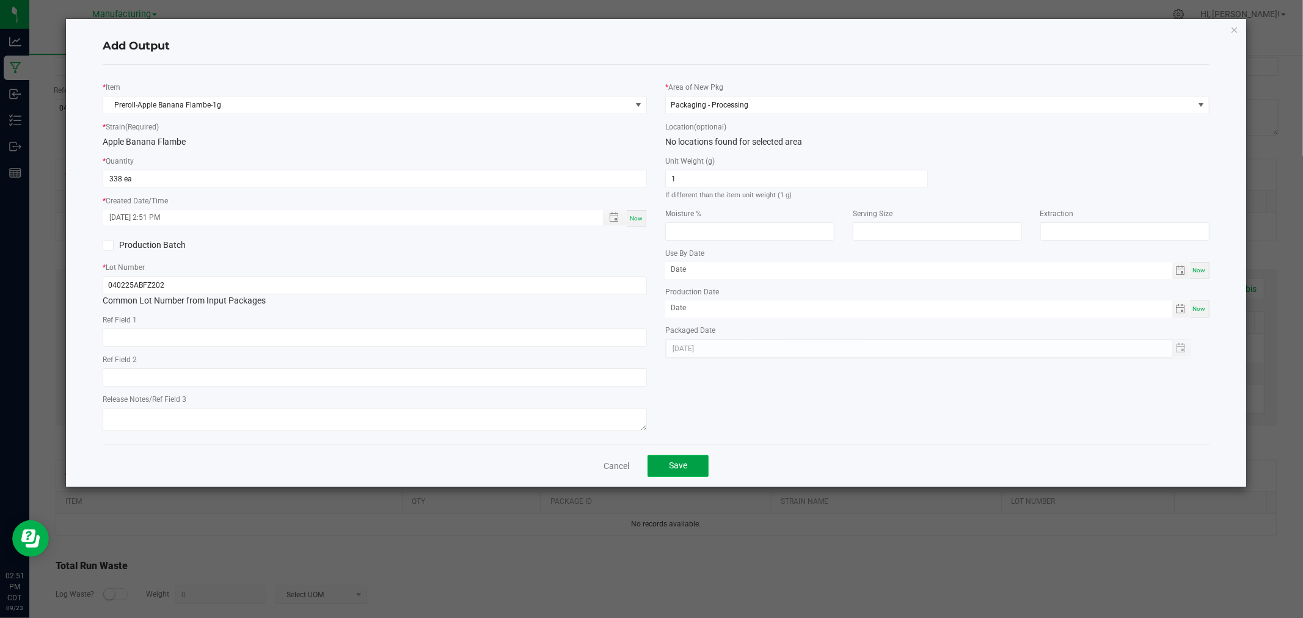
click at [693, 472] on button "Save" at bounding box center [677, 466] width 61 height 22
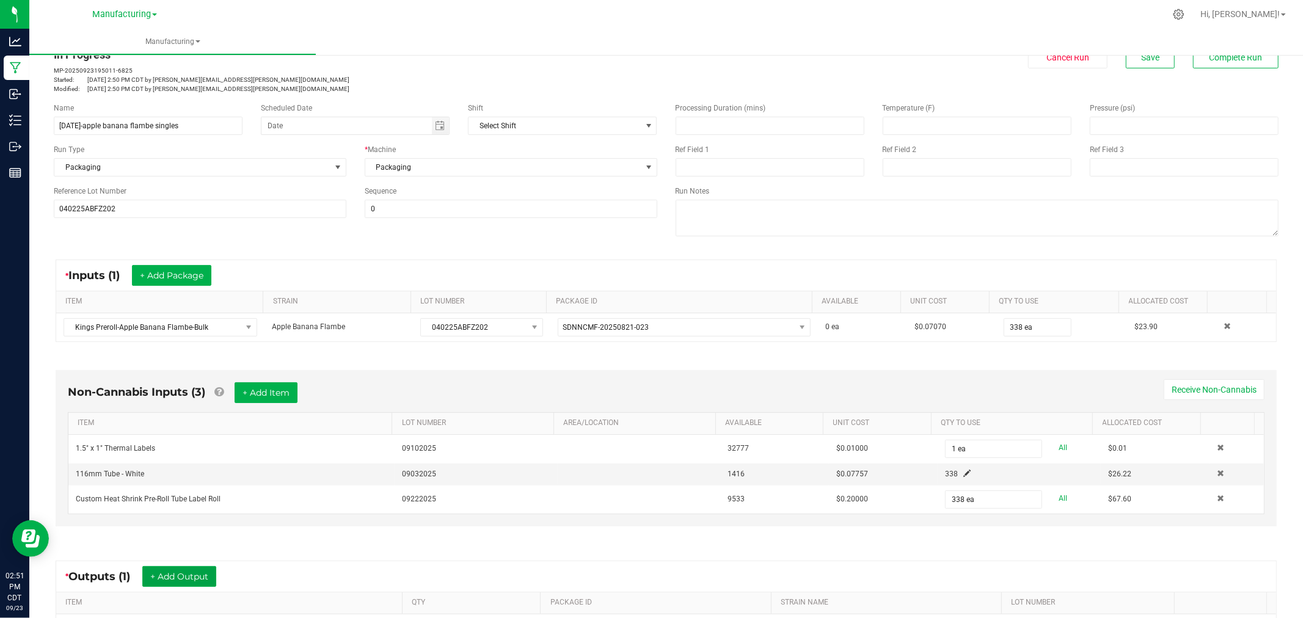
scroll to position [0, 0]
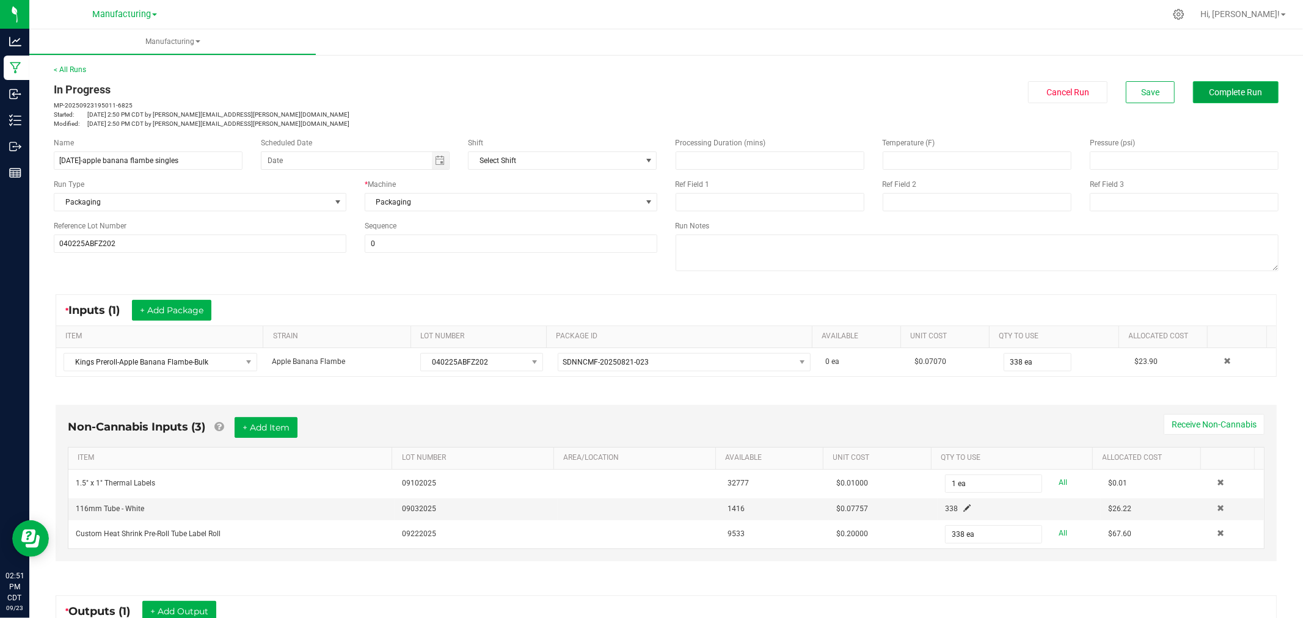
click at [1248, 94] on span "Complete Run" at bounding box center [1235, 92] width 53 height 10
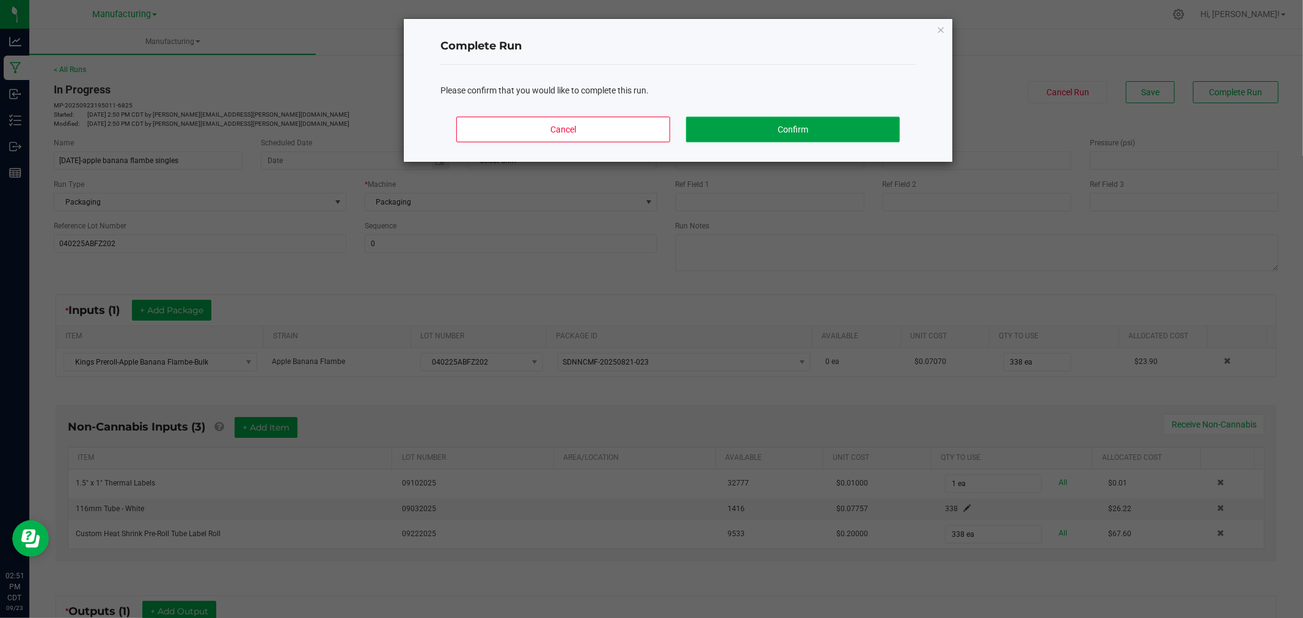
click at [826, 125] on button "Confirm" at bounding box center [793, 130] width 214 height 26
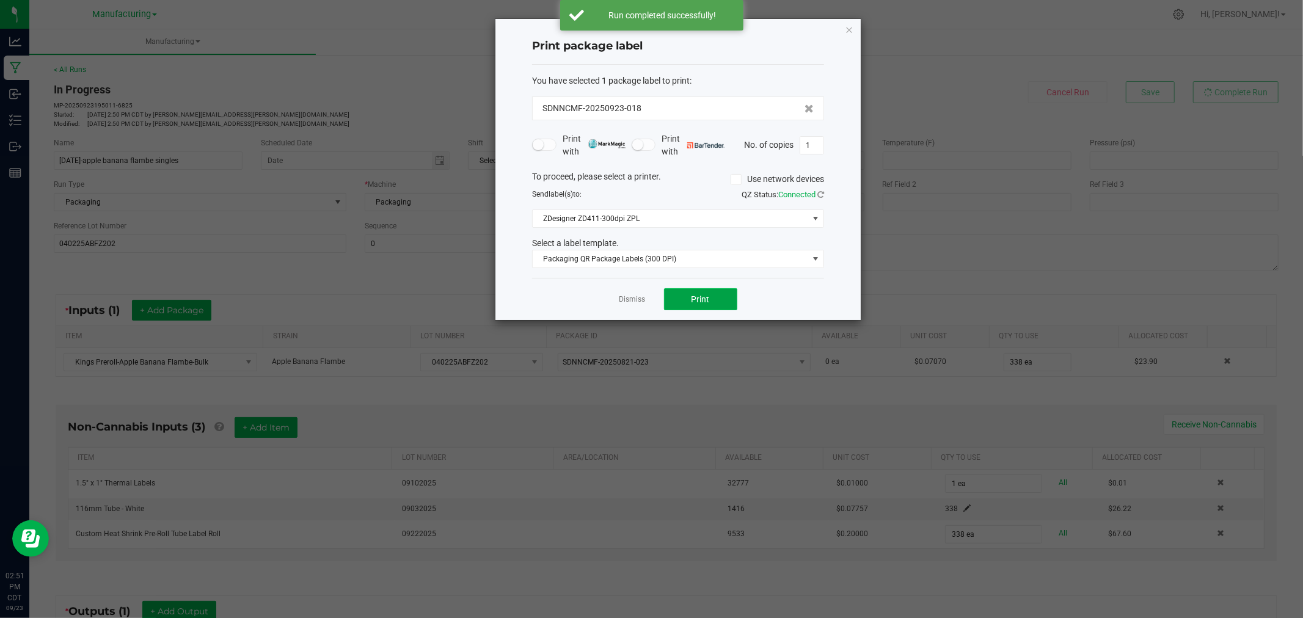
click at [710, 301] on button "Print" at bounding box center [700, 299] width 73 height 22
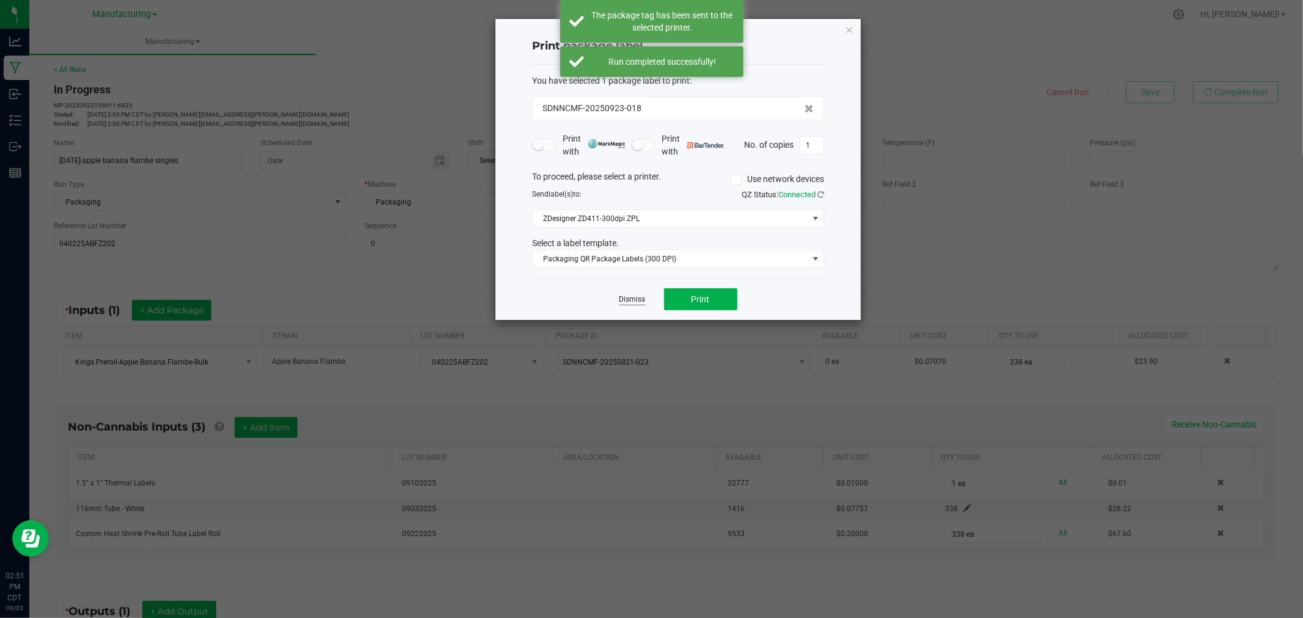
click at [622, 296] on link "Dismiss" at bounding box center [632, 299] width 26 height 10
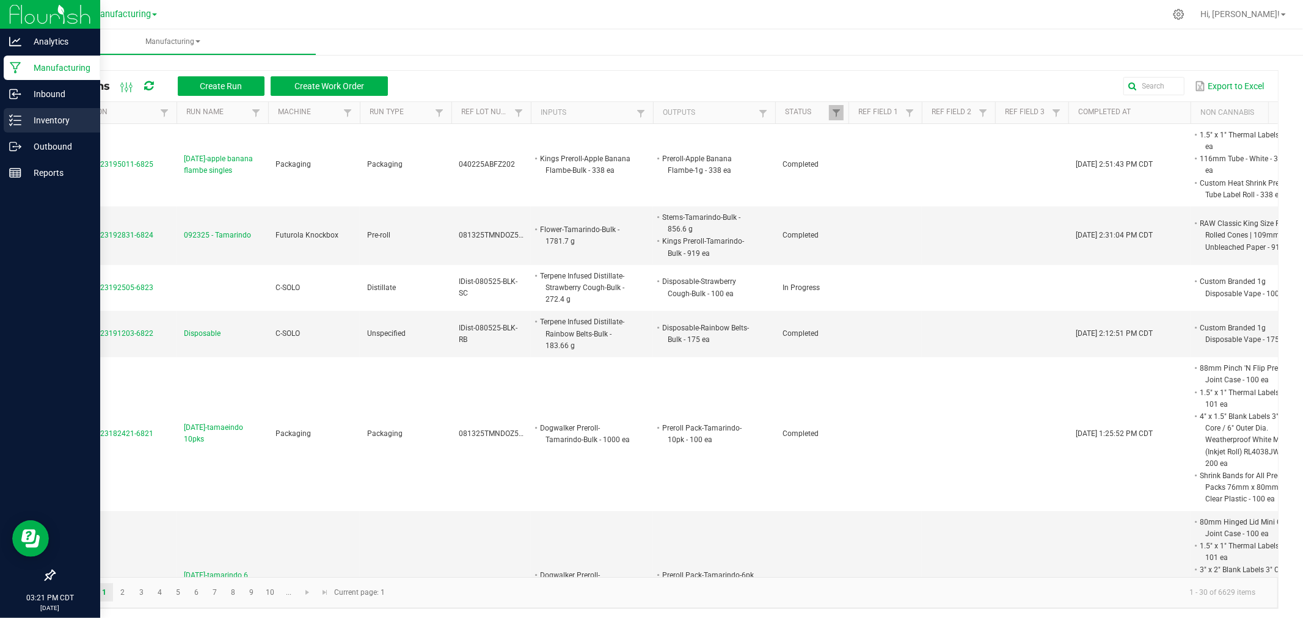
click at [4, 118] on div "Inventory" at bounding box center [52, 120] width 97 height 24
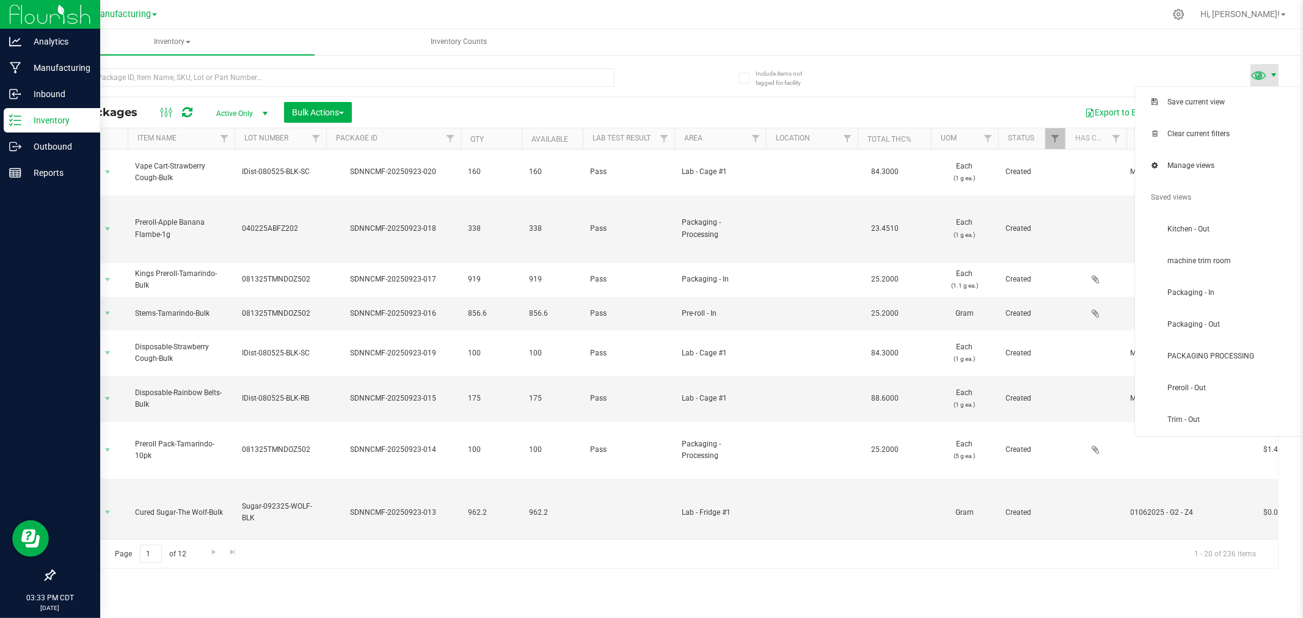
click at [1274, 77] on span at bounding box center [1274, 75] width 10 height 10
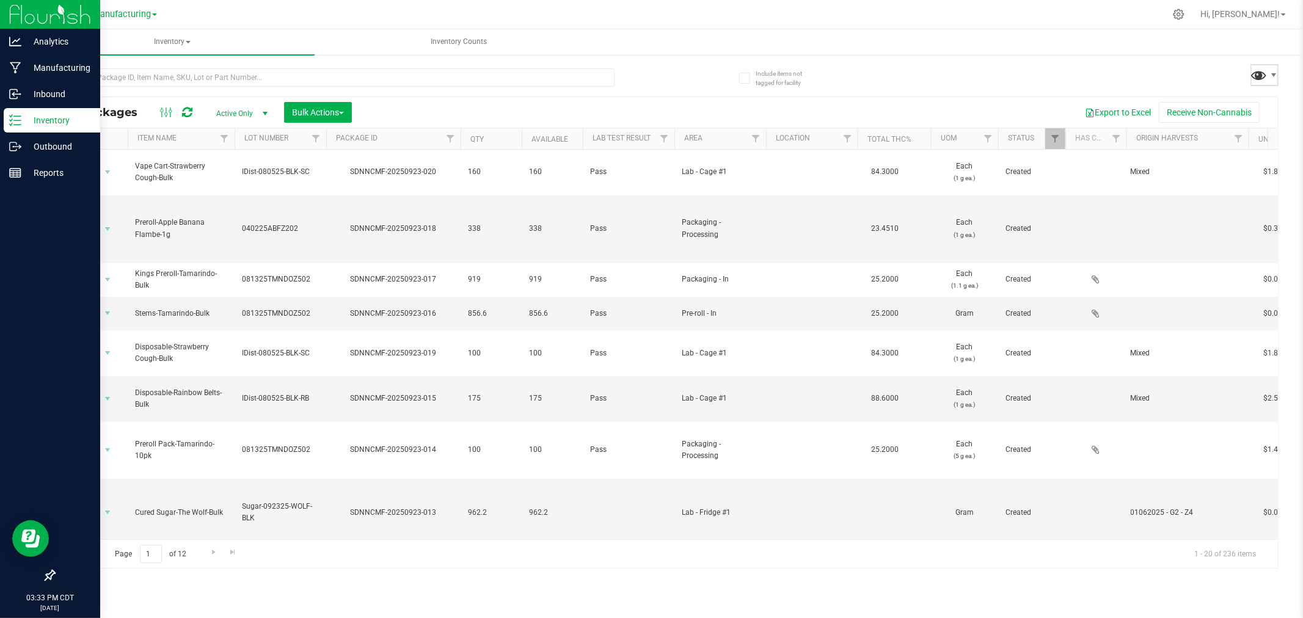
click at [1264, 72] on span at bounding box center [1259, 75] width 18 height 18
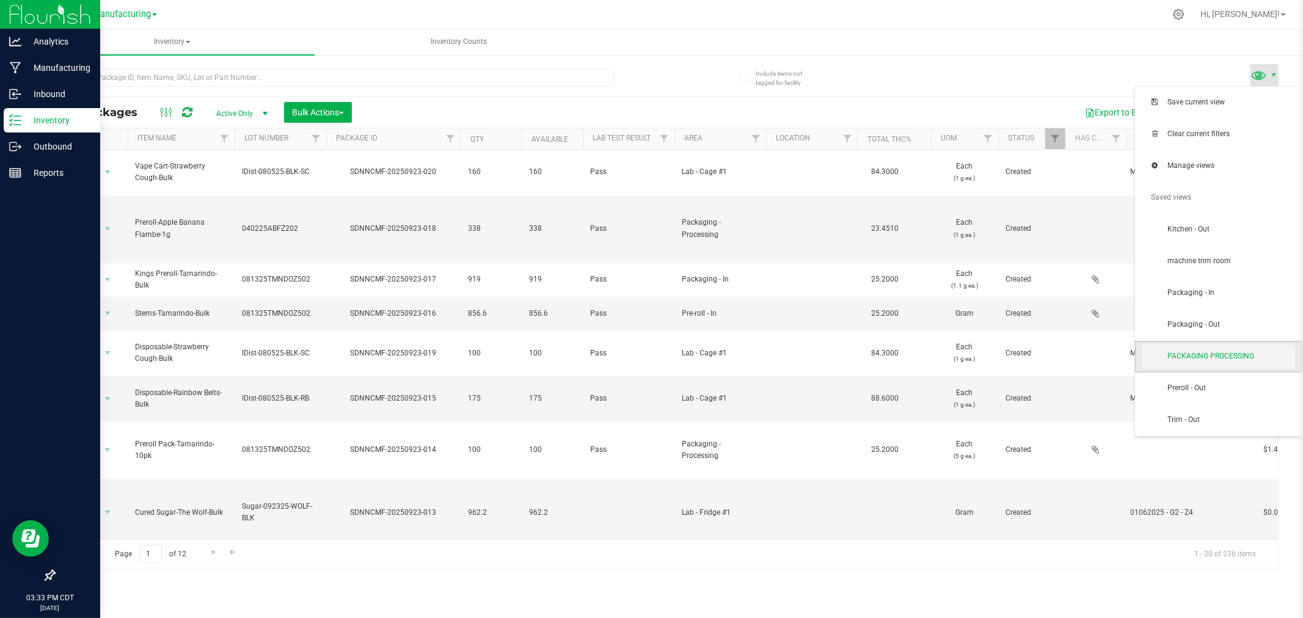
click at [1243, 351] on span "PACKAGING PROCESSING" at bounding box center [1230, 356] width 127 height 10
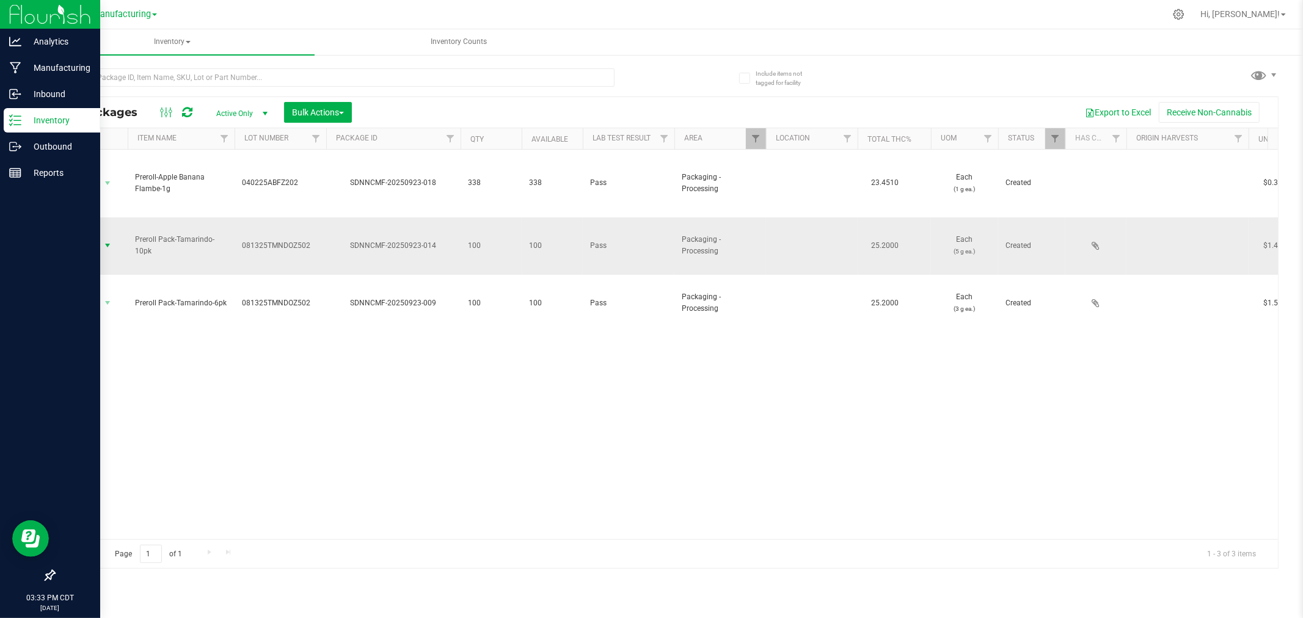
click at [95, 237] on span "Action" at bounding box center [83, 245] width 33 height 17
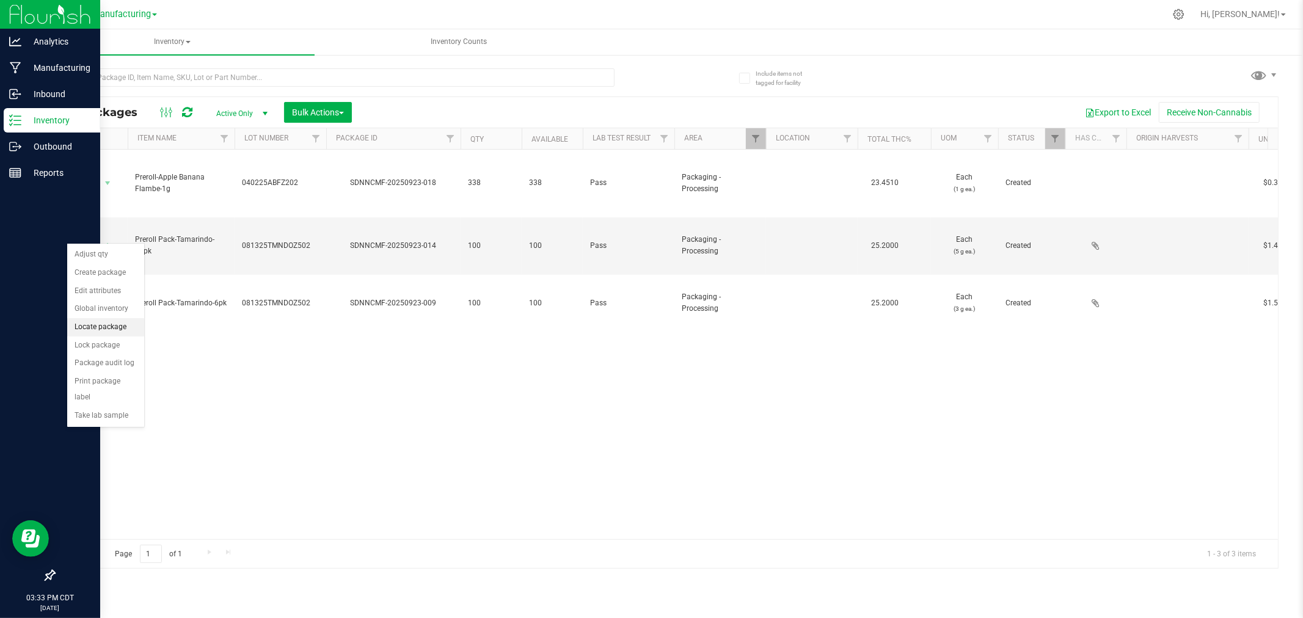
click at [118, 330] on li "Locate package" at bounding box center [105, 327] width 77 height 18
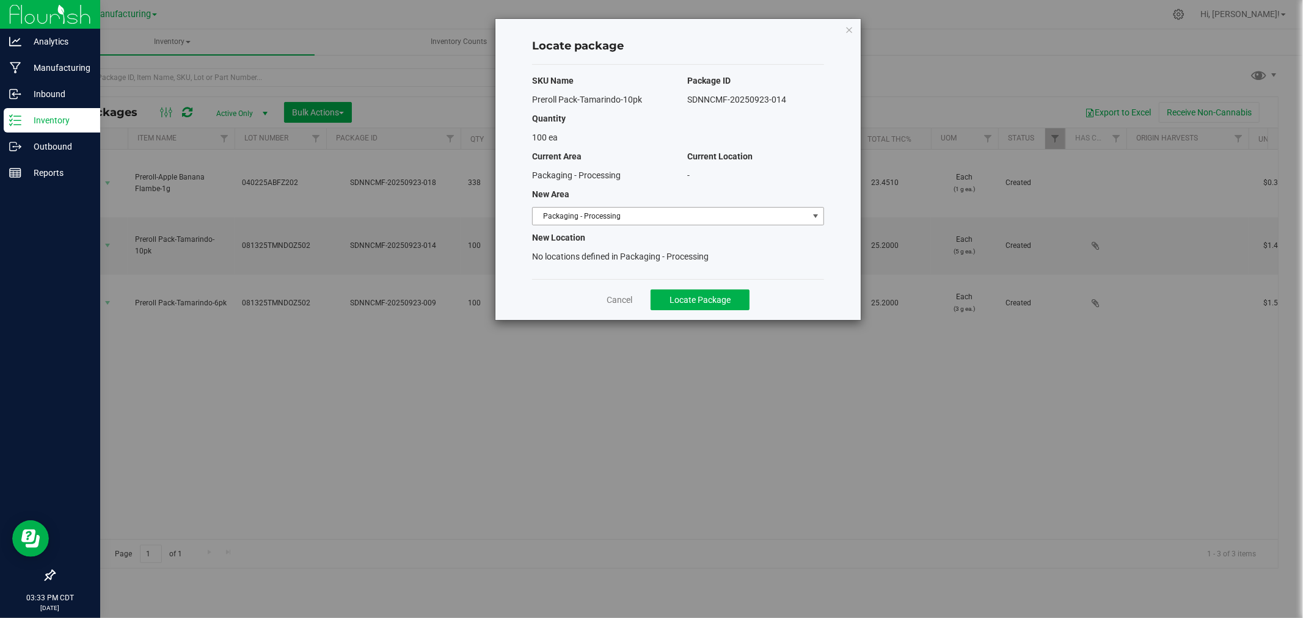
click at [748, 221] on span "Packaging - Processing" at bounding box center [670, 216] width 275 height 17
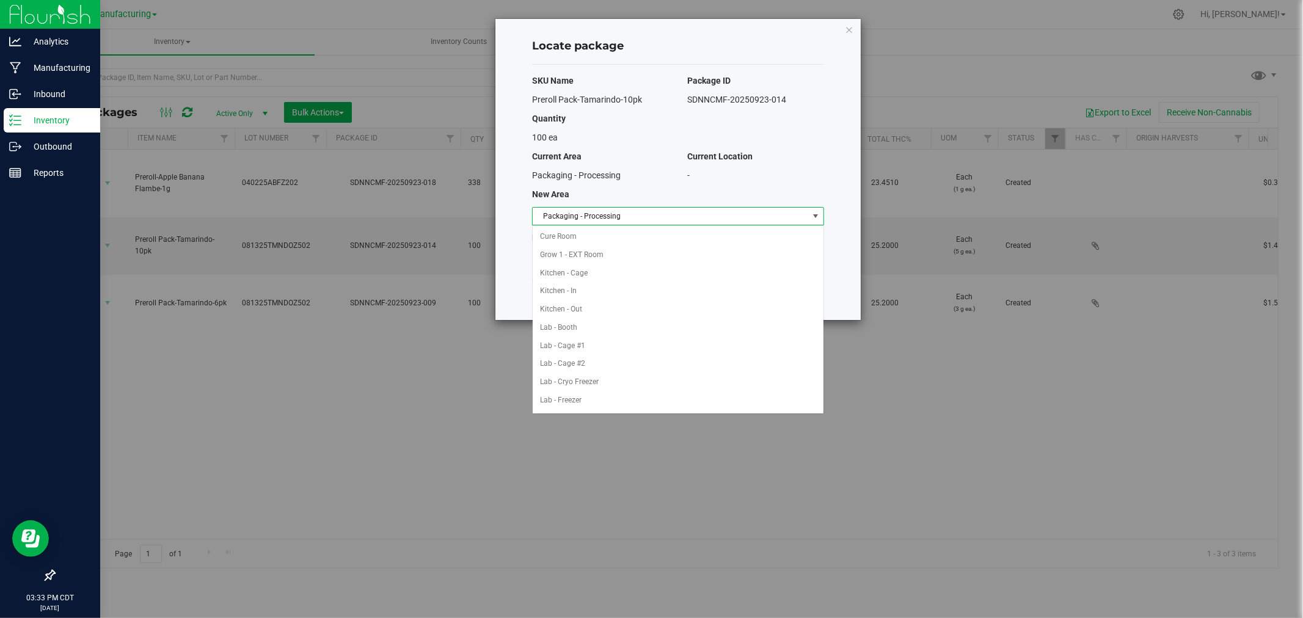
scroll to position [200, 0]
click at [595, 380] on li "Packaging - Out" at bounding box center [678, 382] width 291 height 18
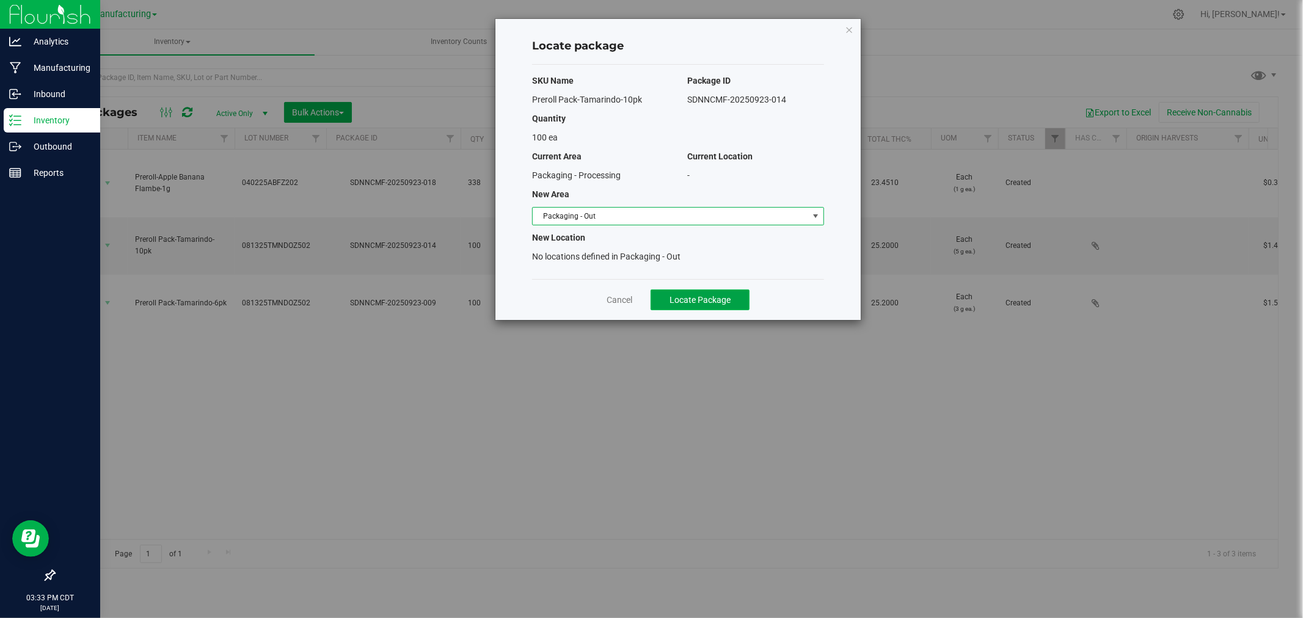
click at [662, 297] on button "Locate Package" at bounding box center [700, 300] width 99 height 21
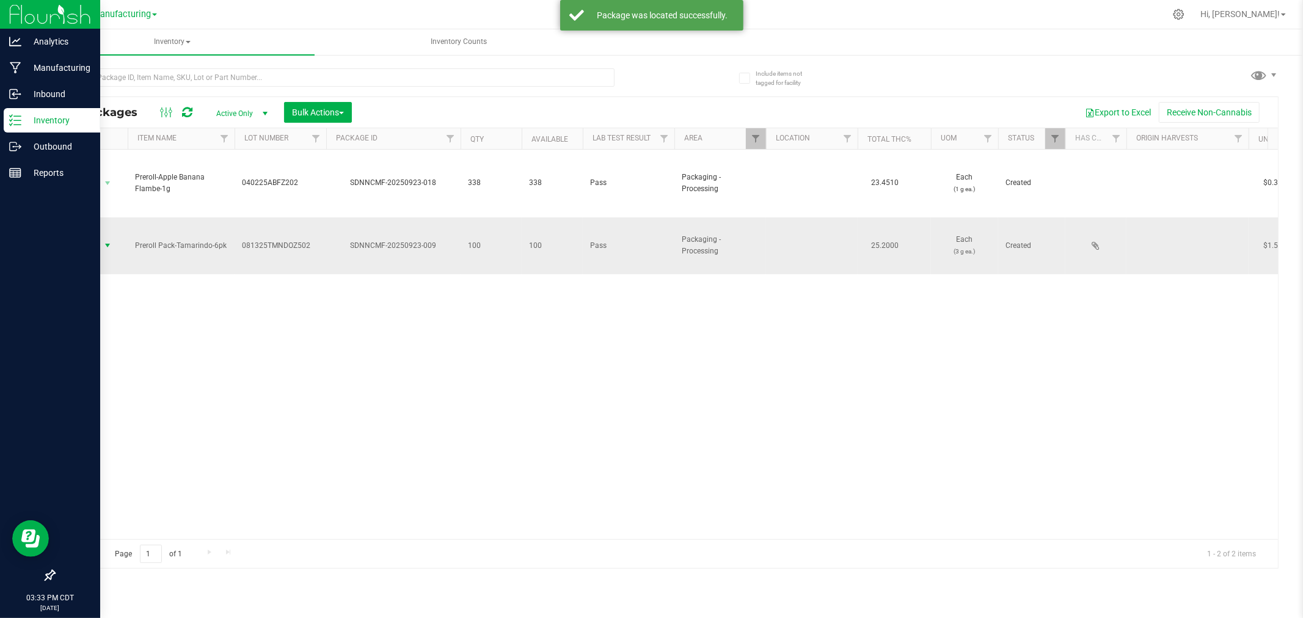
click at [92, 238] on span "Action" at bounding box center [83, 245] width 33 height 17
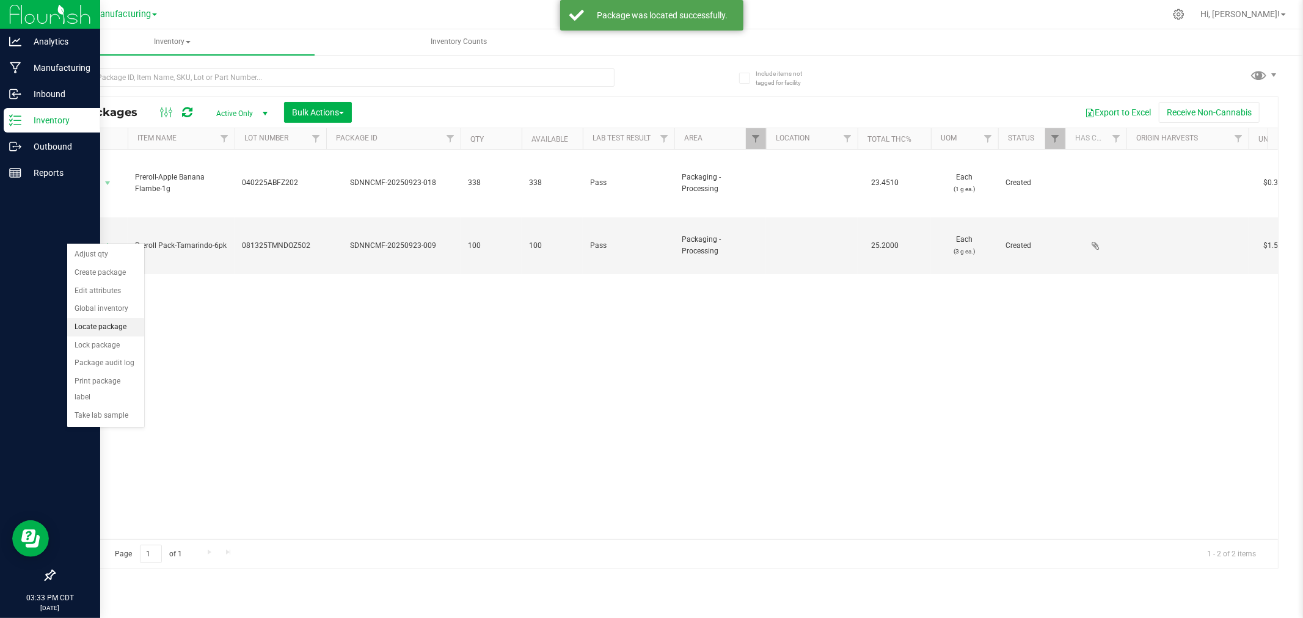
click at [108, 324] on li "Locate package" at bounding box center [105, 327] width 77 height 18
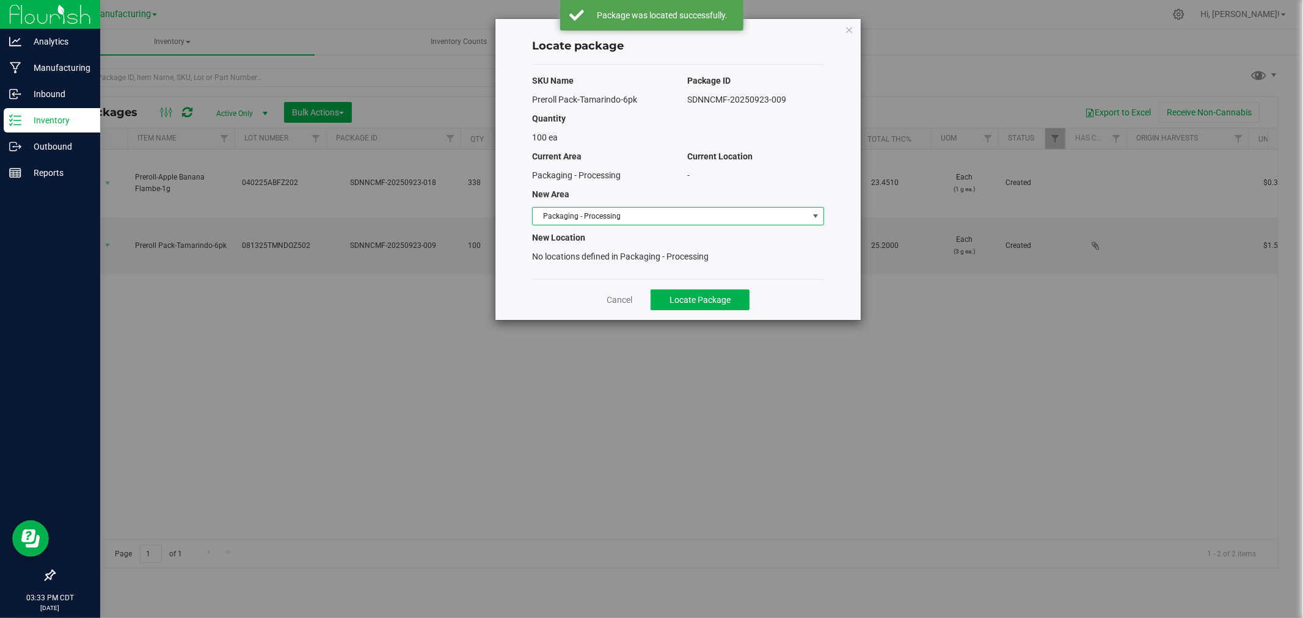
click at [665, 213] on span "Packaging - Processing" at bounding box center [670, 216] width 275 height 17
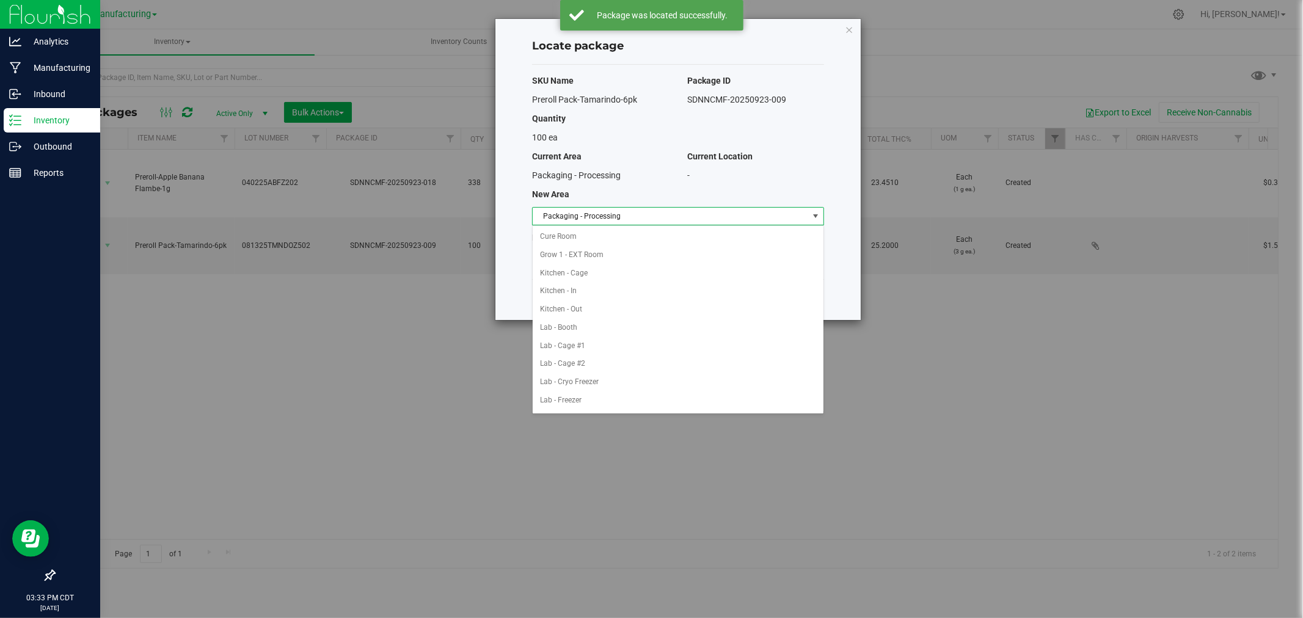
scroll to position [200, 0]
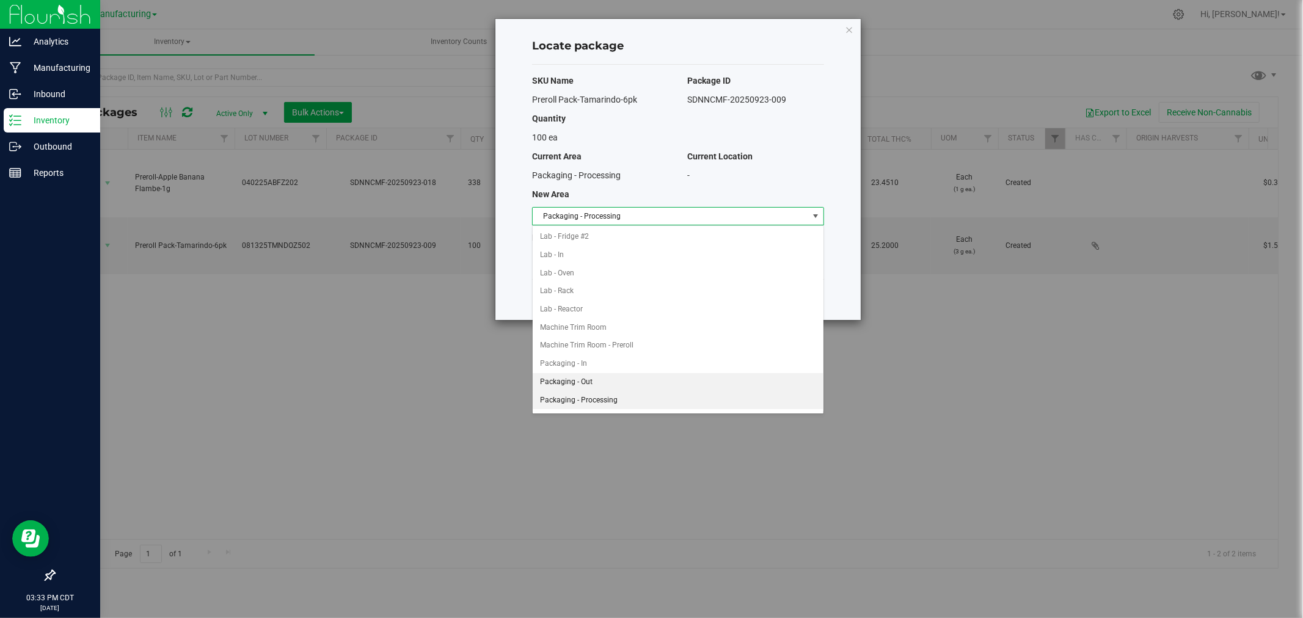
click at [605, 380] on li "Packaging - Out" at bounding box center [678, 382] width 291 height 18
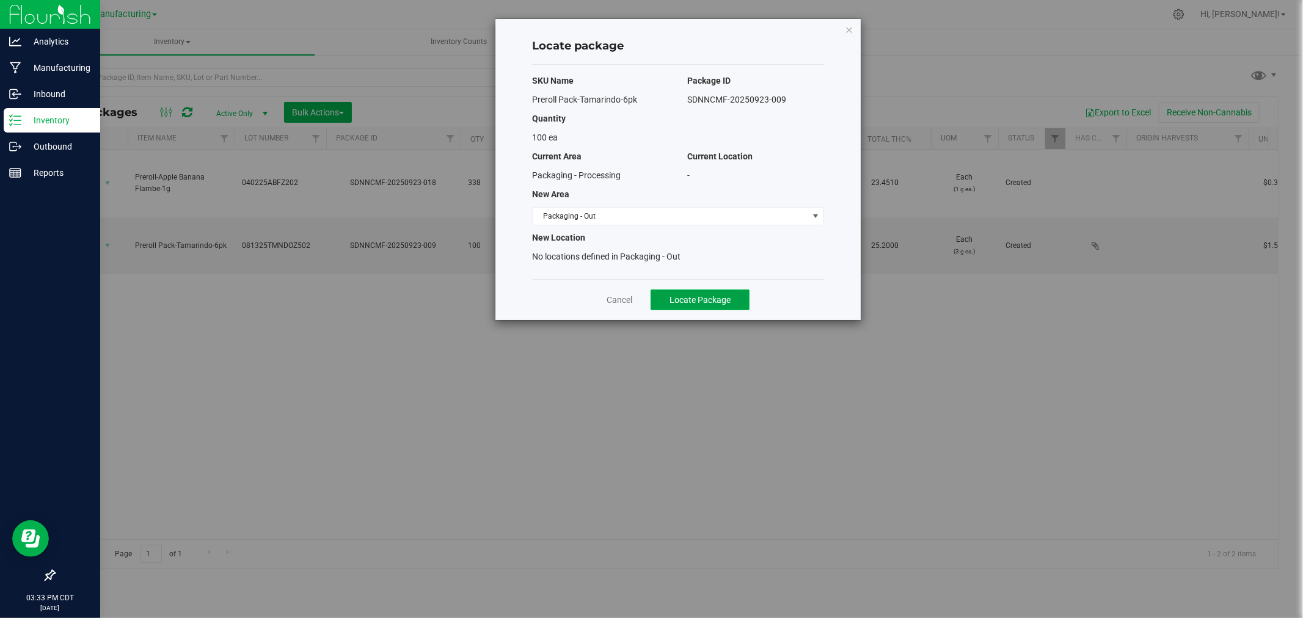
click at [690, 306] on button "Locate Package" at bounding box center [700, 300] width 99 height 21
